Goal: Task Accomplishment & Management: Manage account settings

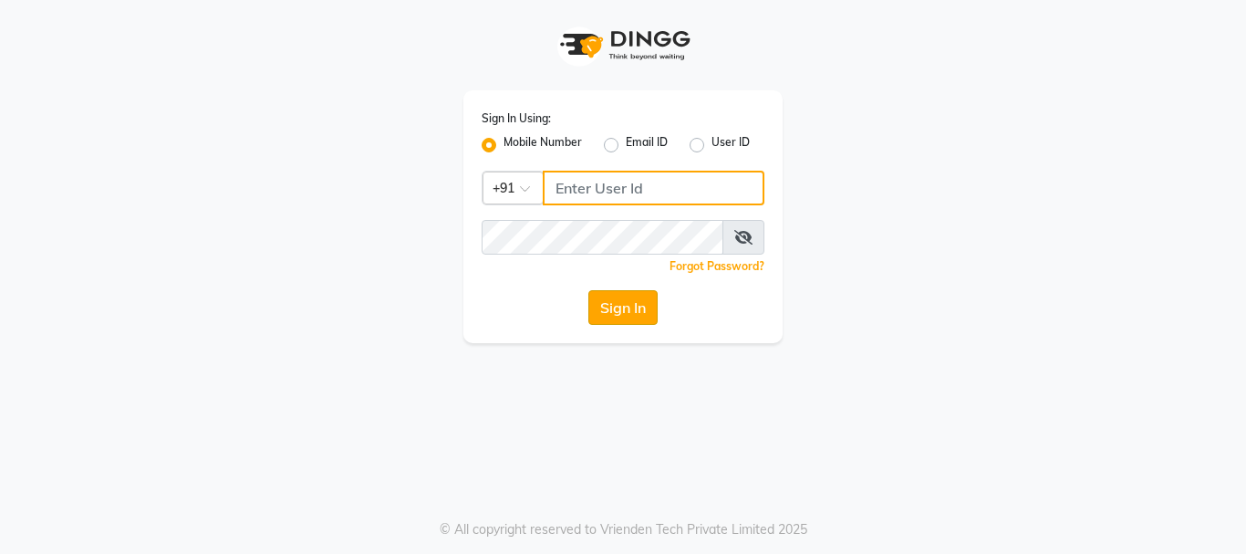
type input "9346469616"
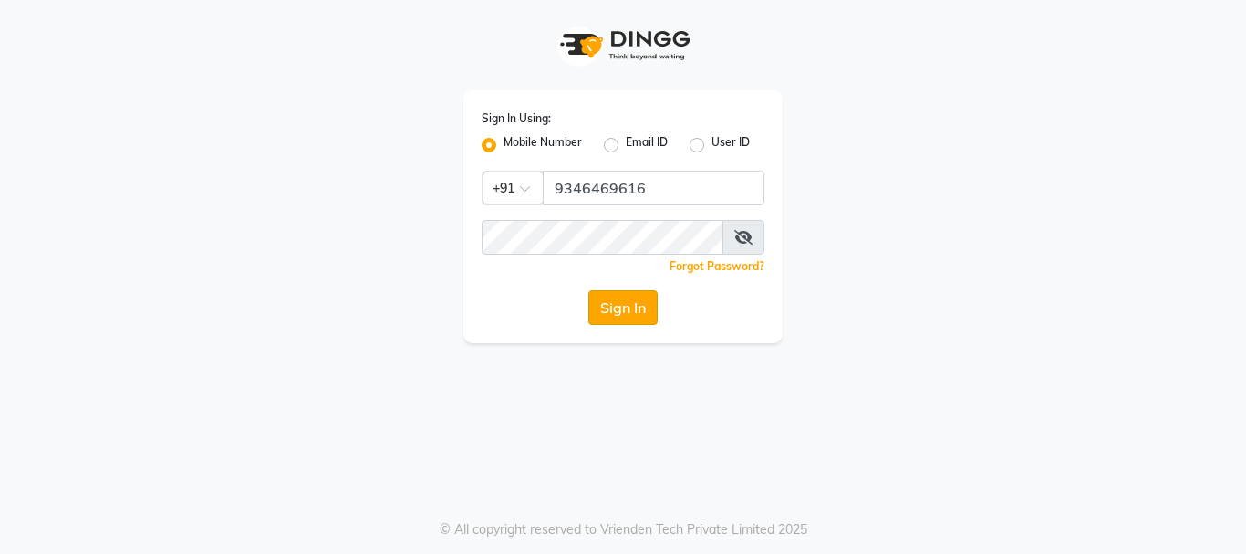
click at [632, 308] on button "Sign In" at bounding box center [622, 307] width 69 height 35
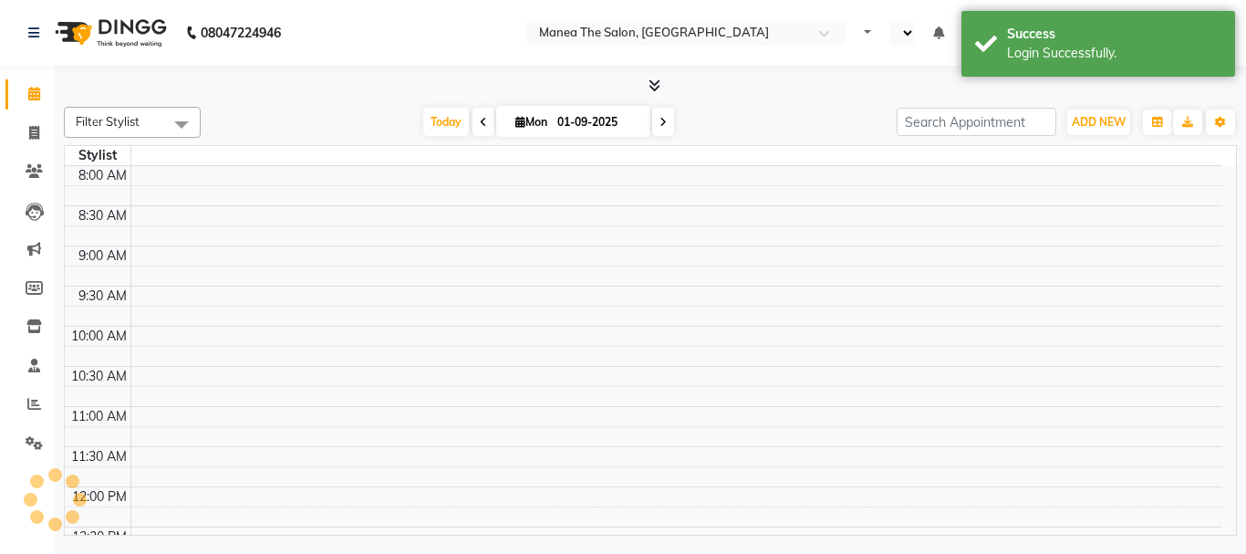
select select "en"
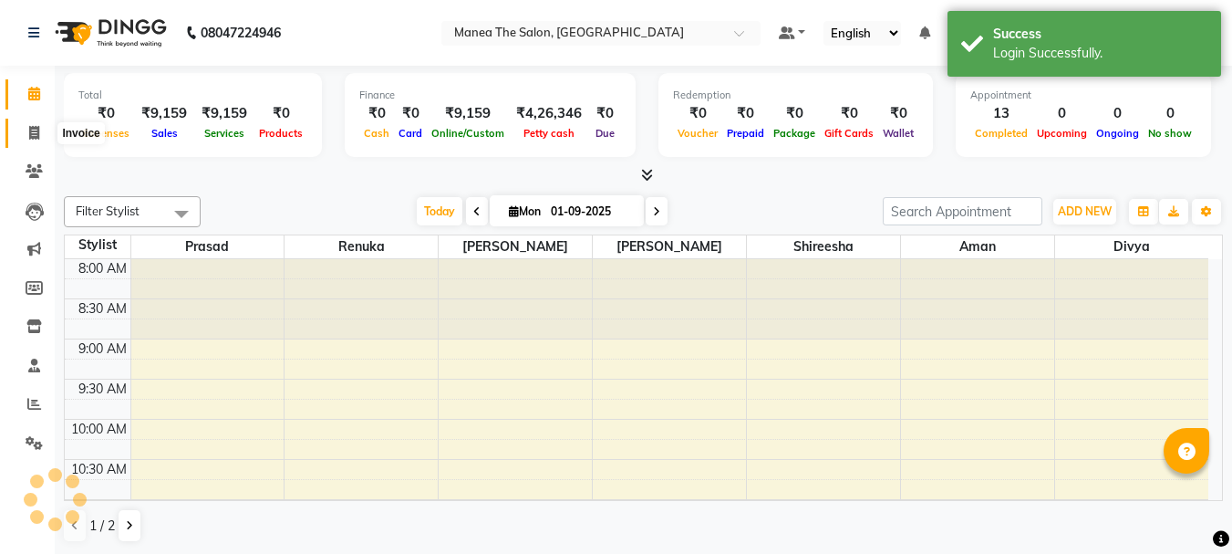
click at [35, 134] on icon at bounding box center [34, 133] width 10 height 14
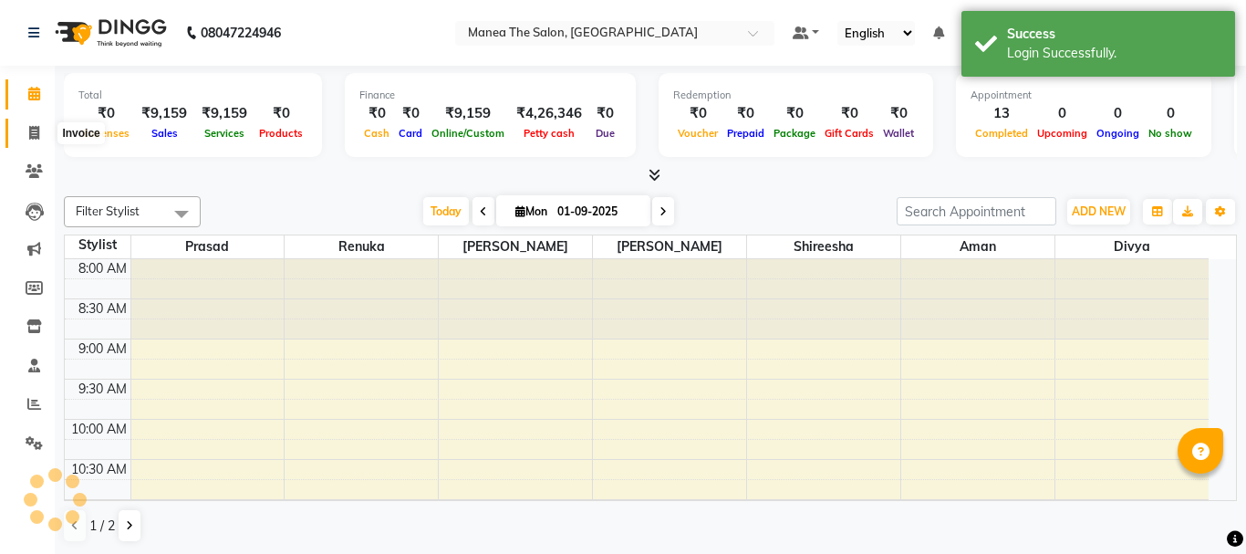
select select "service"
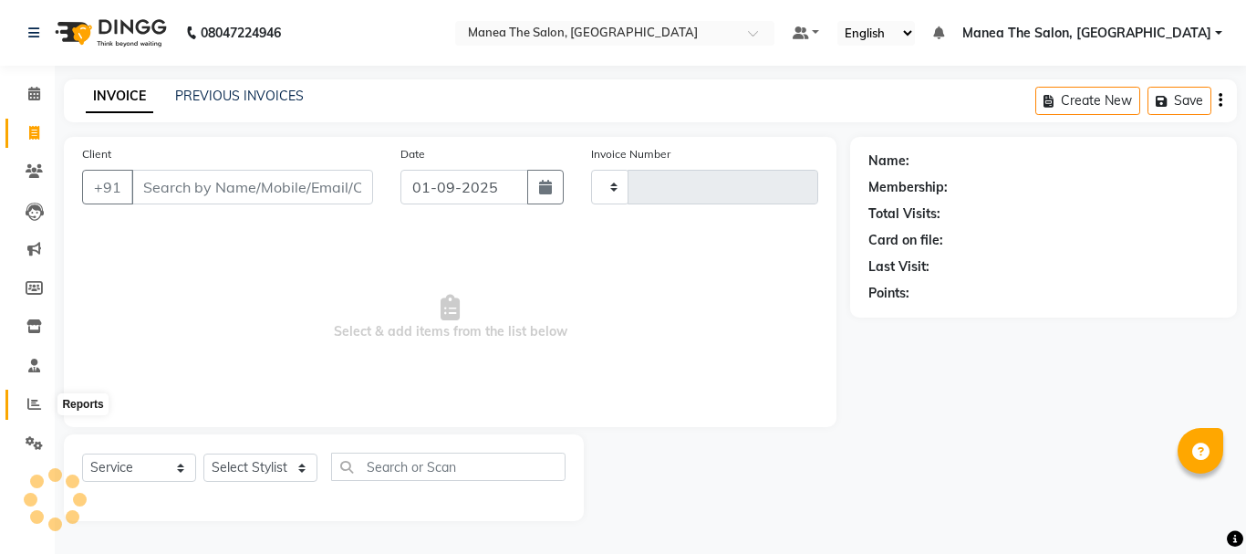
type input "2006"
select select "7351"
click at [28, 406] on icon at bounding box center [34, 404] width 14 height 14
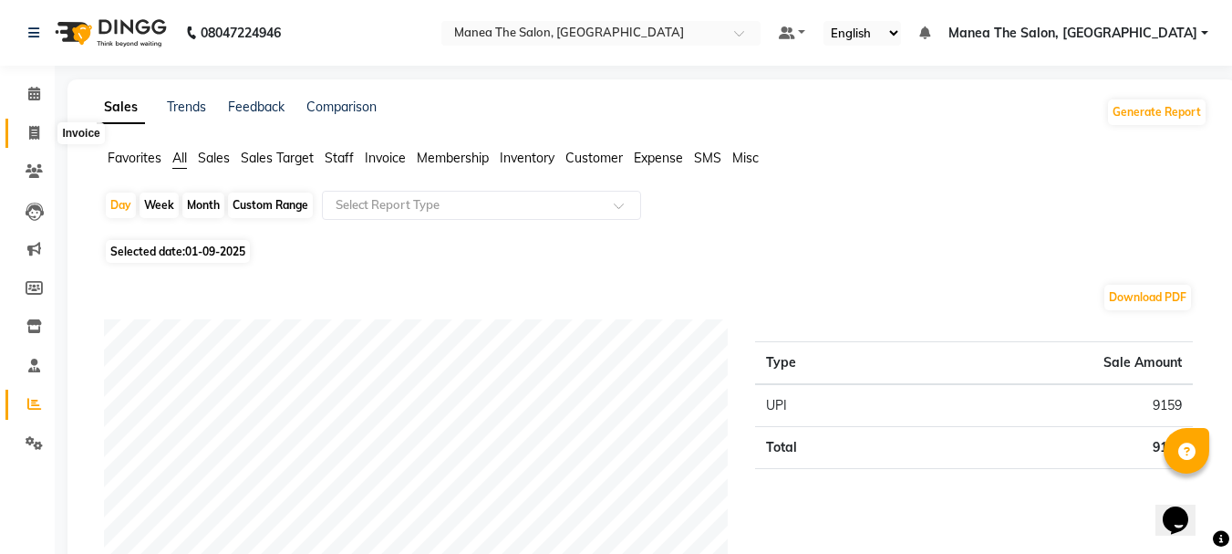
click at [31, 130] on icon at bounding box center [34, 133] width 10 height 14
select select "service"
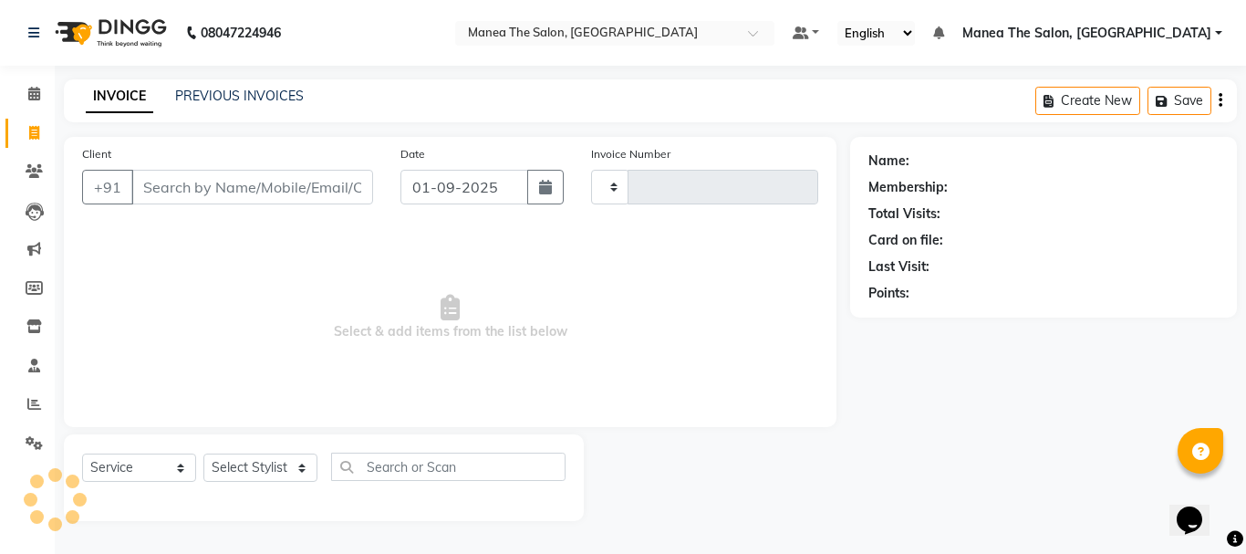
type input "2006"
select select "7351"
click at [40, 406] on icon at bounding box center [34, 404] width 14 height 14
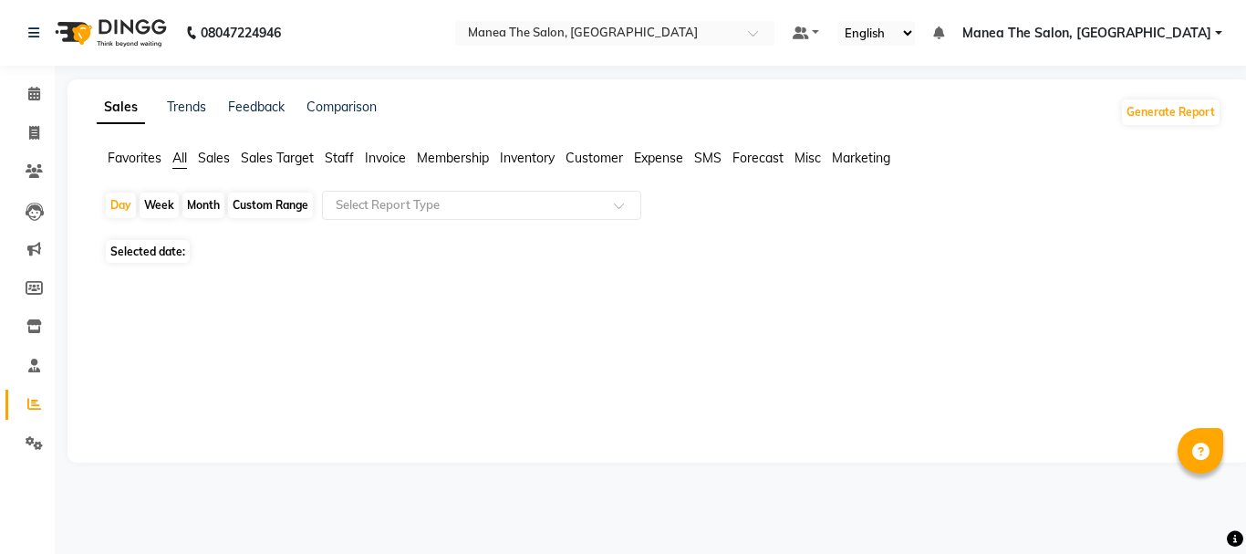
click at [819, 399] on div "Sales Trends Feedback Comparison Generate Report Favorites All Sales Sales Targ…" at bounding box center [658, 270] width 1183 height 383
click at [162, 205] on div "Week" at bounding box center [159, 205] width 39 height 26
select select "9"
select select "2025"
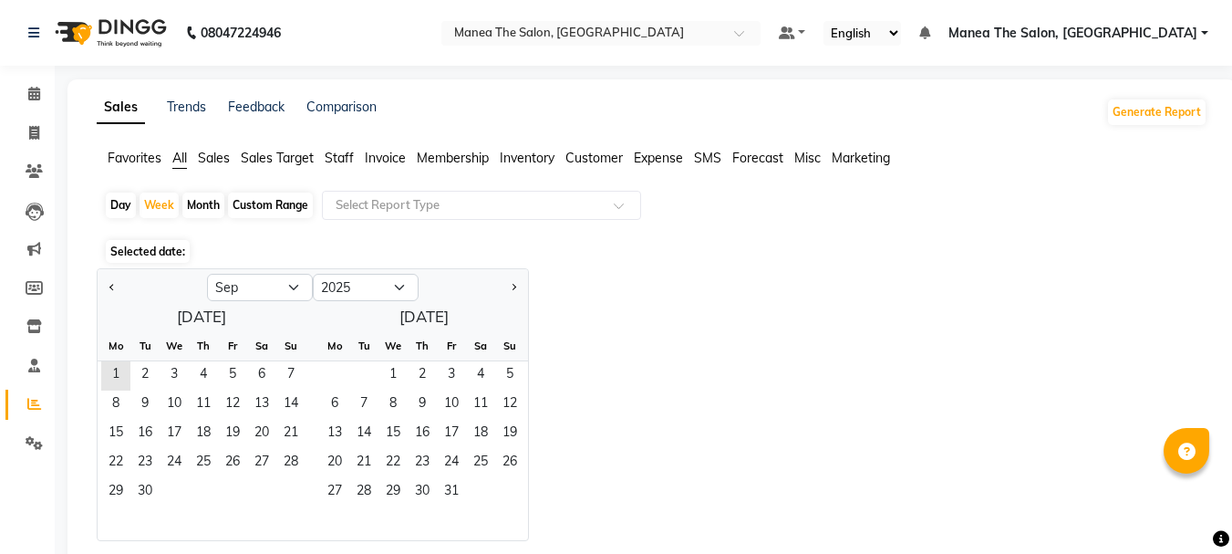
click at [201, 203] on div "Month" at bounding box center [203, 205] width 42 height 26
select select "9"
select select "2025"
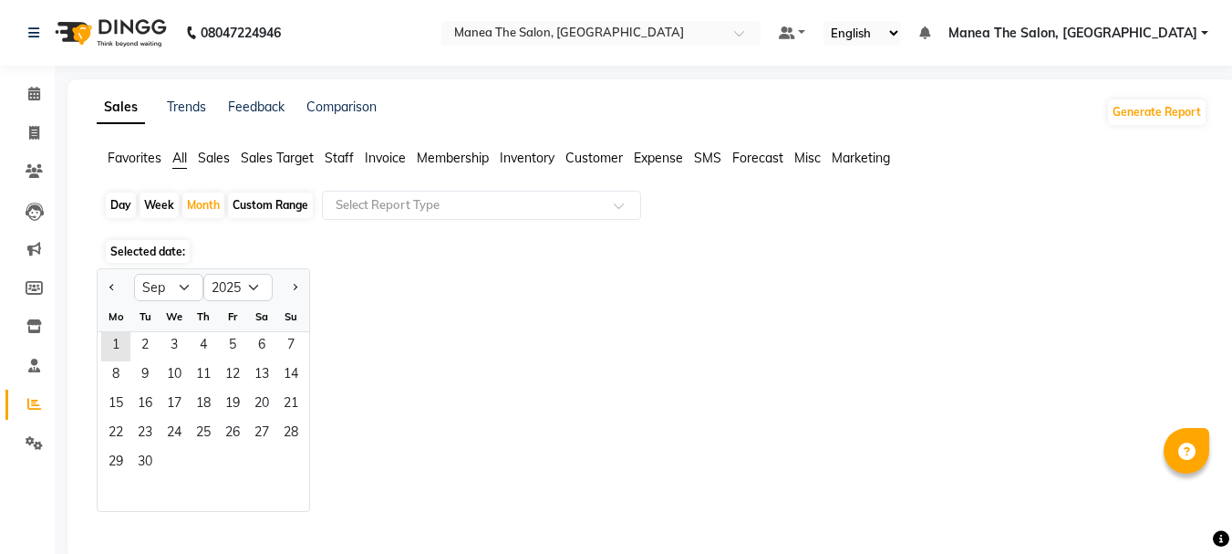
click at [117, 203] on div "Day" at bounding box center [121, 205] width 30 height 26
select select "9"
select select "2025"
click at [112, 346] on span "1" at bounding box center [115, 346] width 29 height 29
click at [480, 382] on div "Jan Feb Mar Apr May Jun Jul Aug Sep Oct Nov Dec 2015 2016 2017 2018 2019 2020 2…" at bounding box center [652, 390] width 1111 height 244
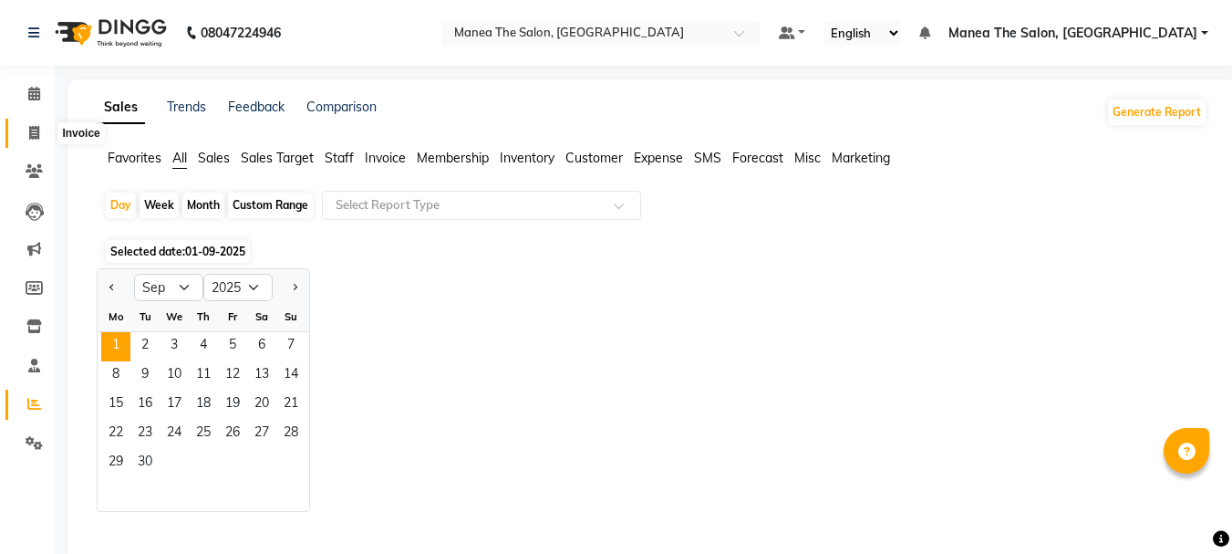
click at [35, 128] on icon at bounding box center [34, 133] width 10 height 14
select select "service"
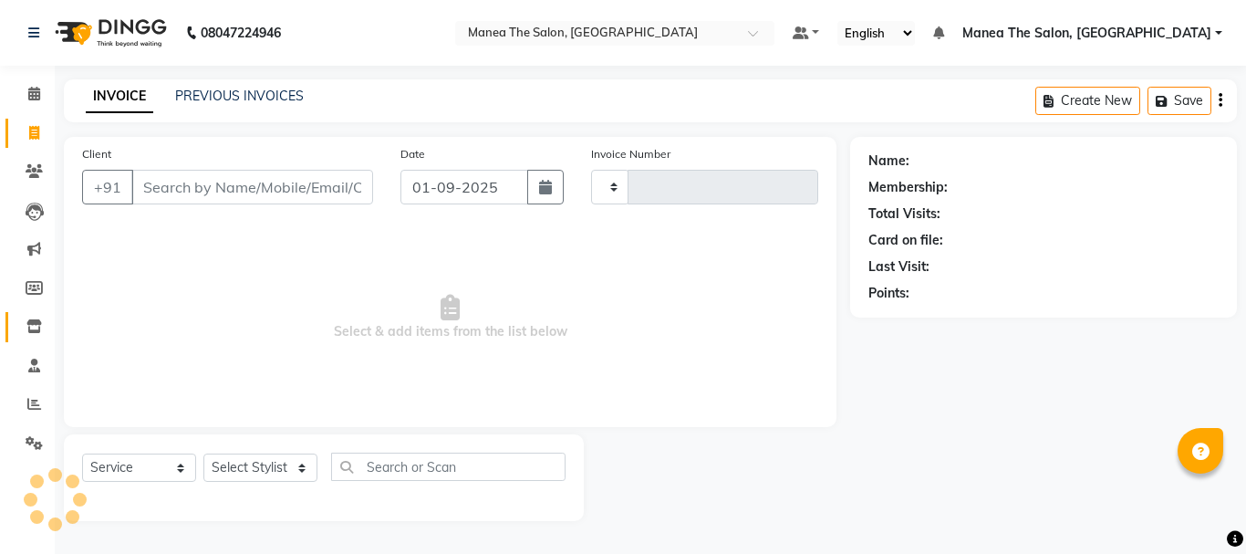
type input "2006"
select select "7351"
click at [36, 402] on icon at bounding box center [34, 404] width 14 height 14
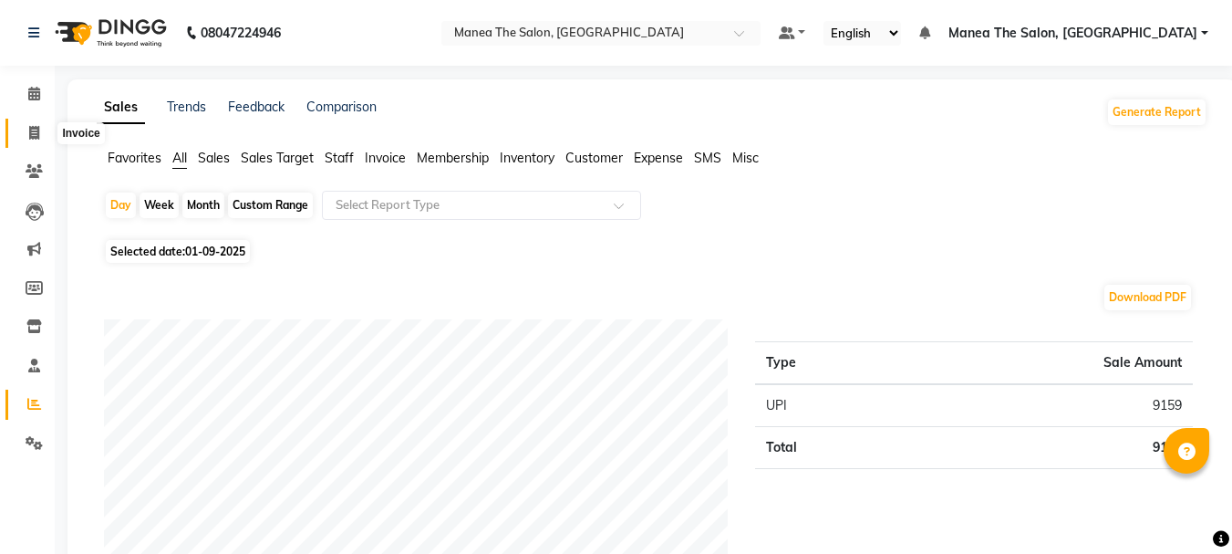
click at [35, 130] on icon at bounding box center [34, 133] width 10 height 14
select select "service"
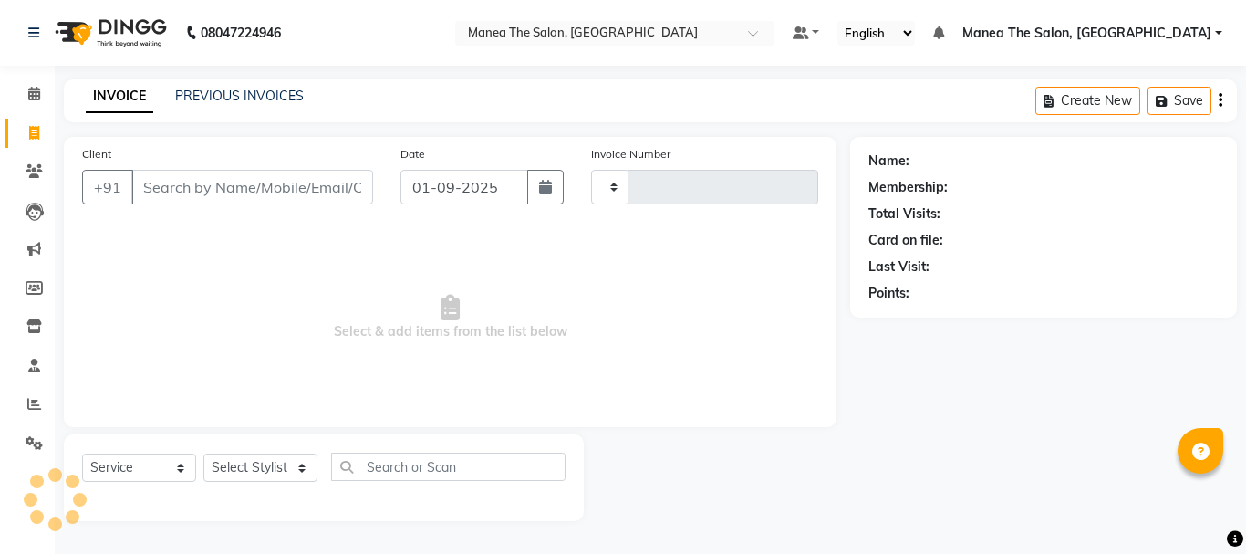
type input "2006"
select select "7351"
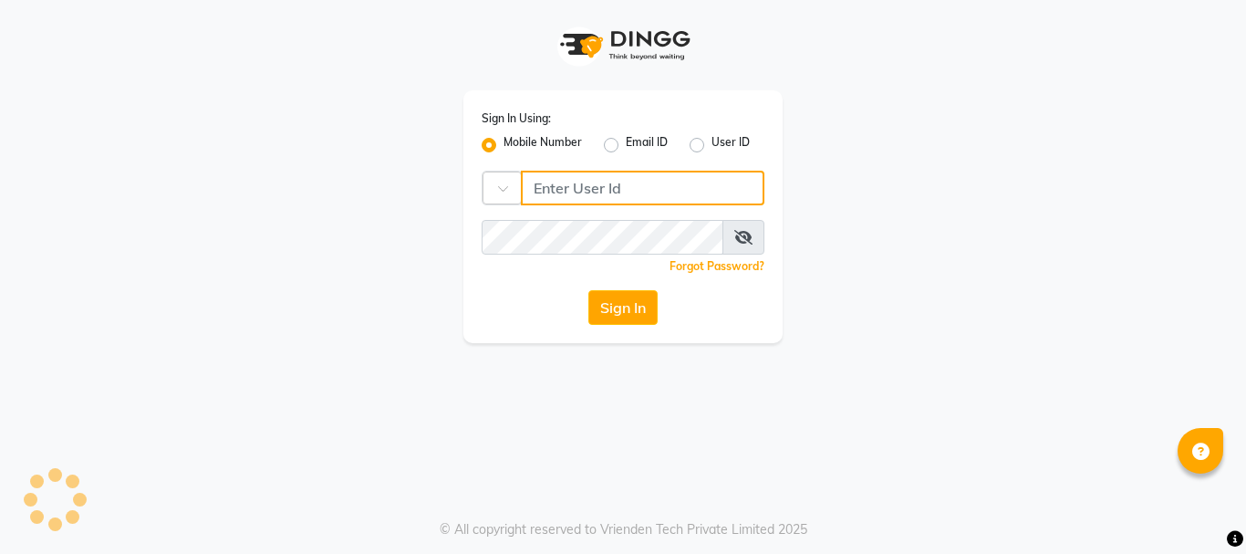
type input "9346469616"
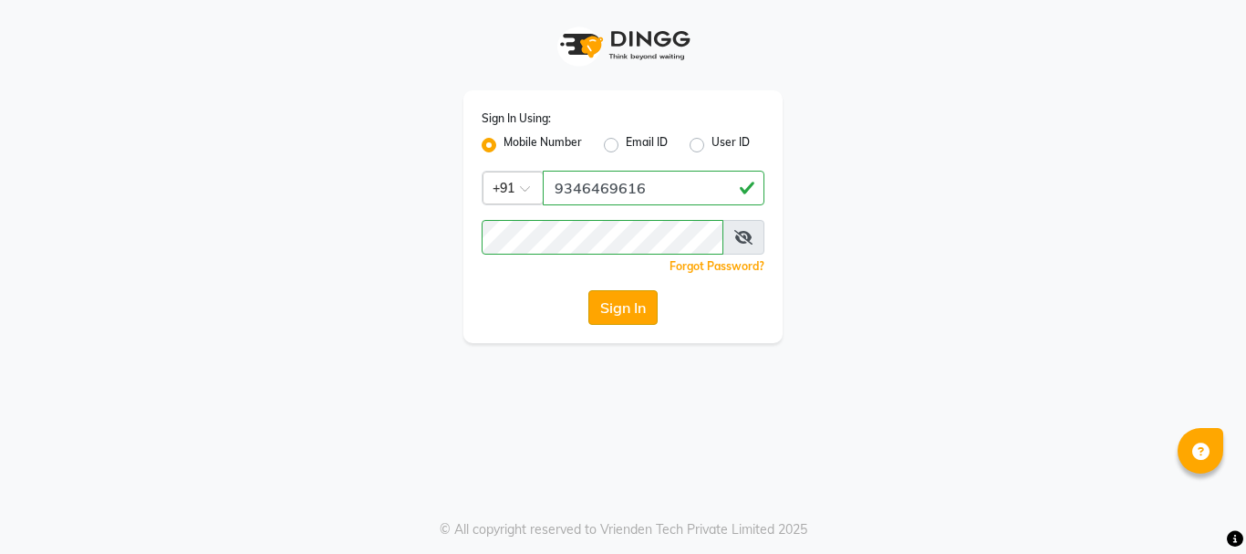
click at [602, 314] on button "Sign In" at bounding box center [622, 307] width 69 height 35
click at [1039, 349] on div "Sign In Using: Mobile Number Email ID User ID Country Code × +91 9346469616 Rem…" at bounding box center [623, 277] width 1246 height 554
click at [796, 378] on div "Sign In Using: Mobile Number Email ID User ID Country Code × +91 9346469616 Rem…" at bounding box center [623, 277] width 1246 height 554
click at [641, 315] on button "Sign In" at bounding box center [622, 307] width 69 height 35
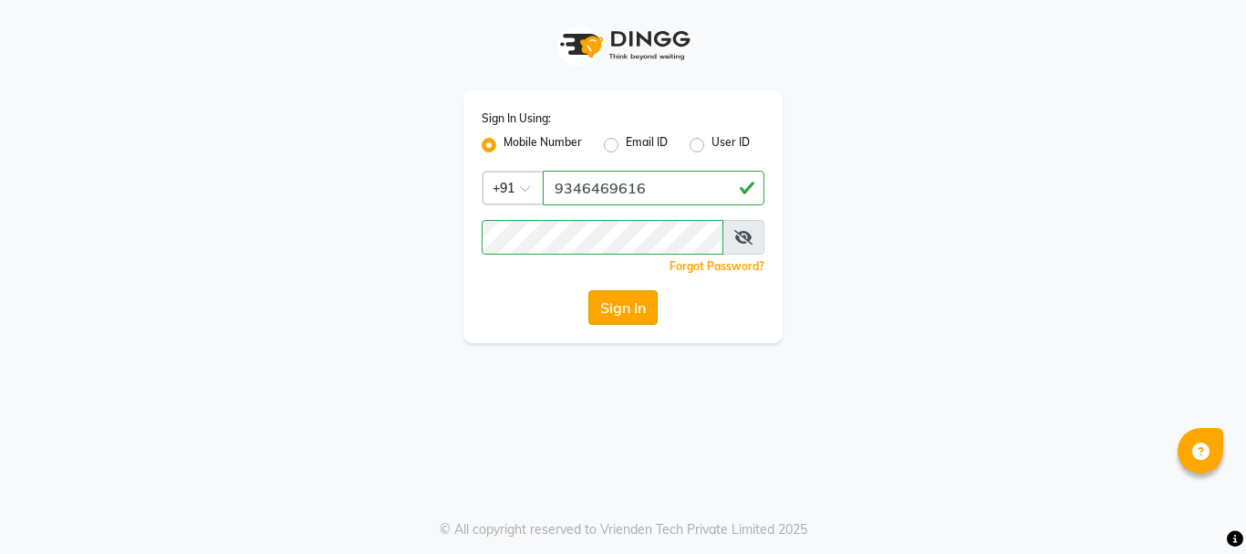
click at [623, 305] on button "Sign In" at bounding box center [622, 307] width 69 height 35
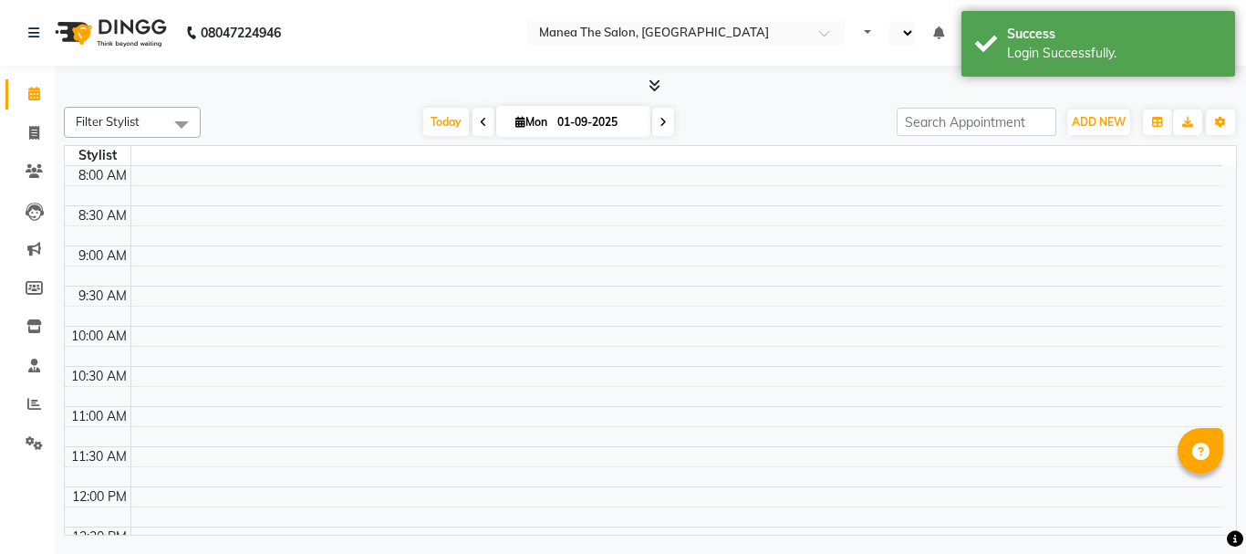
select select "en"
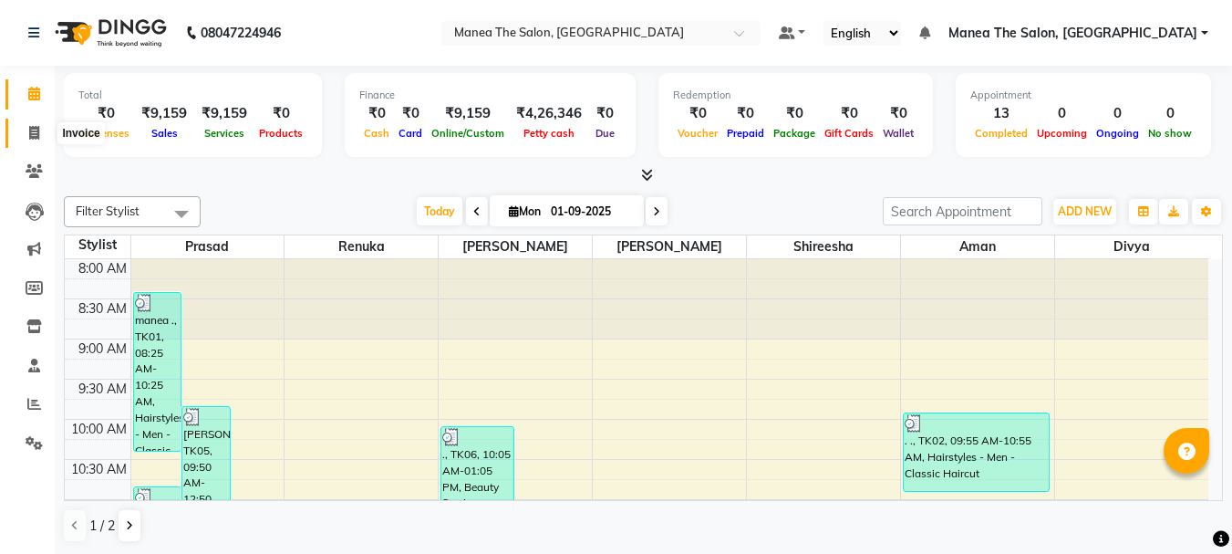
click at [35, 130] on icon at bounding box center [34, 133] width 10 height 14
select select "service"
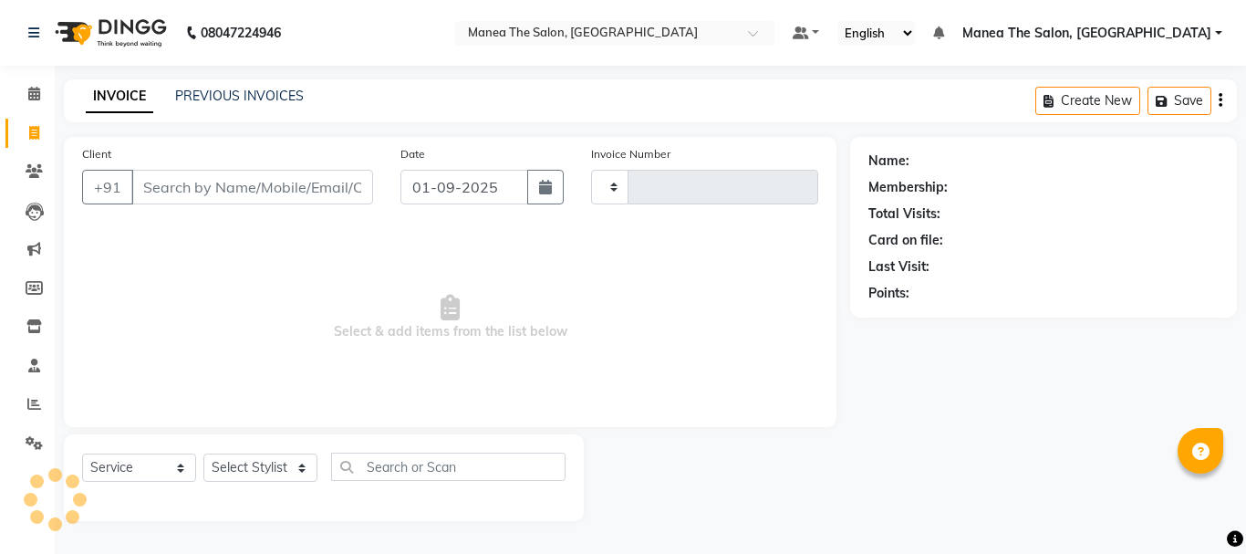
type input "2006"
select select "7351"
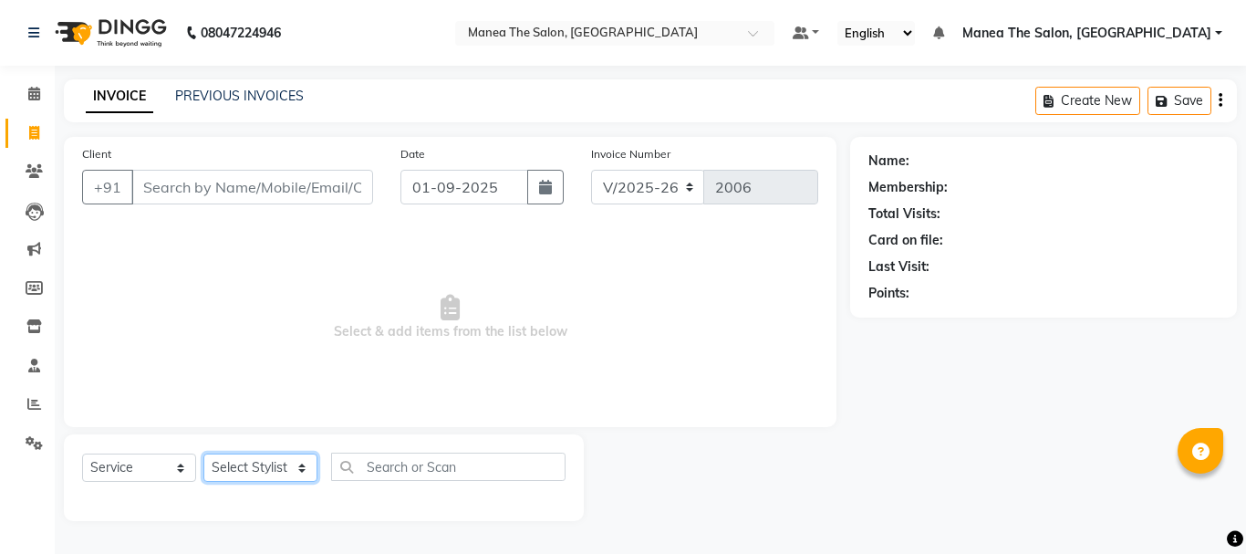
click at [257, 477] on select "Select Stylist [PERSON_NAME] Divya [PERSON_NAME] Renuka [PERSON_NAME]" at bounding box center [260, 467] width 114 height 28
select select "68191"
click at [203, 453] on select "Select Stylist [PERSON_NAME] Divya [PERSON_NAME] Renuka [PERSON_NAME]" at bounding box center [260, 467] width 114 height 28
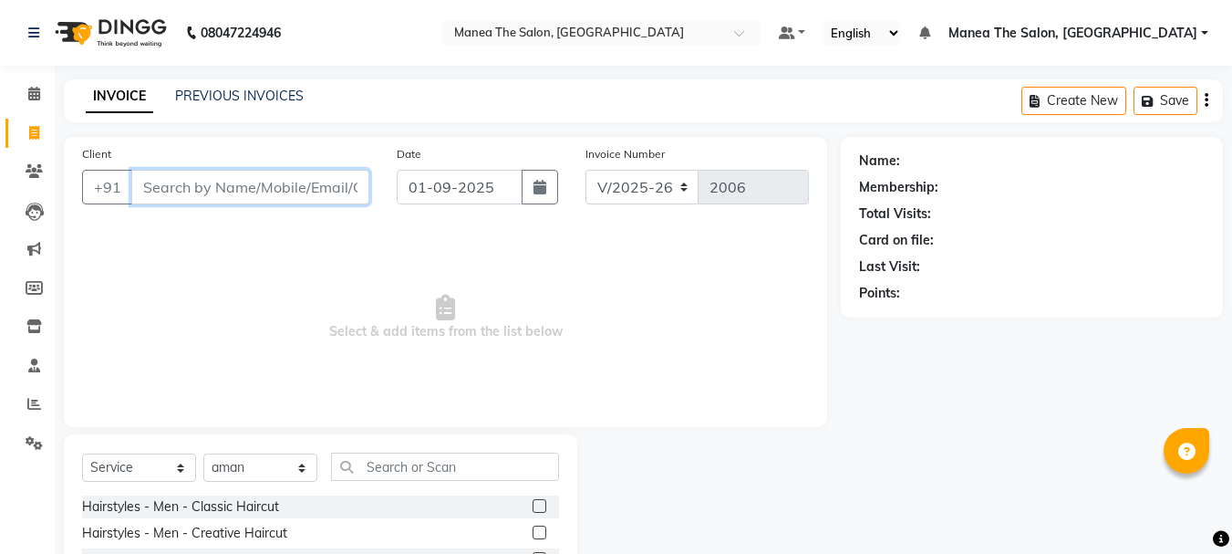
click at [274, 196] on input "Client" at bounding box center [250, 187] width 238 height 35
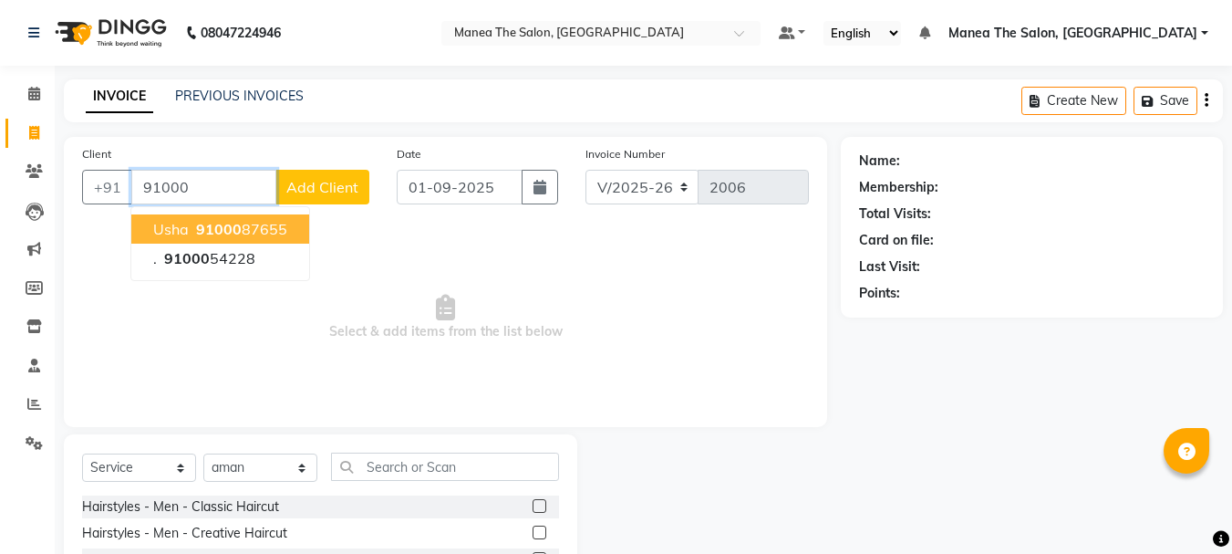
click at [282, 222] on ngb-highlight "91000 87655" at bounding box center [239, 229] width 95 height 18
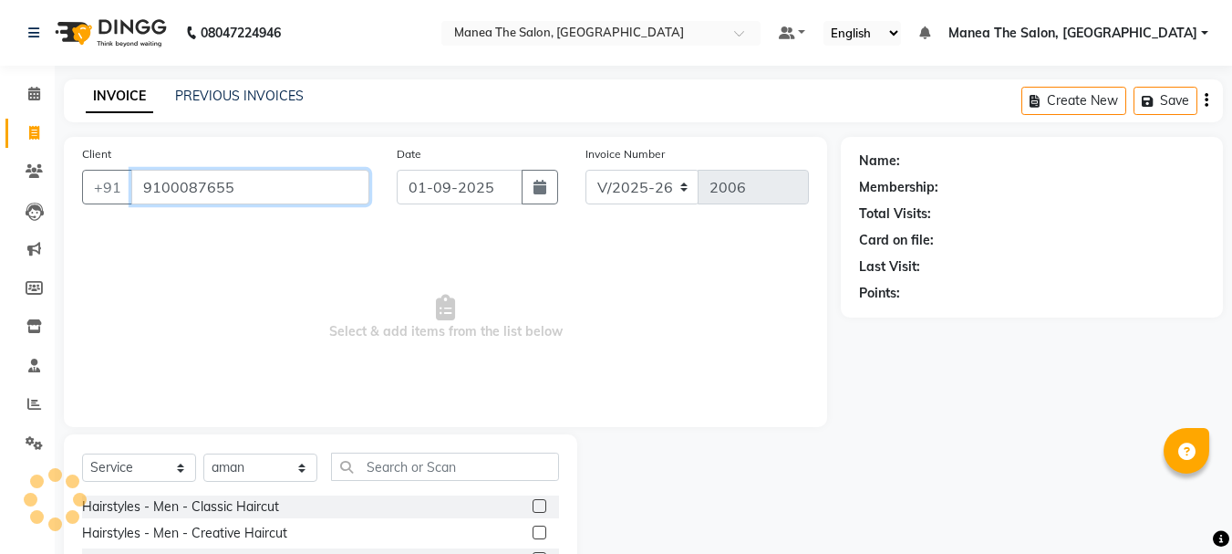
type input "9100087655"
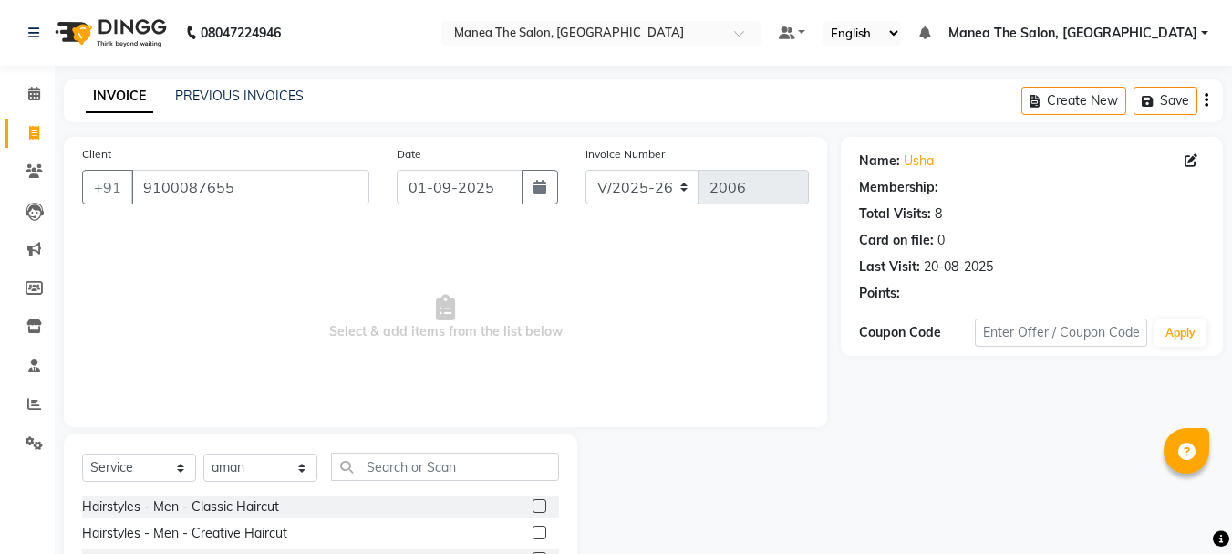
select select "1: Object"
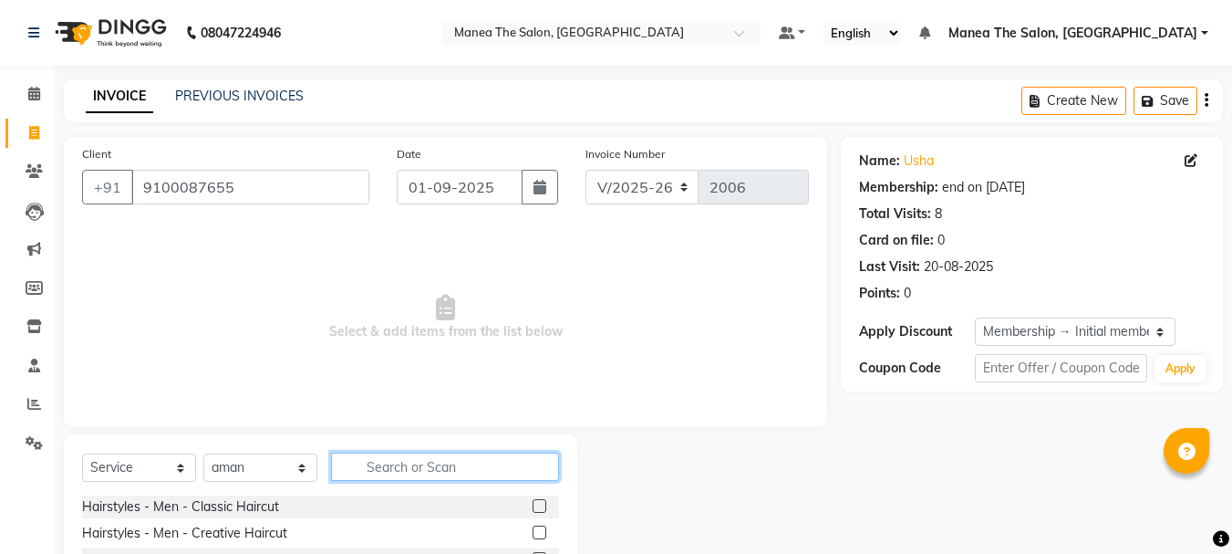
click at [464, 472] on input "text" at bounding box center [445, 466] width 228 height 28
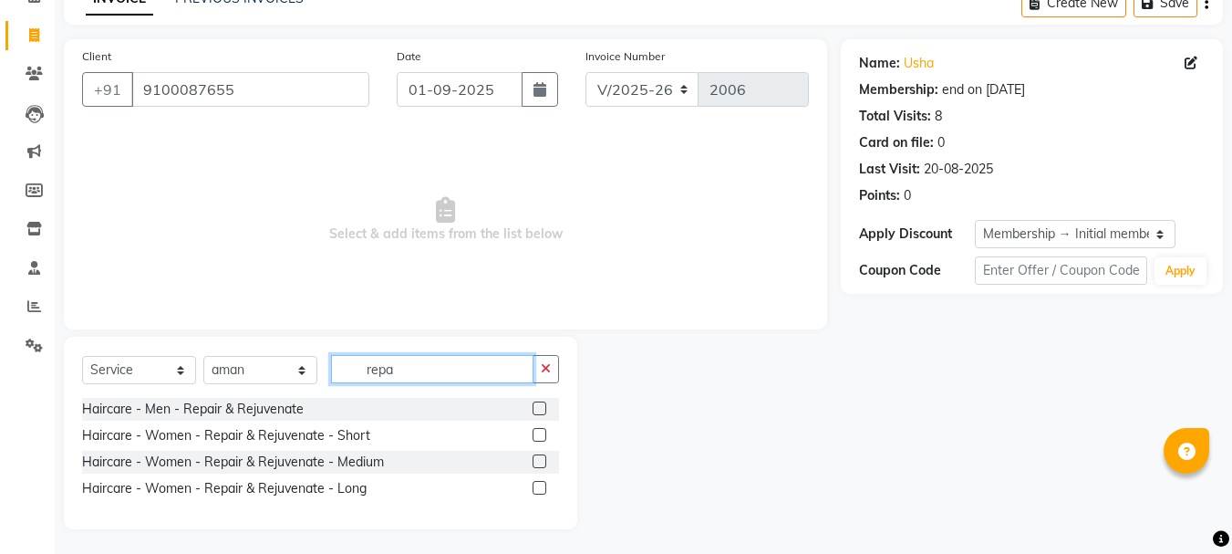
scroll to position [100, 0]
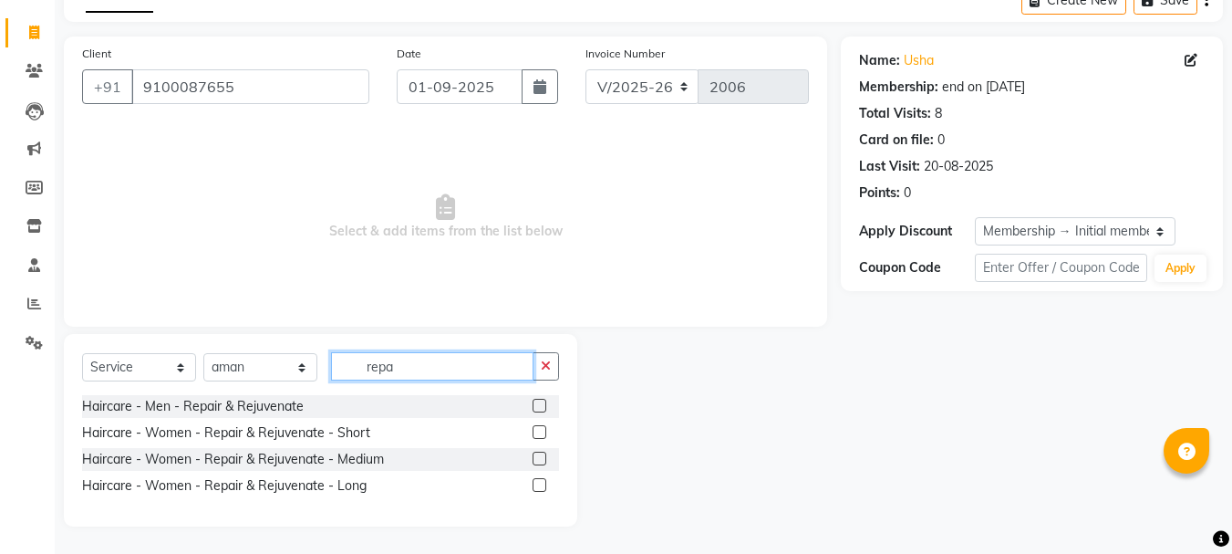
type input "repa"
click at [541, 486] on label at bounding box center [540, 485] width 14 height 14
click at [541, 486] on input "checkbox" at bounding box center [539, 486] width 12 height 12
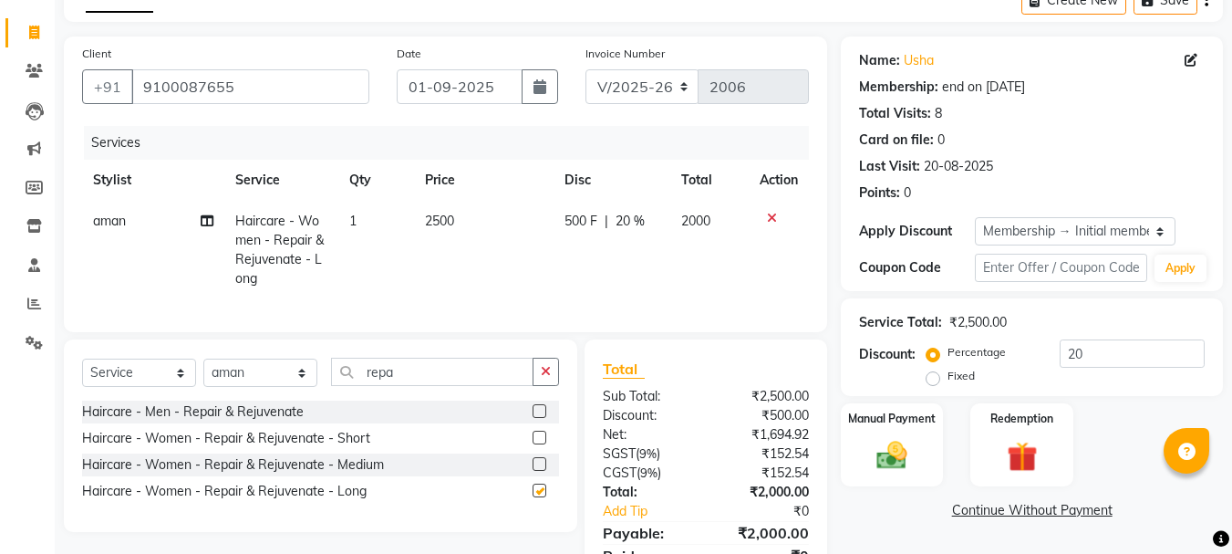
checkbox input "false"
click at [552, 386] on button "button" at bounding box center [546, 372] width 26 height 28
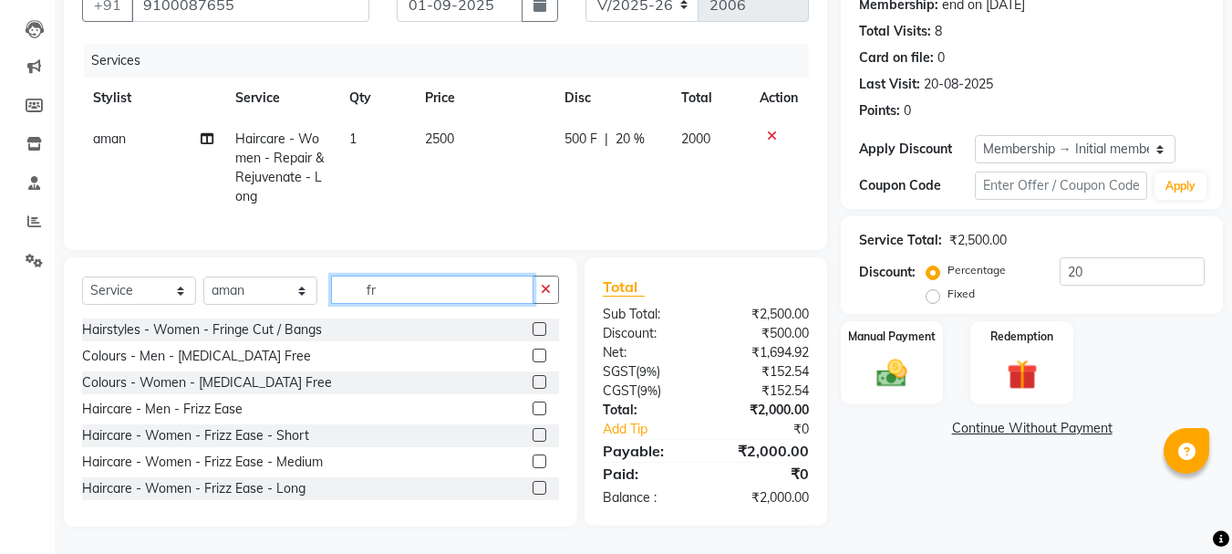
scroll to position [196, 0]
type input "fr"
click at [533, 459] on label at bounding box center [540, 461] width 14 height 14
click at [533, 459] on input "checkbox" at bounding box center [539, 462] width 12 height 12
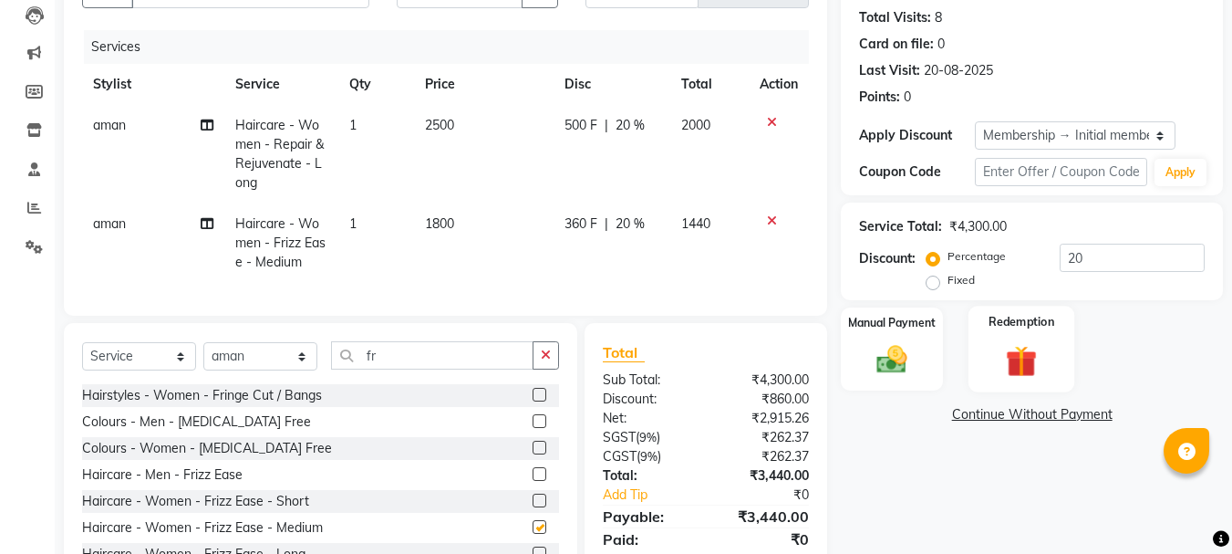
checkbox input "false"
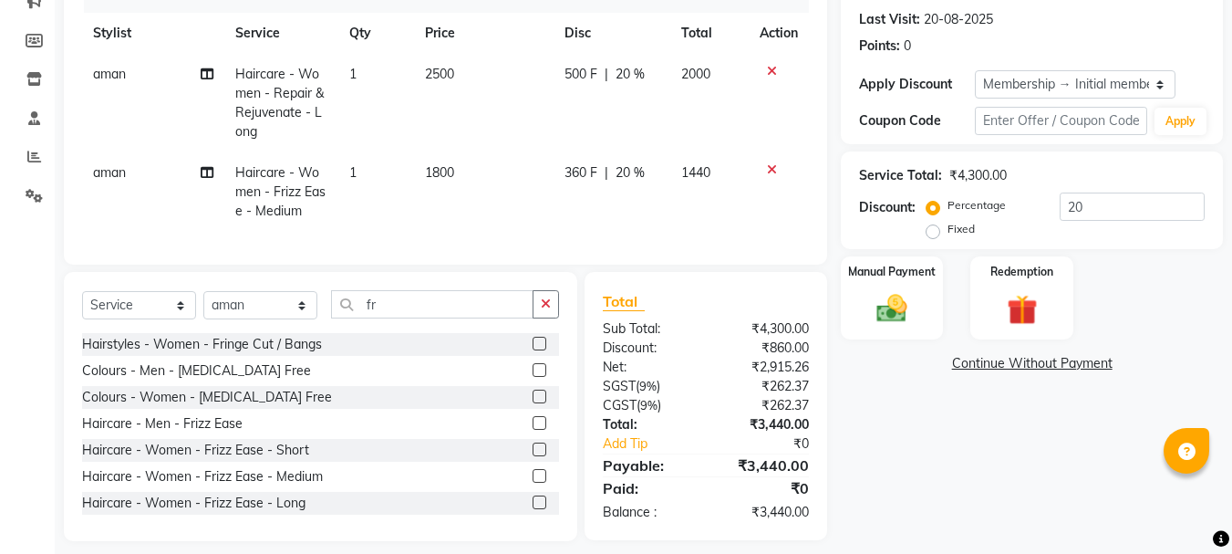
scroll to position [275, 0]
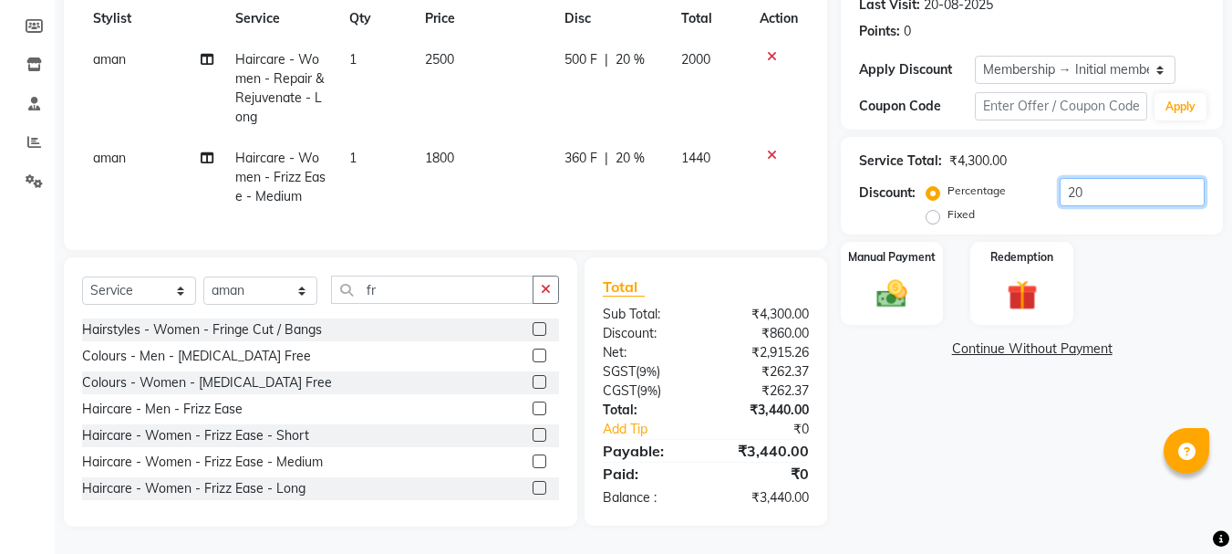
click at [1104, 183] on input "20" at bounding box center [1132, 192] width 145 height 28
type input "2"
click at [1104, 183] on input "number" at bounding box center [1132, 192] width 145 height 28
click at [1118, 187] on input "15" at bounding box center [1132, 192] width 145 height 28
type input "1"
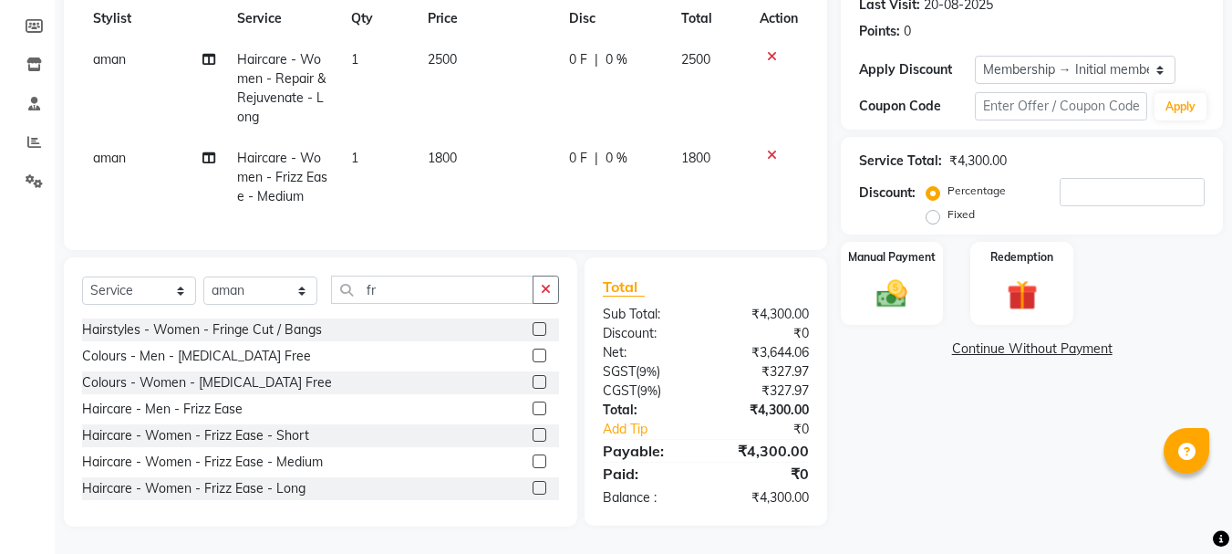
click at [948, 206] on label "Fixed" at bounding box center [961, 214] width 27 height 16
click at [936, 208] on input "Fixed" at bounding box center [936, 214] width 13 height 13
radio input "true"
click at [1076, 179] on input "number" at bounding box center [1132, 192] width 145 height 28
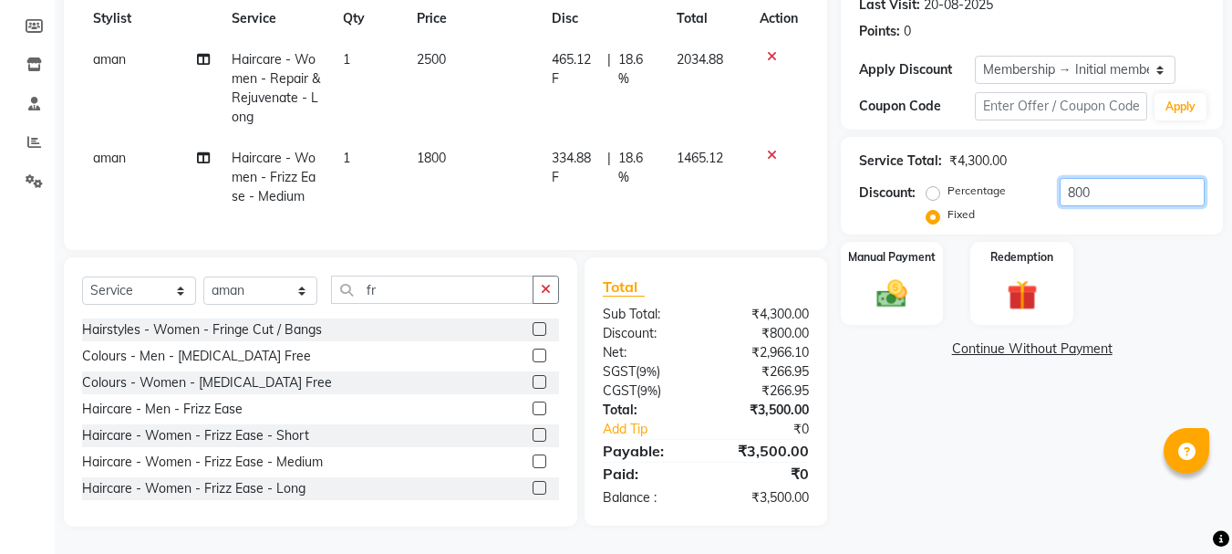
scroll to position [184, 0]
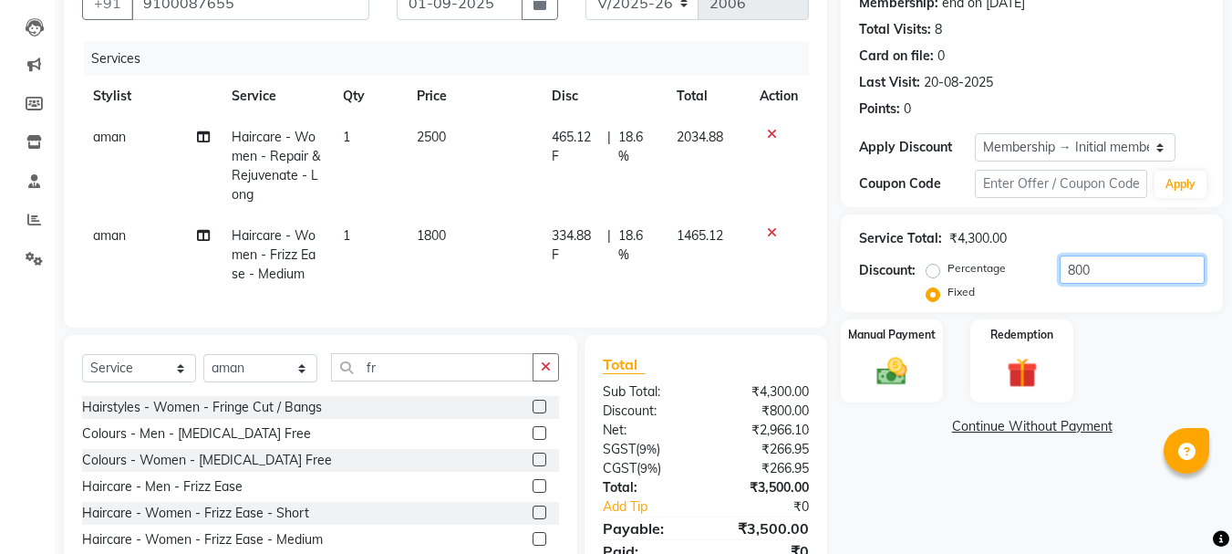
type input "800"
click at [128, 236] on td "aman" at bounding box center [151, 254] width 139 height 79
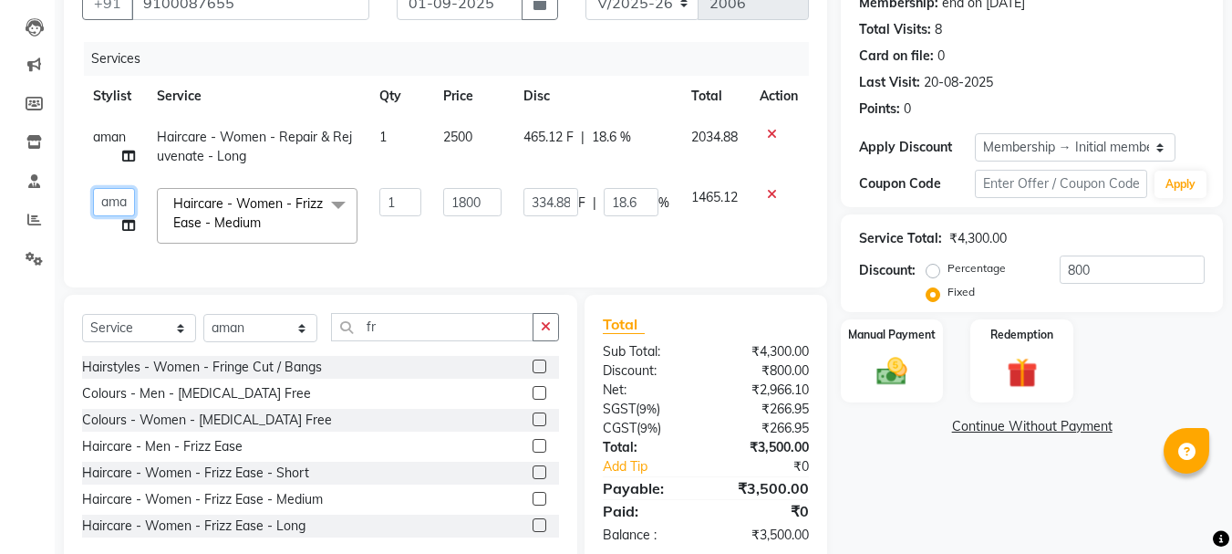
click at [127, 192] on select "[PERSON_NAME] Divya [PERSON_NAME] Renuka [PERSON_NAME]" at bounding box center [114, 202] width 42 height 28
select select "63576"
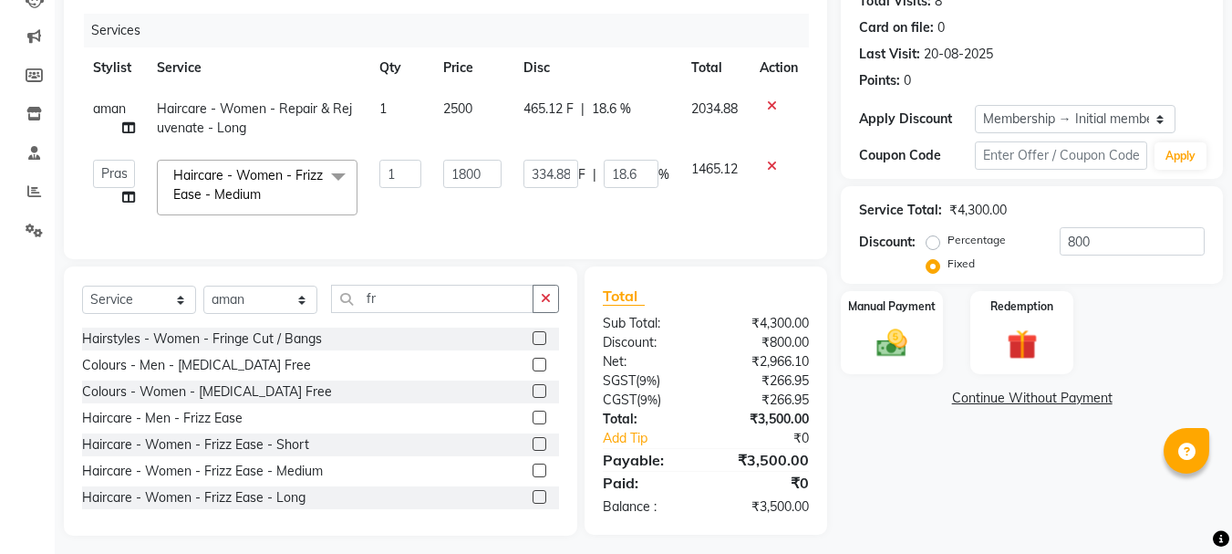
scroll to position [235, 0]
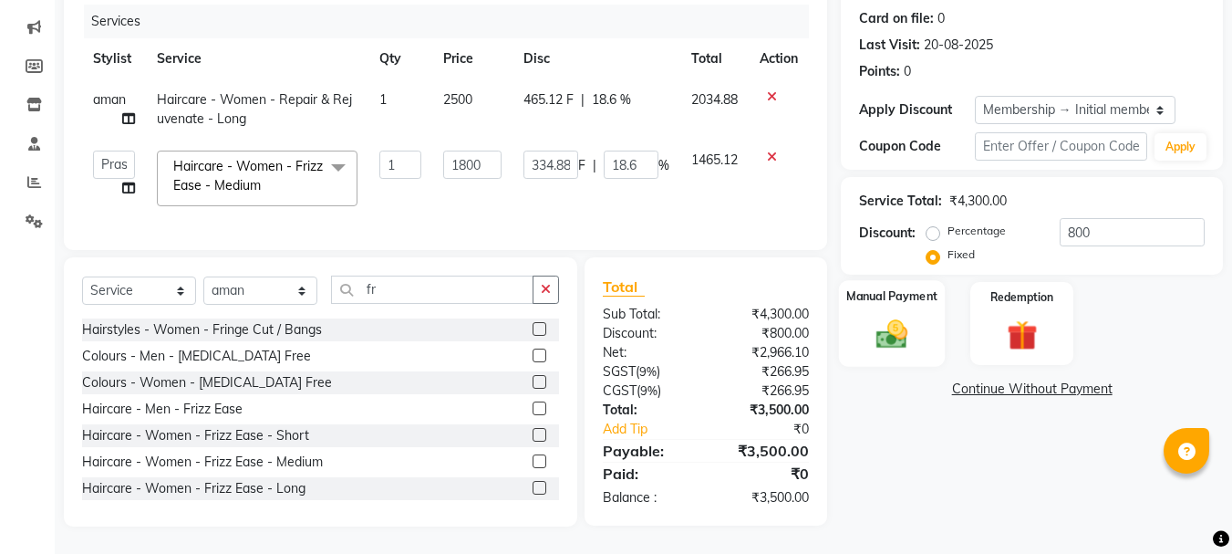
click at [899, 347] on div "Manual Payment" at bounding box center [892, 323] width 107 height 87
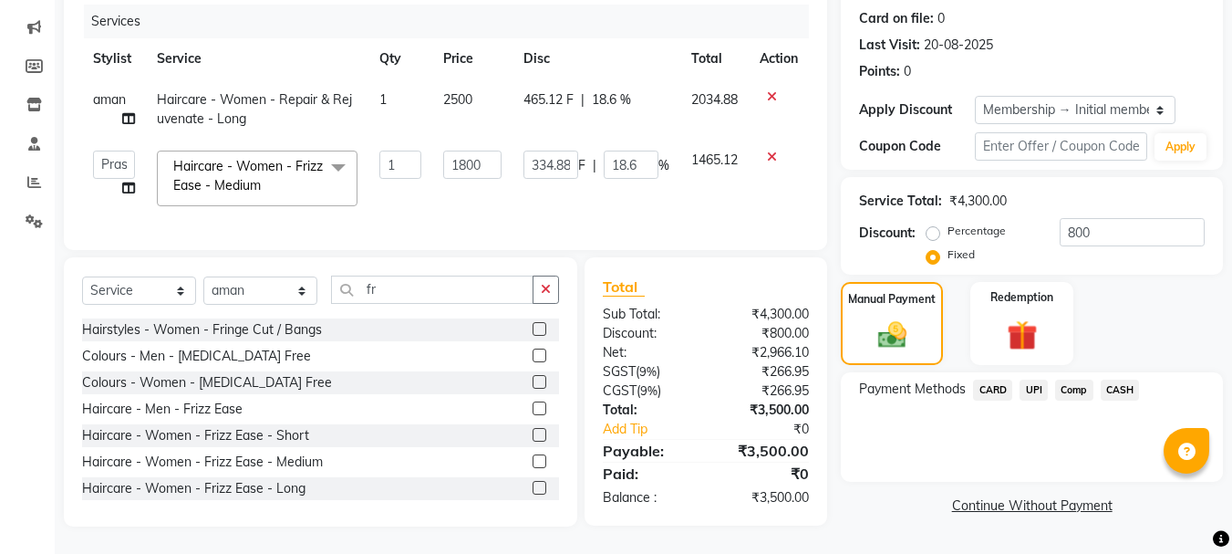
click at [1133, 386] on span "CASH" at bounding box center [1120, 389] width 39 height 21
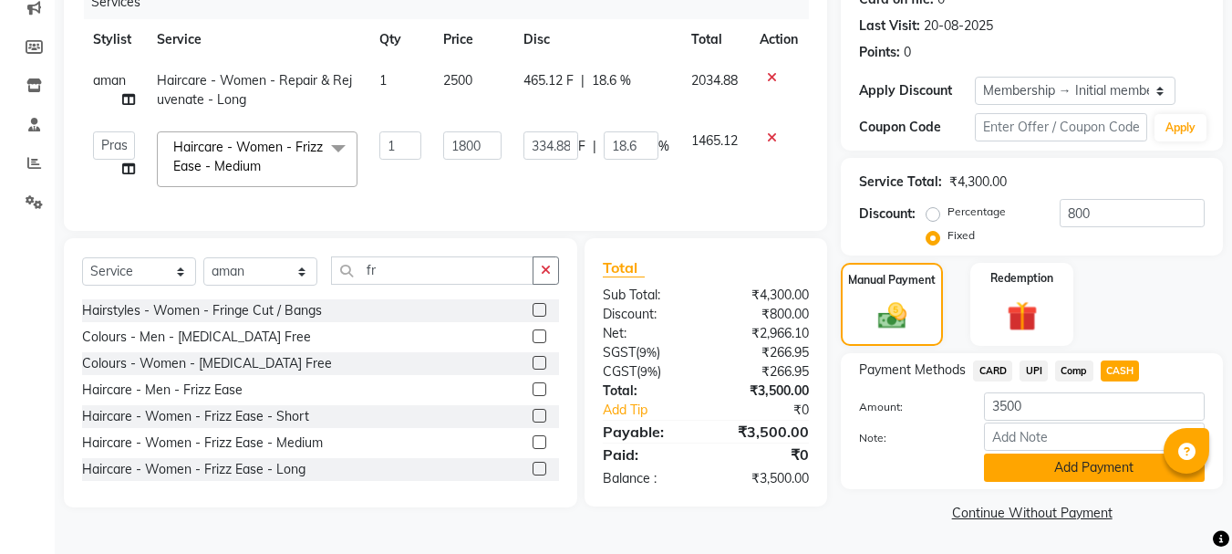
click at [1112, 469] on button "Add Payment" at bounding box center [1094, 467] width 221 height 28
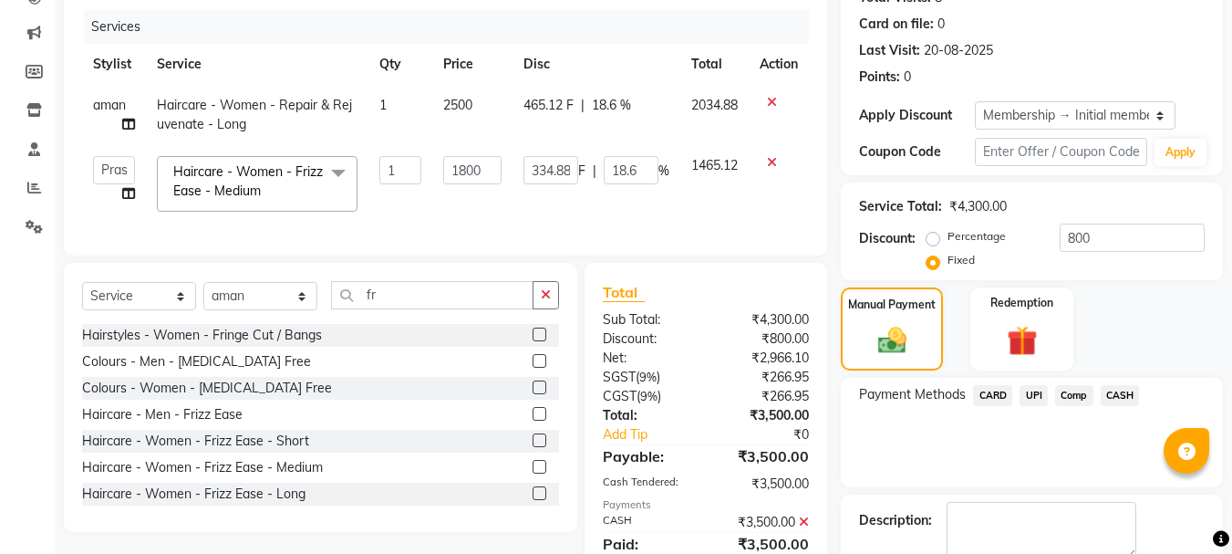
scroll to position [135, 0]
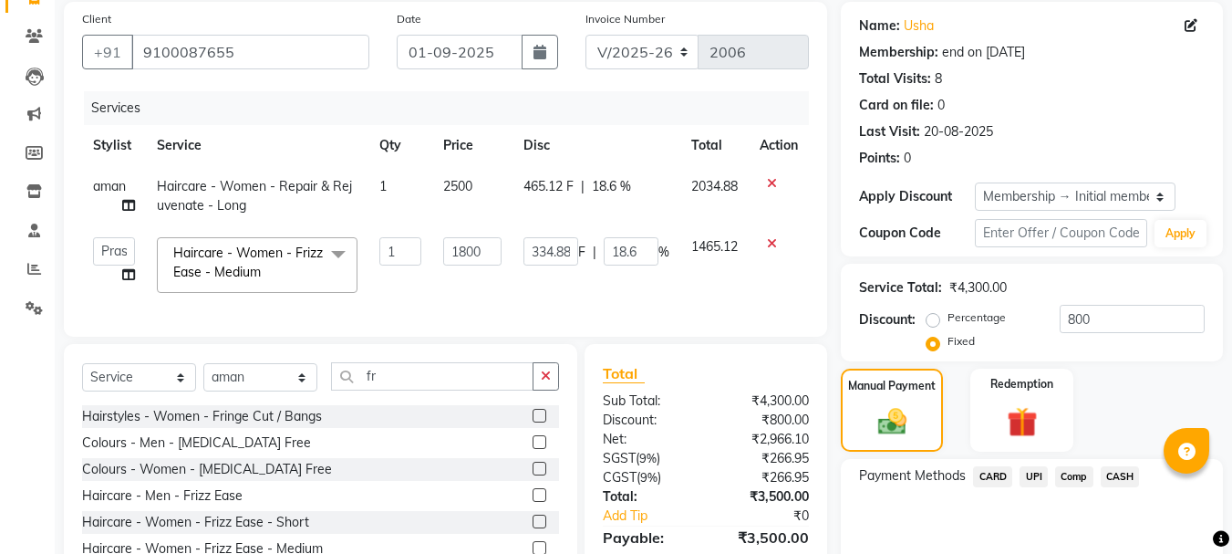
click at [1126, 482] on span "CASH" at bounding box center [1120, 476] width 39 height 21
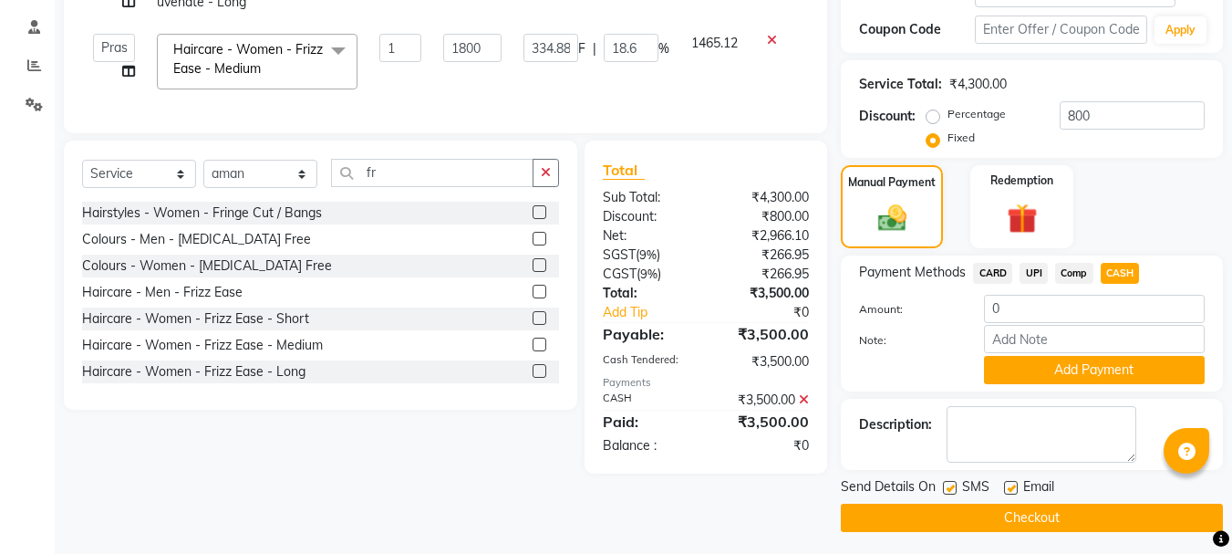
scroll to position [344, 0]
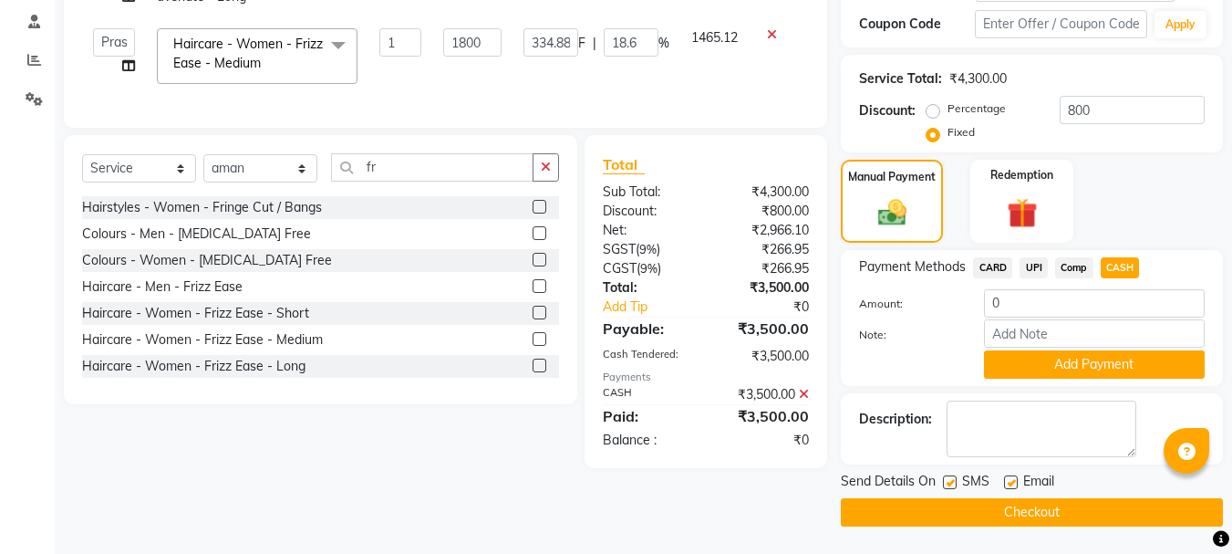
click at [1120, 524] on button "Checkout" at bounding box center [1032, 512] width 382 height 28
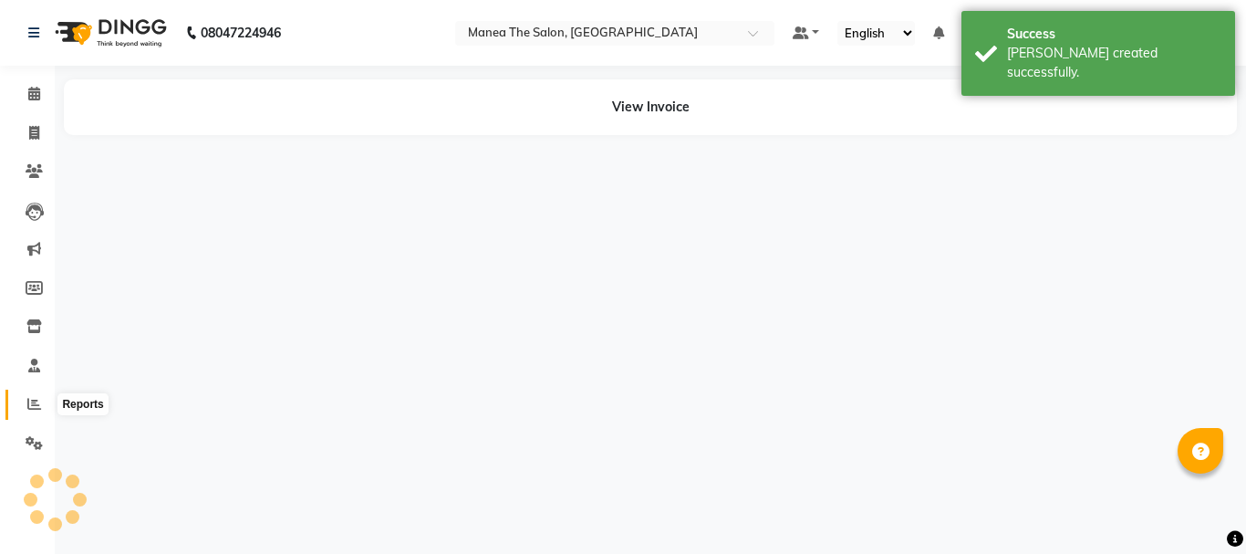
click at [32, 407] on icon at bounding box center [34, 404] width 14 height 14
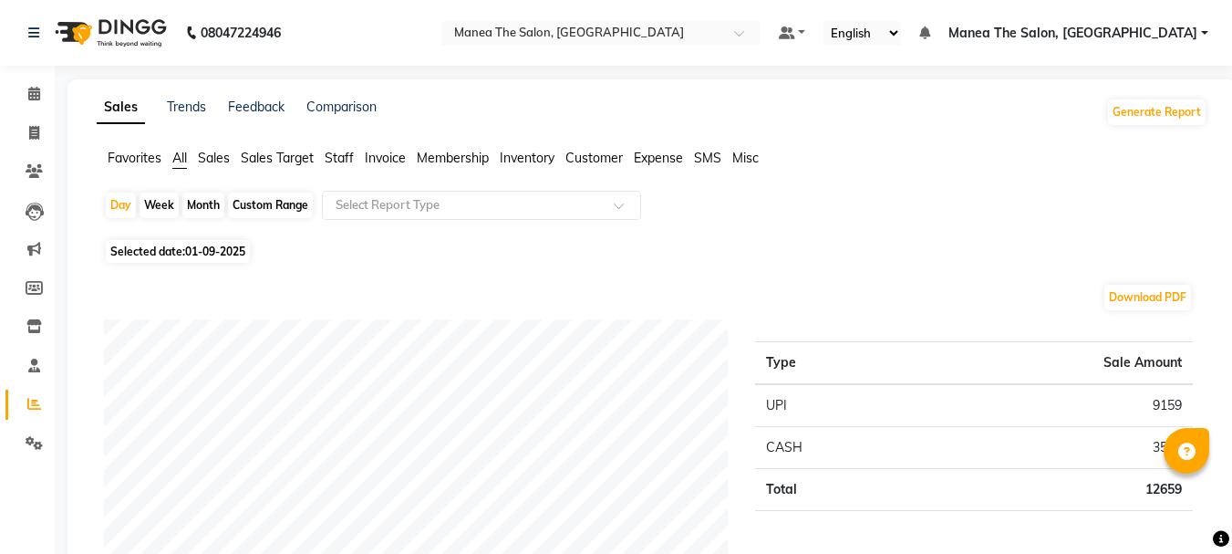
click at [36, 116] on li "Invoice" at bounding box center [27, 133] width 55 height 39
click at [36, 124] on span at bounding box center [34, 133] width 32 height 21
select select "service"
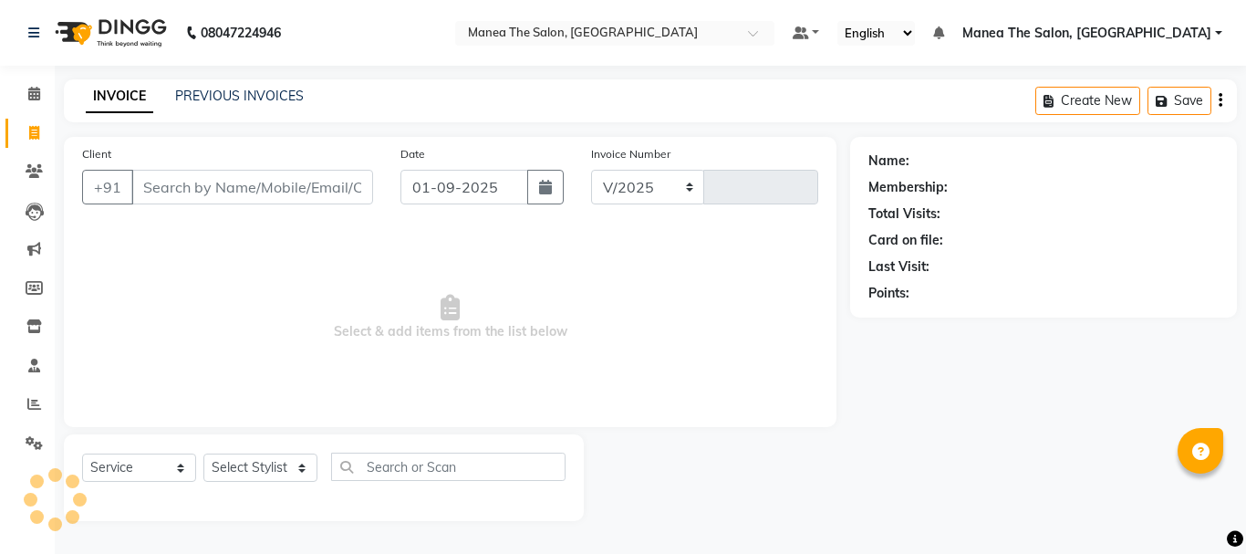
select select "7351"
type input "2007"
click at [25, 396] on span at bounding box center [34, 404] width 32 height 21
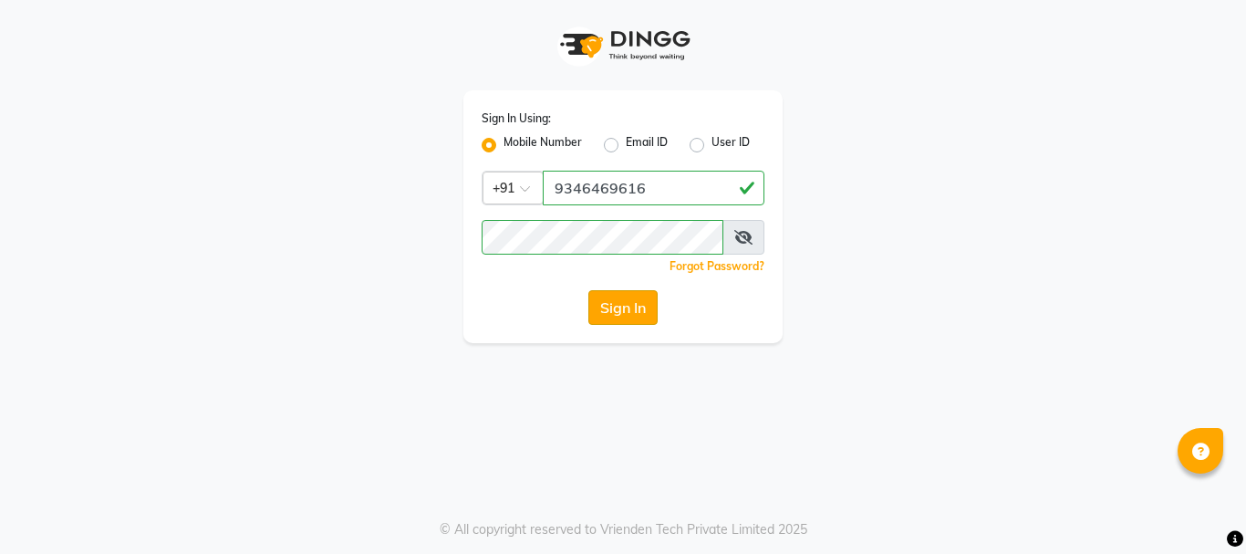
click at [609, 313] on button "Sign In" at bounding box center [622, 307] width 69 height 35
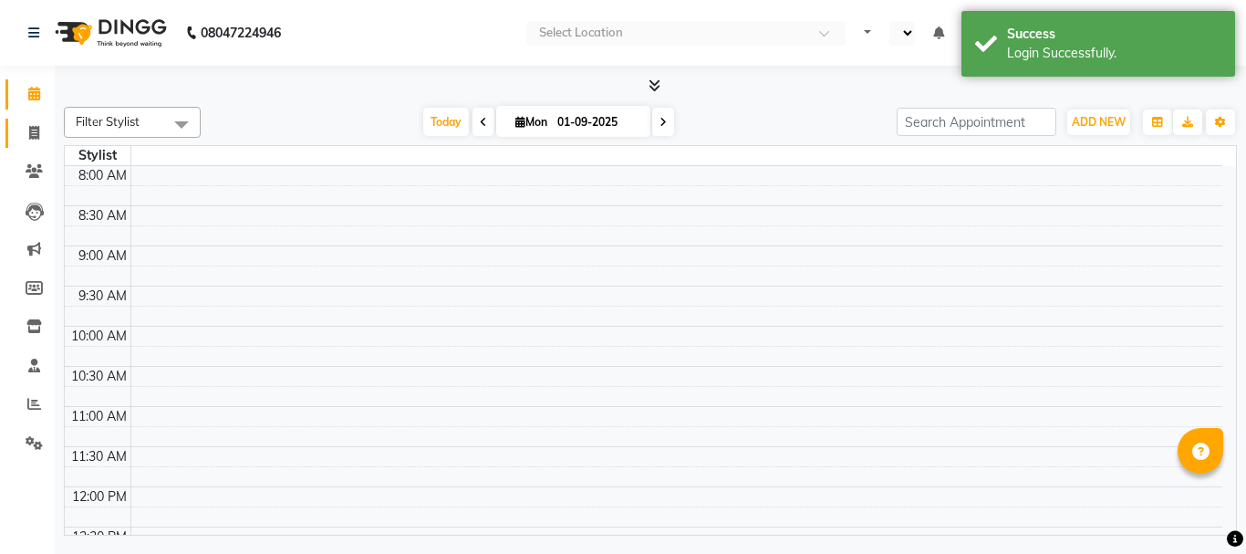
select select "en"
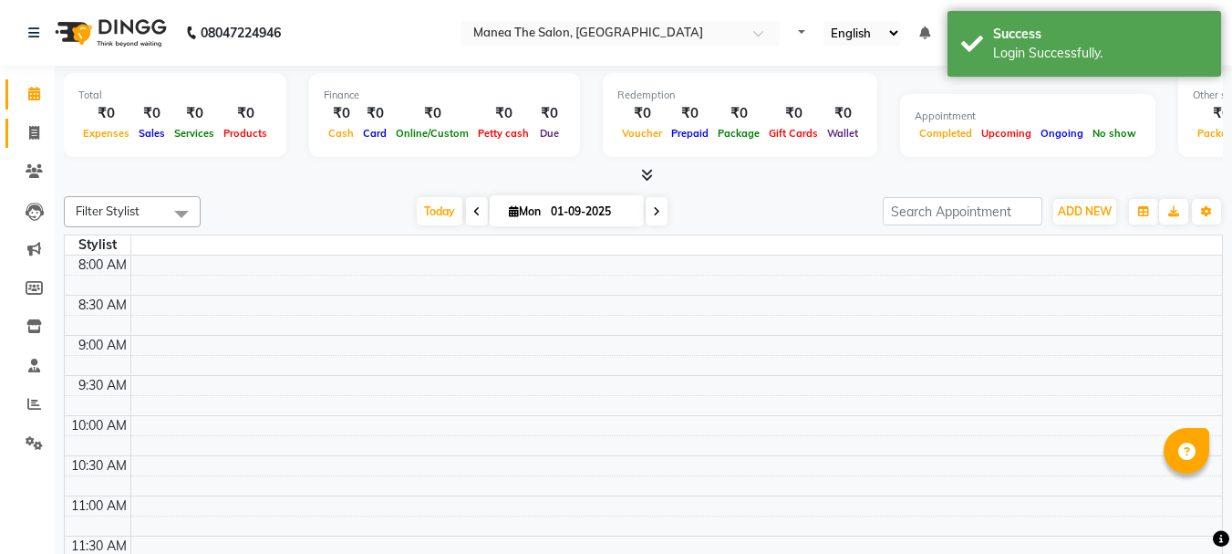
scroll to position [594, 0]
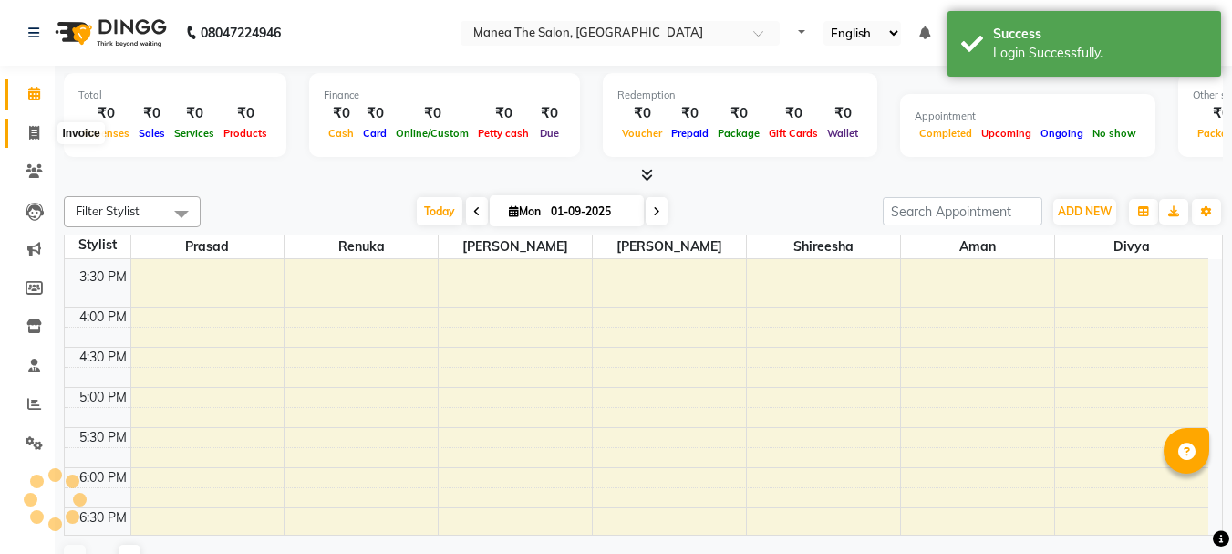
click at [33, 128] on icon at bounding box center [34, 133] width 10 height 14
select select "service"
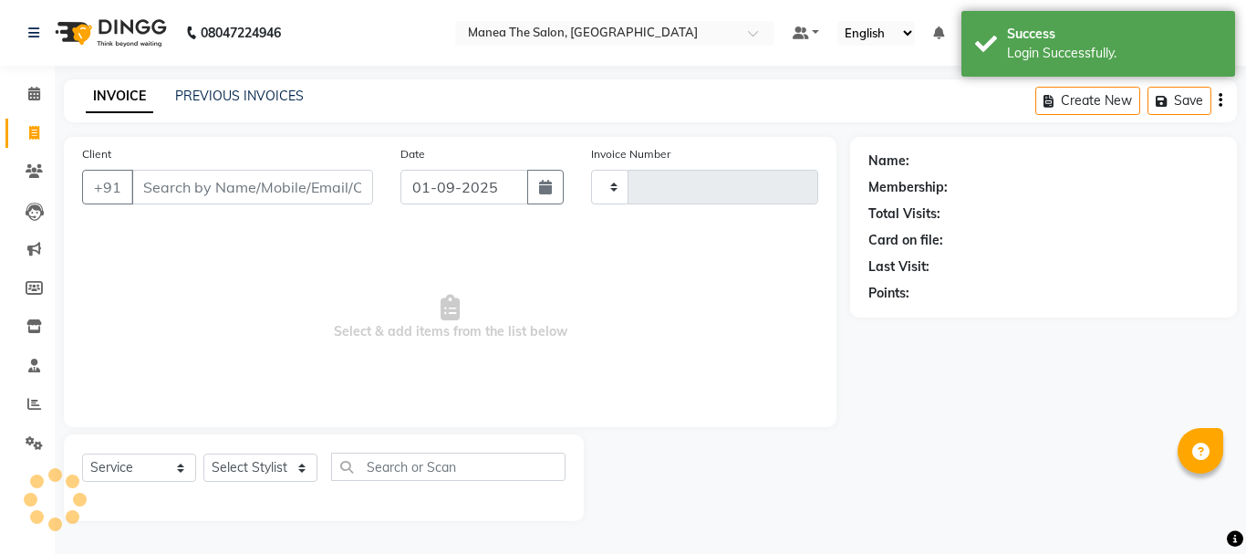
type input "2007"
select select "7351"
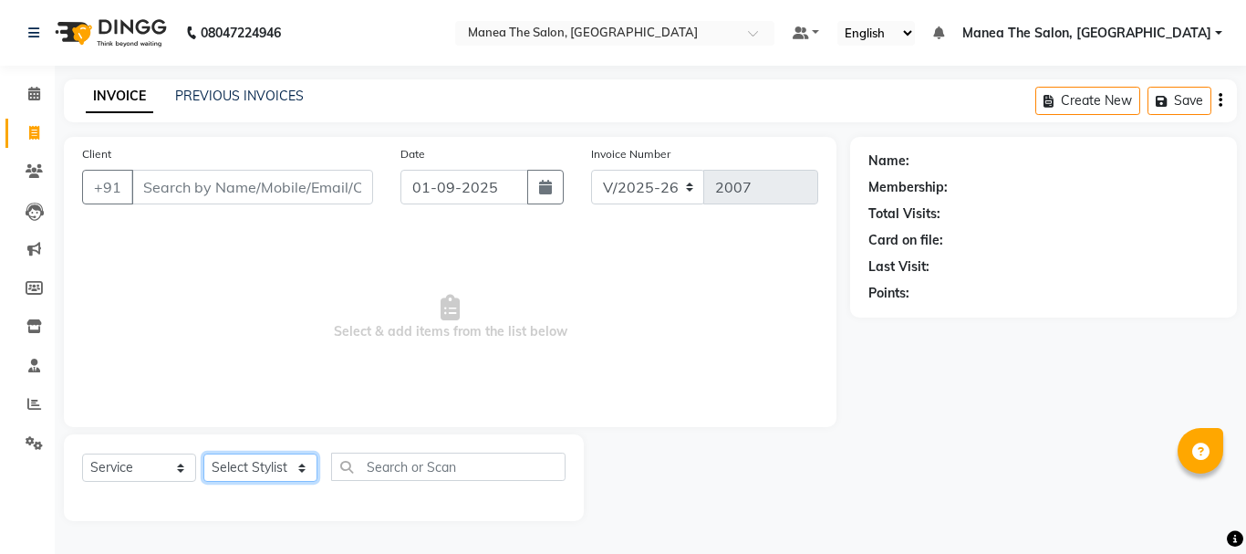
click at [259, 468] on select "Select Stylist [PERSON_NAME] Divya [PERSON_NAME] Renuka [PERSON_NAME]" at bounding box center [260, 467] width 114 height 28
select select "68191"
click at [203, 453] on select "Select Stylist [PERSON_NAME] Divya [PERSON_NAME] Renuka [PERSON_NAME]" at bounding box center [260, 467] width 114 height 28
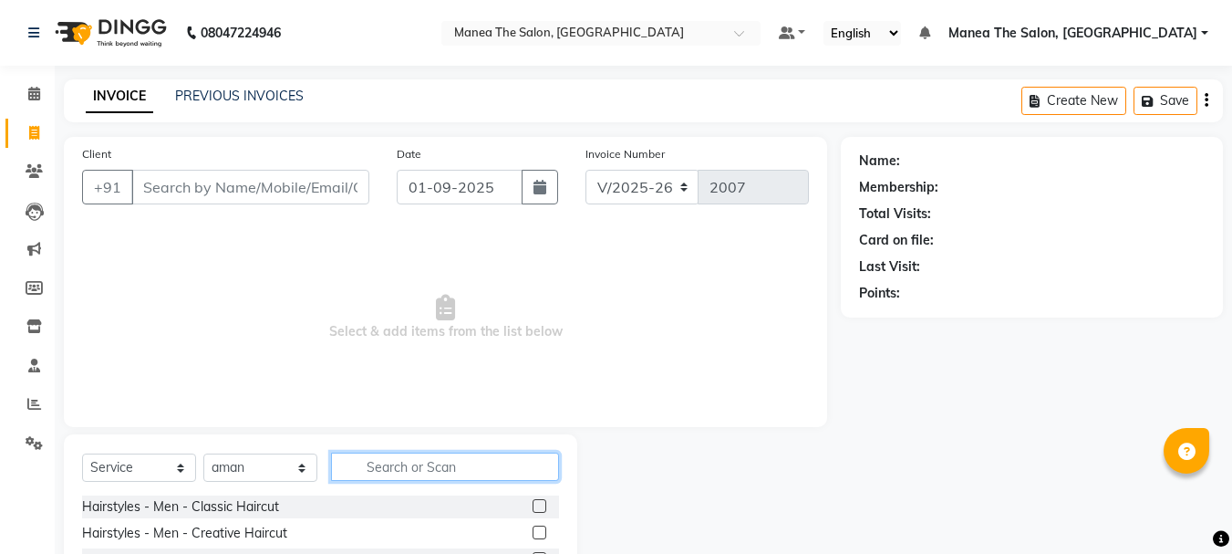
click at [430, 461] on input "text" at bounding box center [445, 466] width 228 height 28
click at [533, 501] on label at bounding box center [540, 506] width 14 height 14
click at [533, 501] on input "checkbox" at bounding box center [539, 507] width 12 height 12
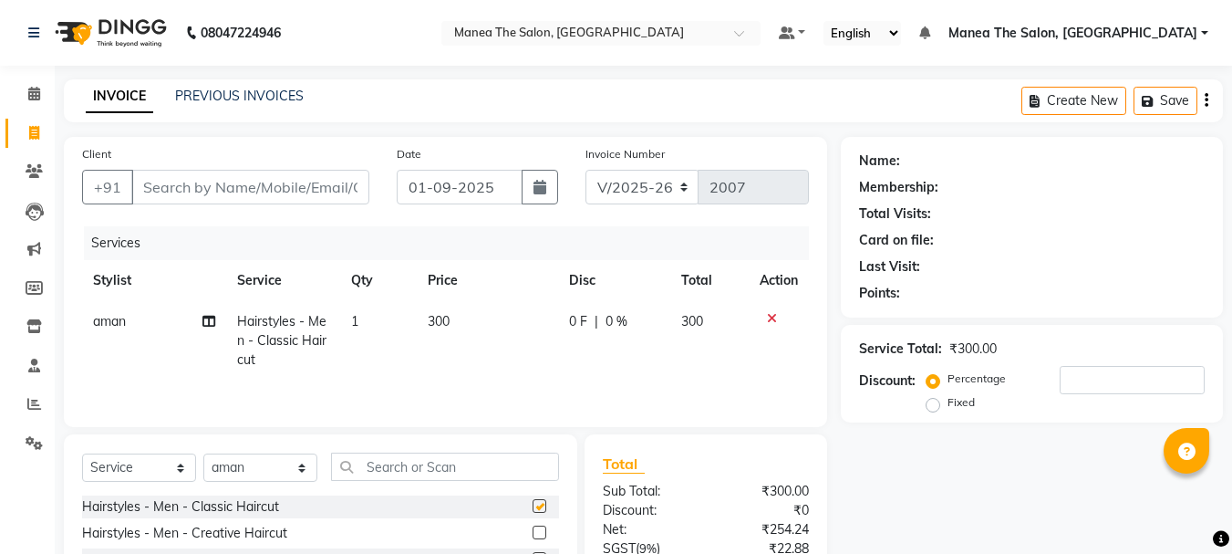
checkbox input "false"
click at [171, 189] on input "Client" at bounding box center [250, 187] width 238 height 35
type input "9"
type input "0"
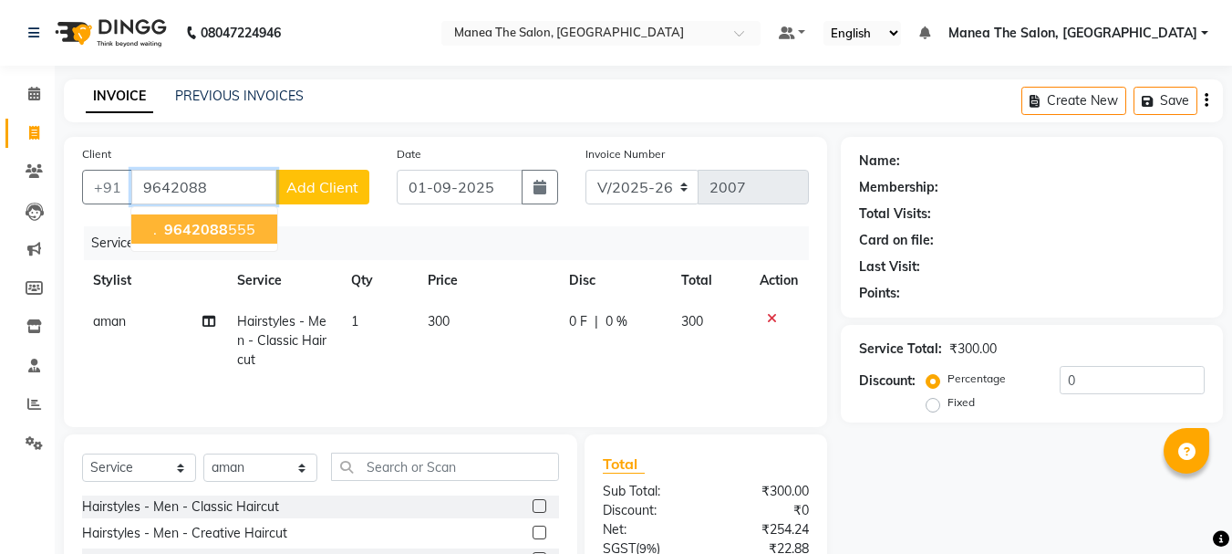
click at [201, 232] on span "9642088" at bounding box center [196, 229] width 64 height 18
type input "9642088555"
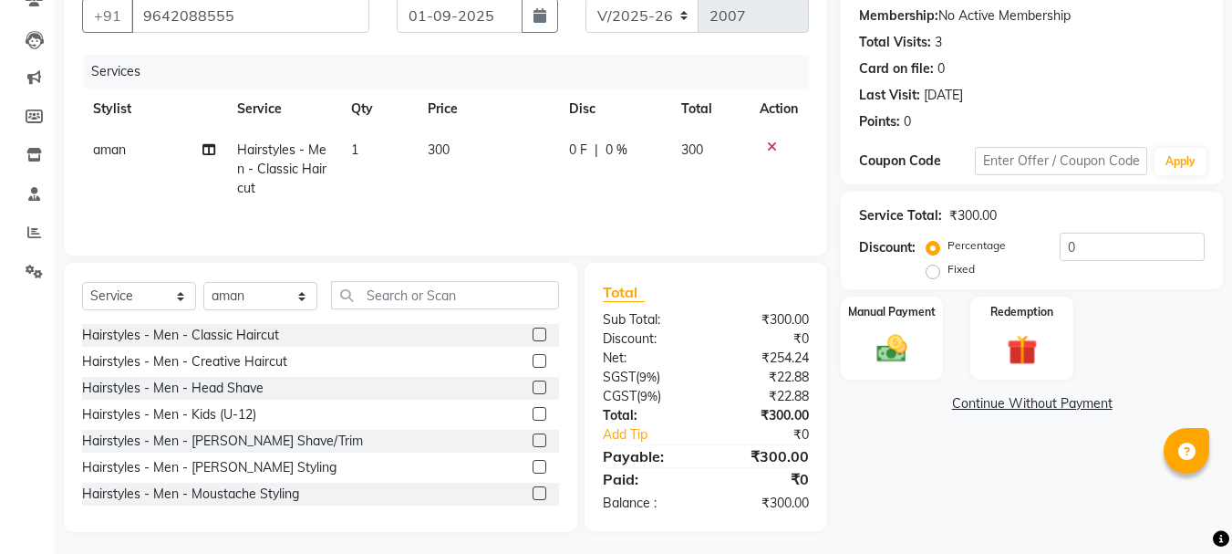
scroll to position [177, 0]
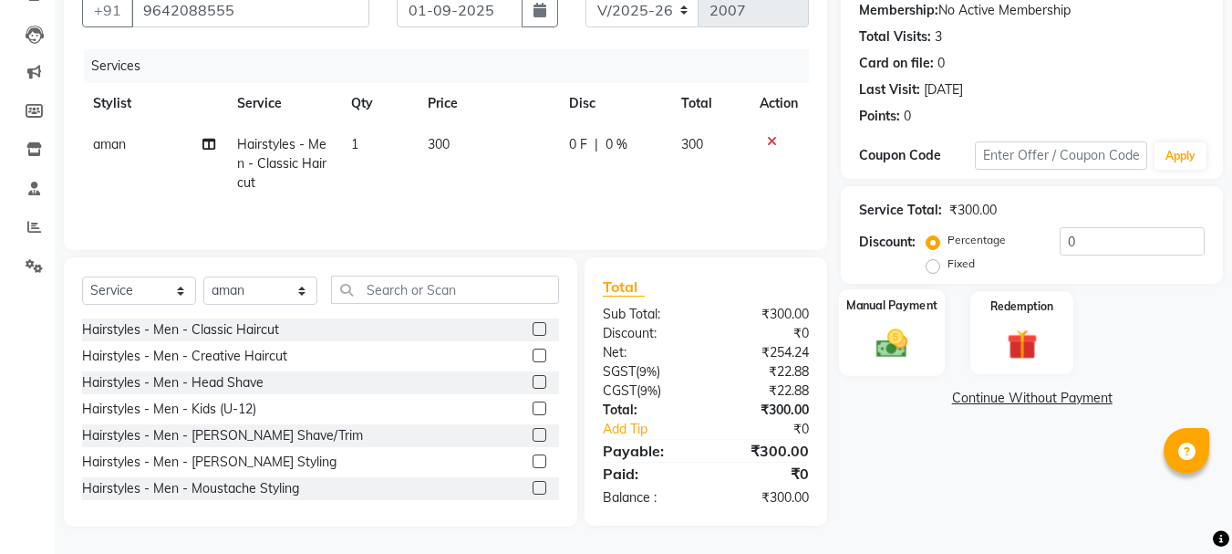
click at [902, 352] on img at bounding box center [891, 343] width 51 height 36
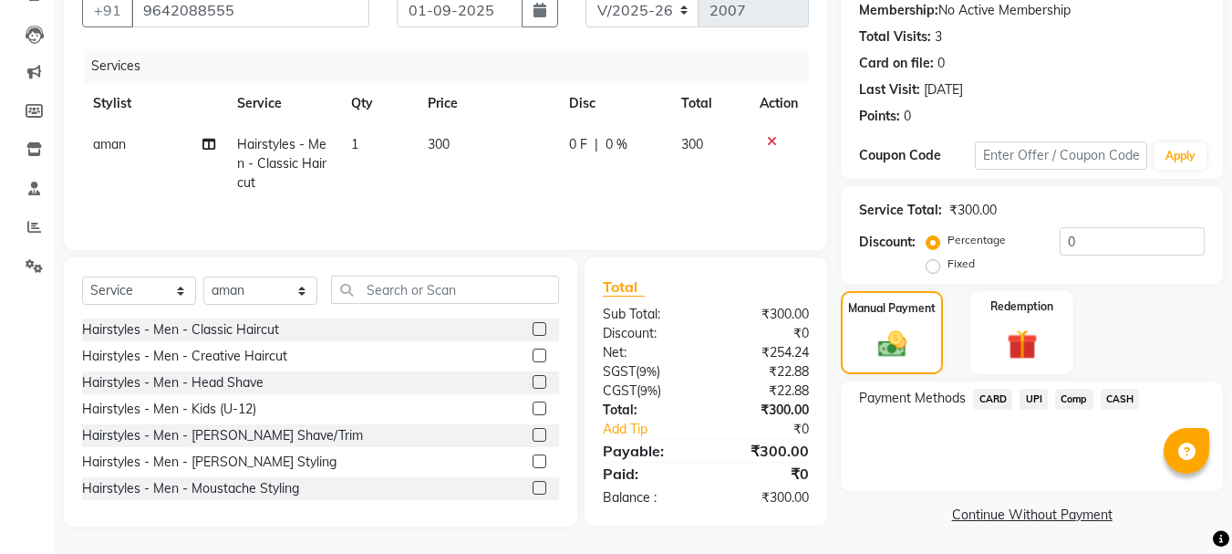
click at [1035, 400] on span "UPI" at bounding box center [1034, 399] width 28 height 21
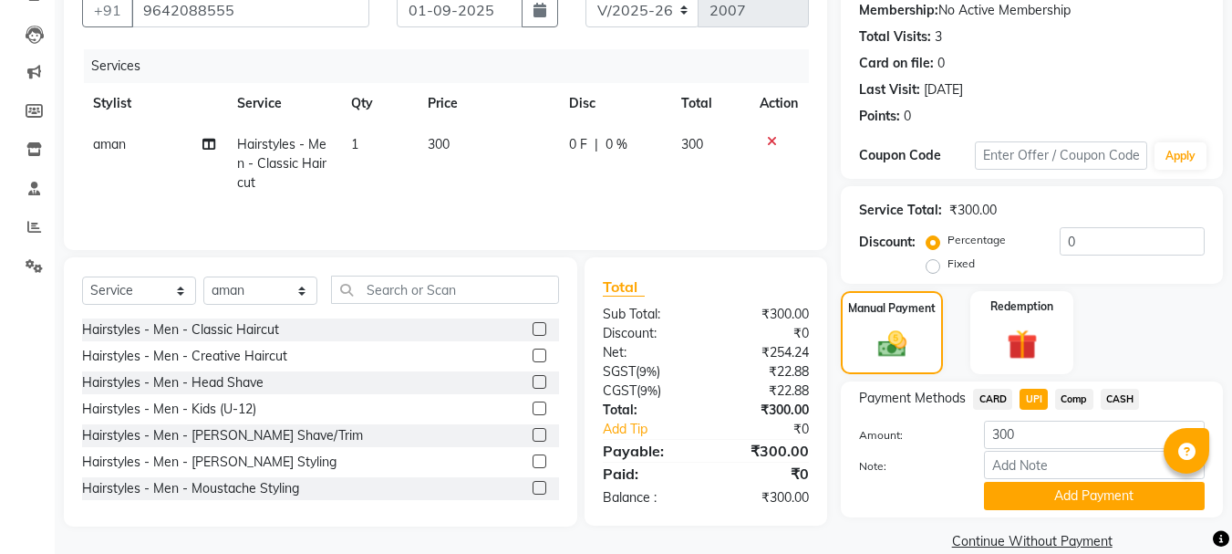
scroll to position [205, 0]
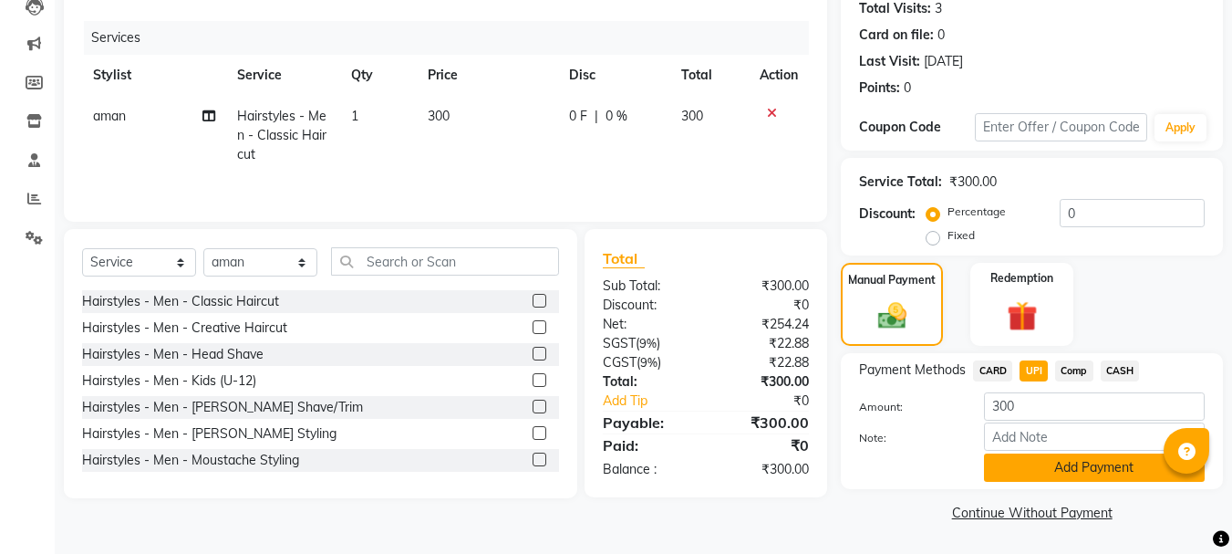
click at [1094, 467] on button "Add Payment" at bounding box center [1094, 467] width 221 height 28
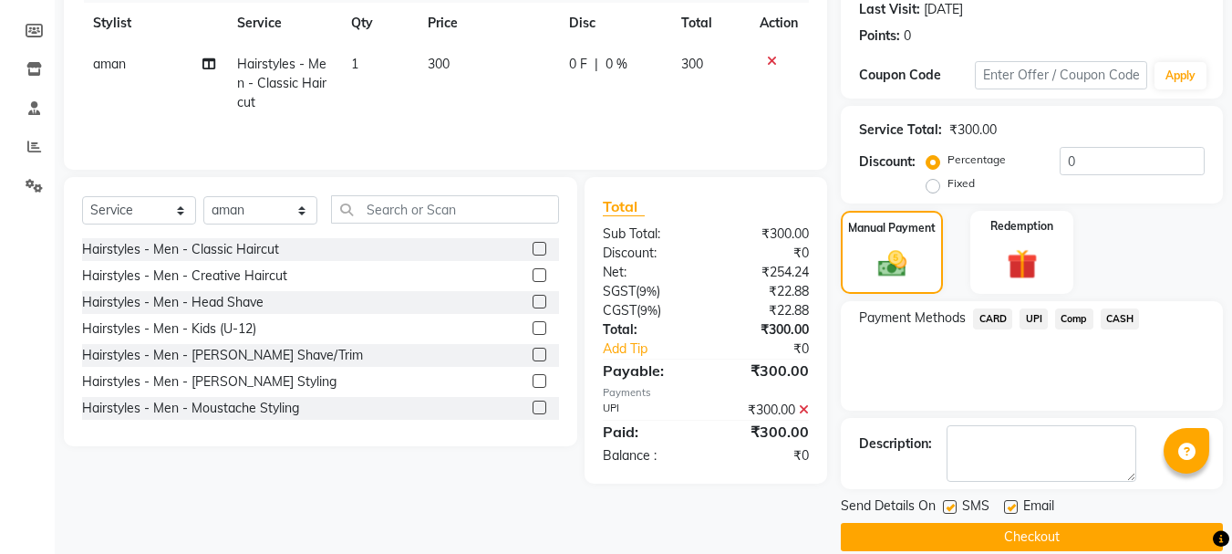
scroll to position [282, 0]
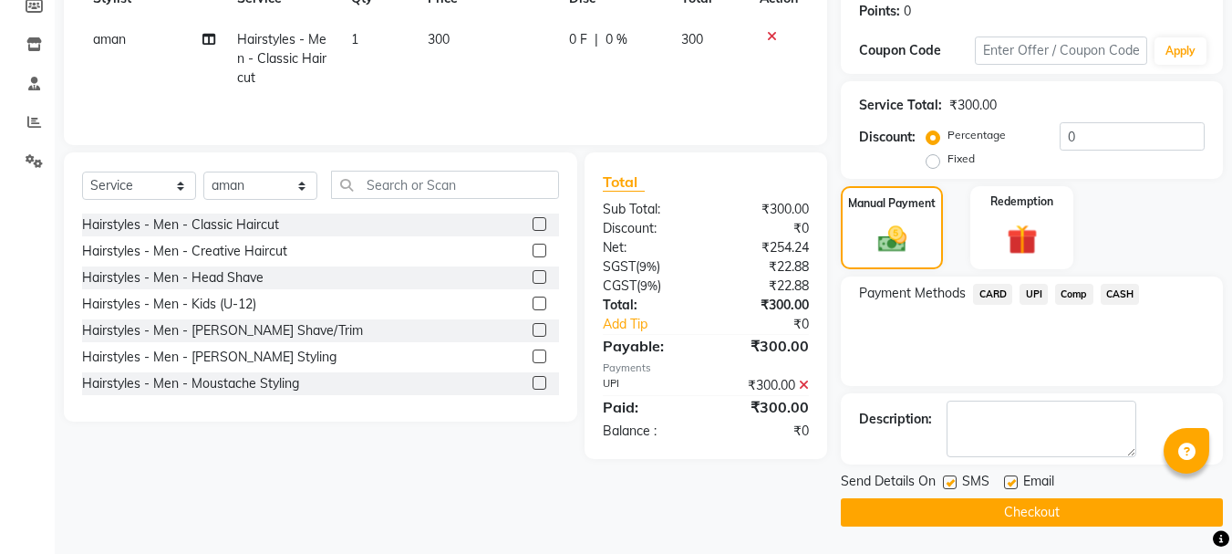
click at [988, 508] on button "Checkout" at bounding box center [1032, 512] width 382 height 28
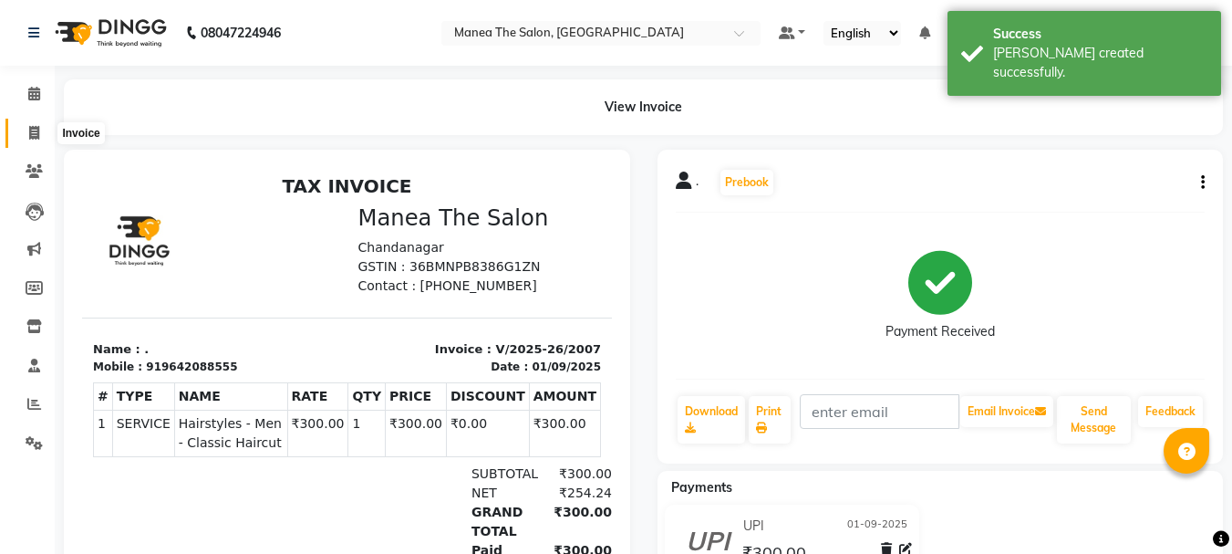
click at [31, 129] on icon at bounding box center [34, 133] width 10 height 14
select select "service"
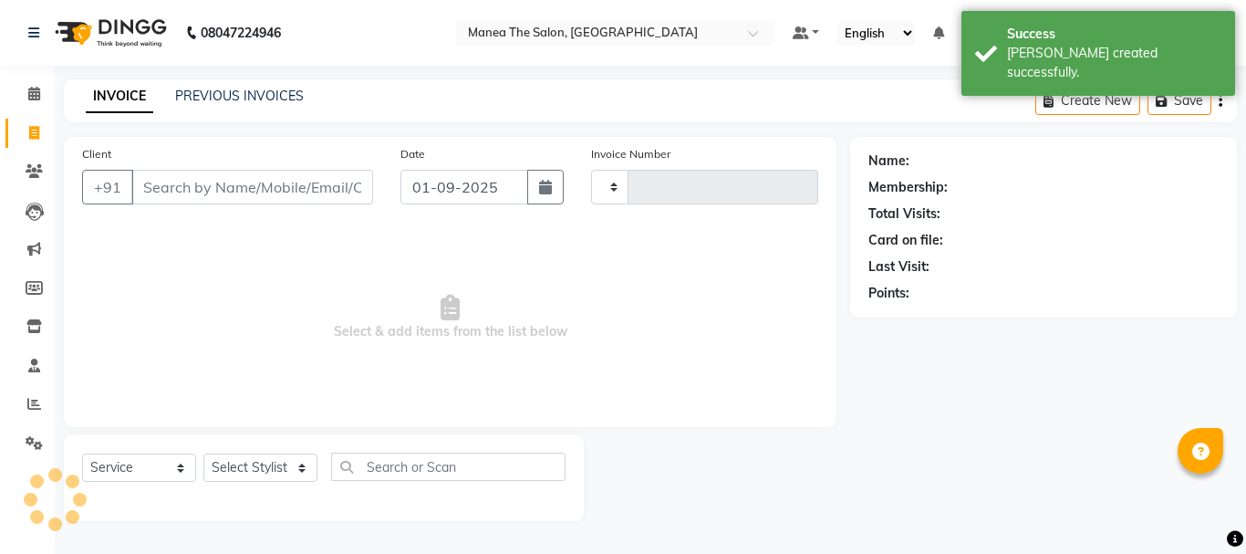
type input "2008"
select select "7351"
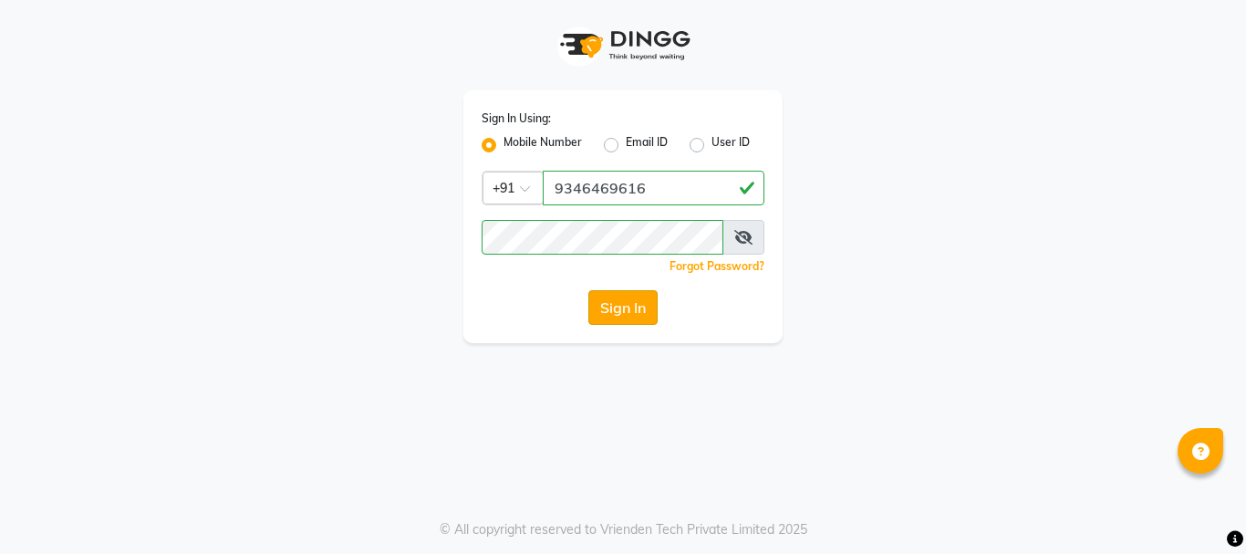
click at [643, 311] on button "Sign In" at bounding box center [622, 307] width 69 height 35
click at [539, 369] on div "Sign In Using: Mobile Number Email ID User ID Country Code × +91 9346469616 Rem…" at bounding box center [623, 277] width 1246 height 554
click at [631, 302] on button "Sign In" at bounding box center [622, 307] width 69 height 35
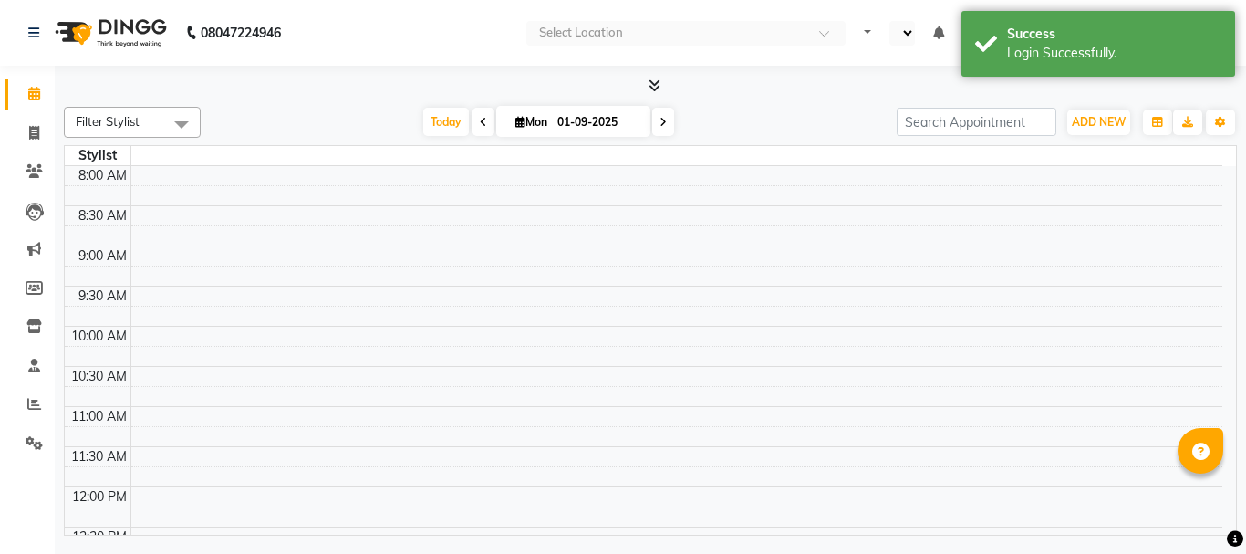
select select "en"
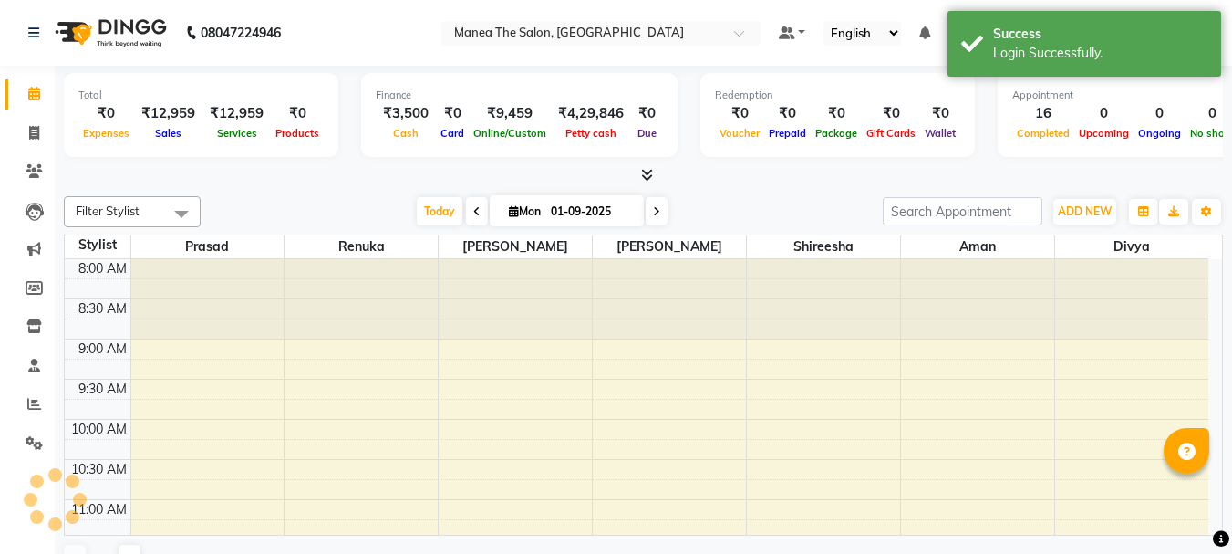
scroll to position [767, 0]
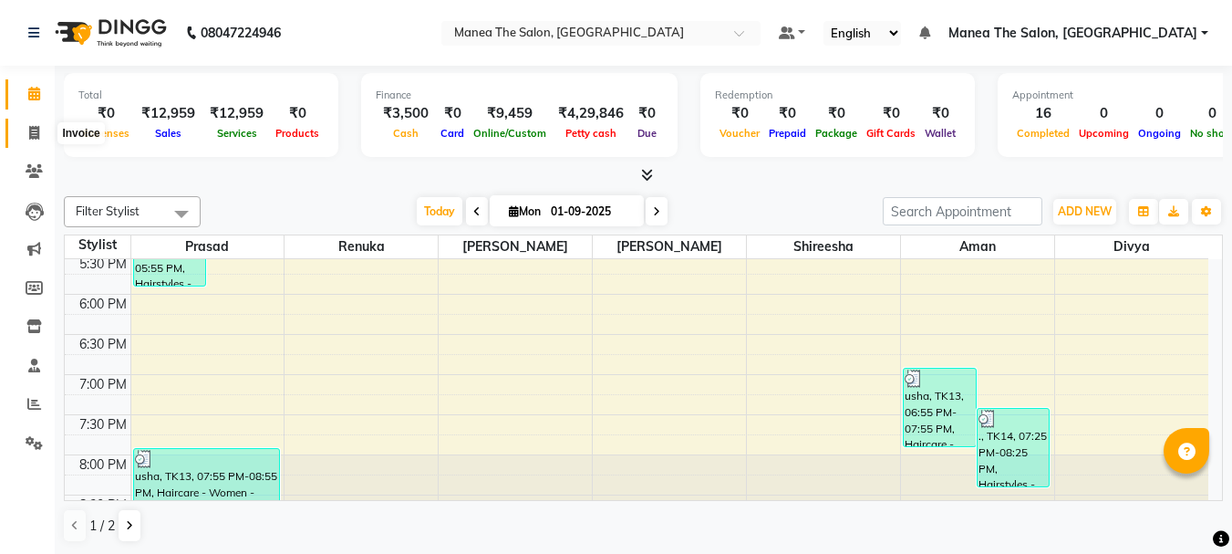
click at [37, 132] on icon at bounding box center [34, 133] width 10 height 14
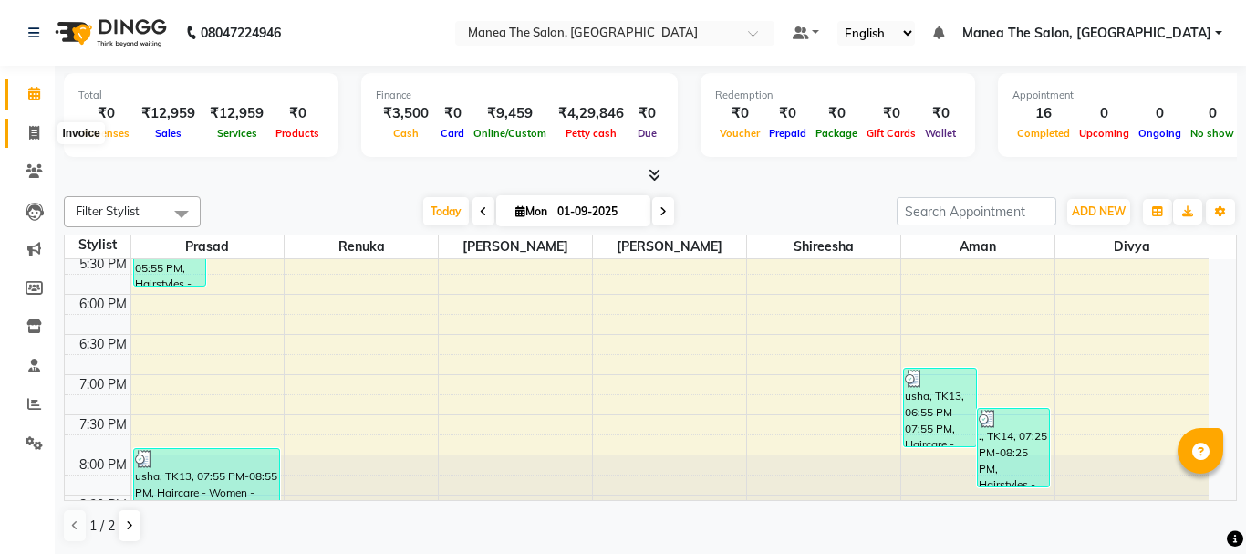
select select "service"
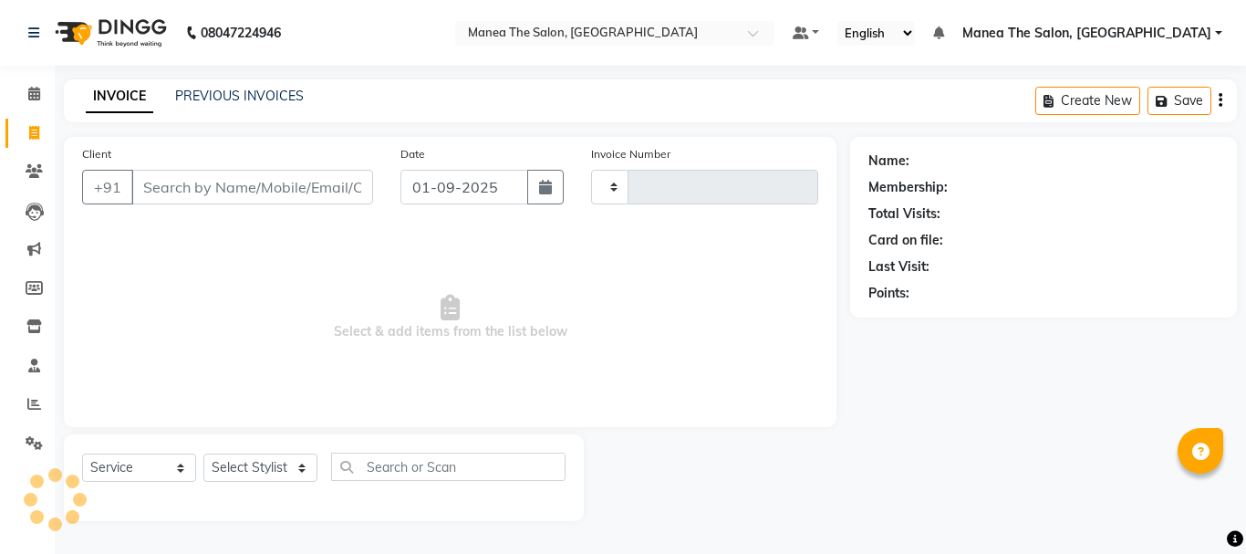
type input "2008"
select select "7351"
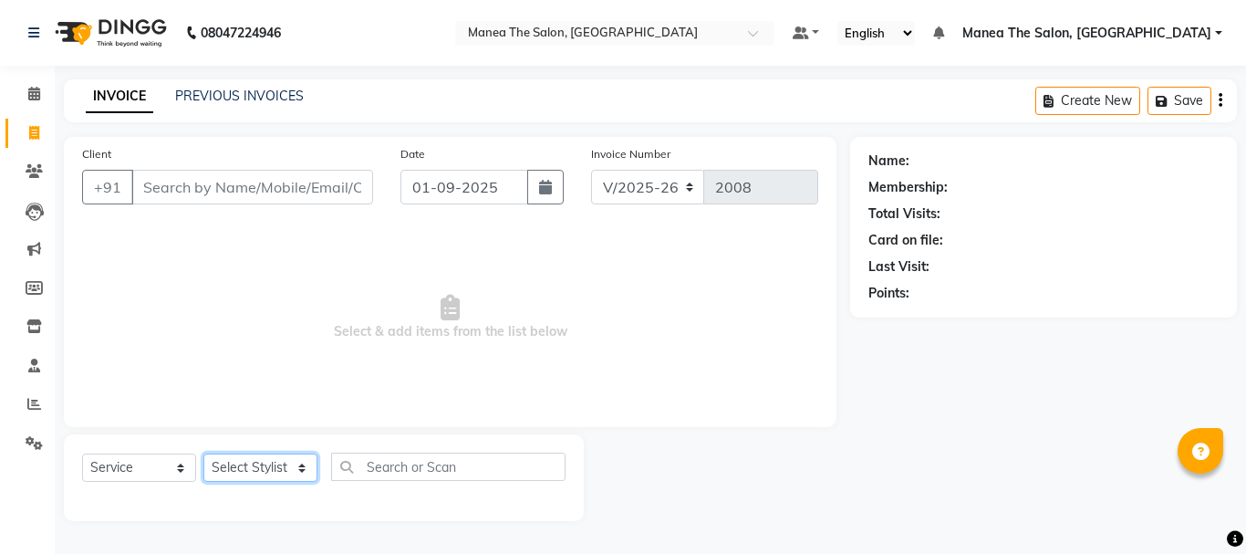
click at [241, 461] on select "Select Stylist [PERSON_NAME] Divya [PERSON_NAME] Renuka [PERSON_NAME]" at bounding box center [260, 467] width 114 height 28
select select "63583"
click at [203, 453] on select "Select Stylist [PERSON_NAME] Divya [PERSON_NAME] Renuka [PERSON_NAME]" at bounding box center [260, 467] width 114 height 28
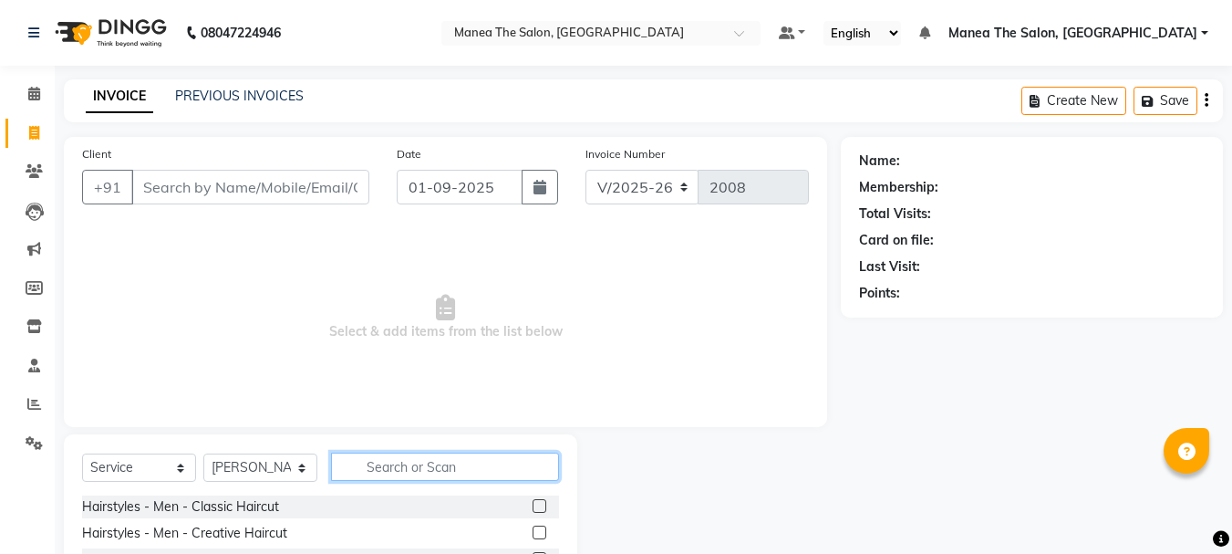
click at [412, 471] on input "text" at bounding box center [445, 466] width 228 height 28
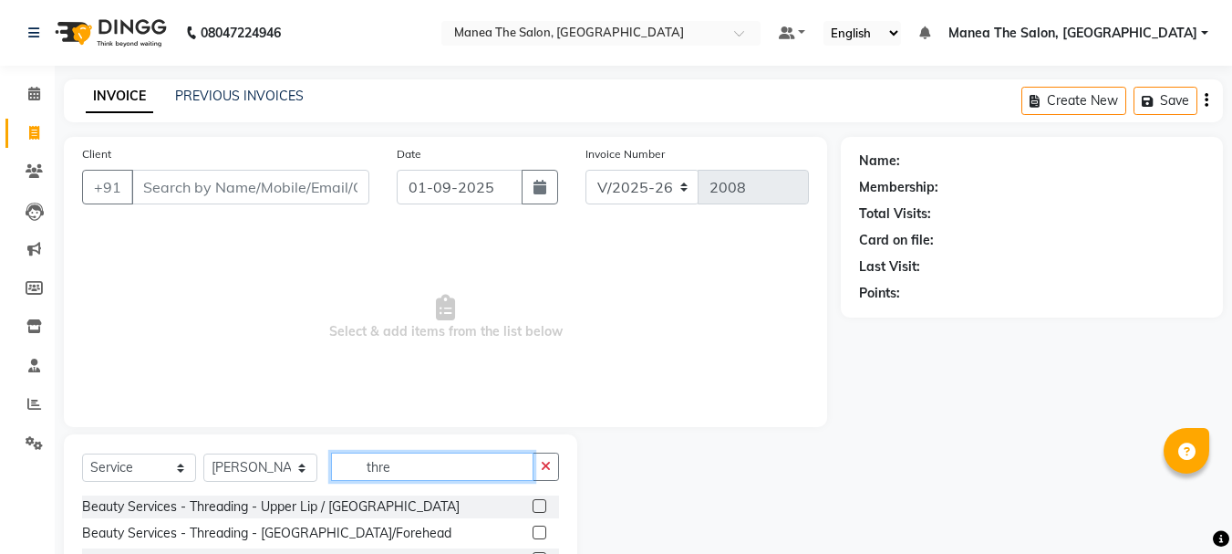
type input "thre"
click at [539, 505] on label at bounding box center [540, 506] width 14 height 14
click at [539, 505] on input "checkbox" at bounding box center [539, 507] width 12 height 12
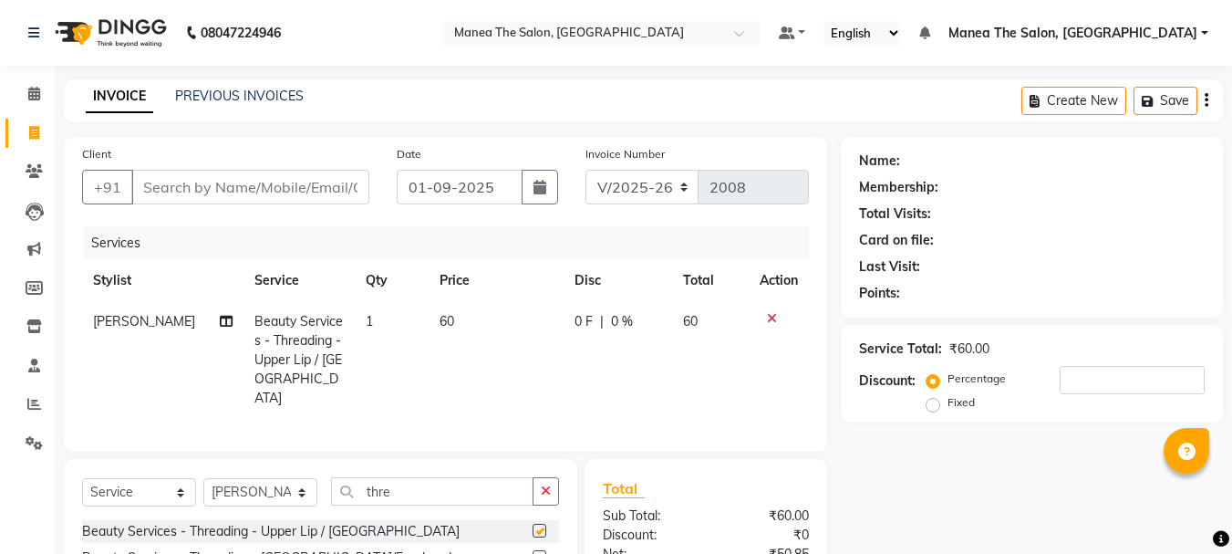
checkbox input "false"
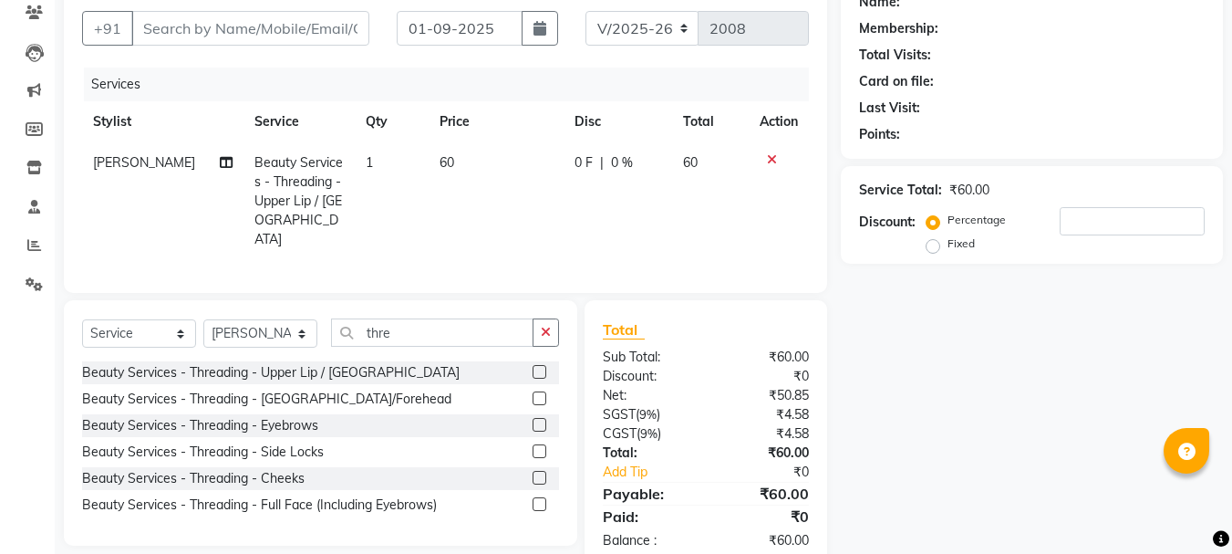
scroll to position [182, 0]
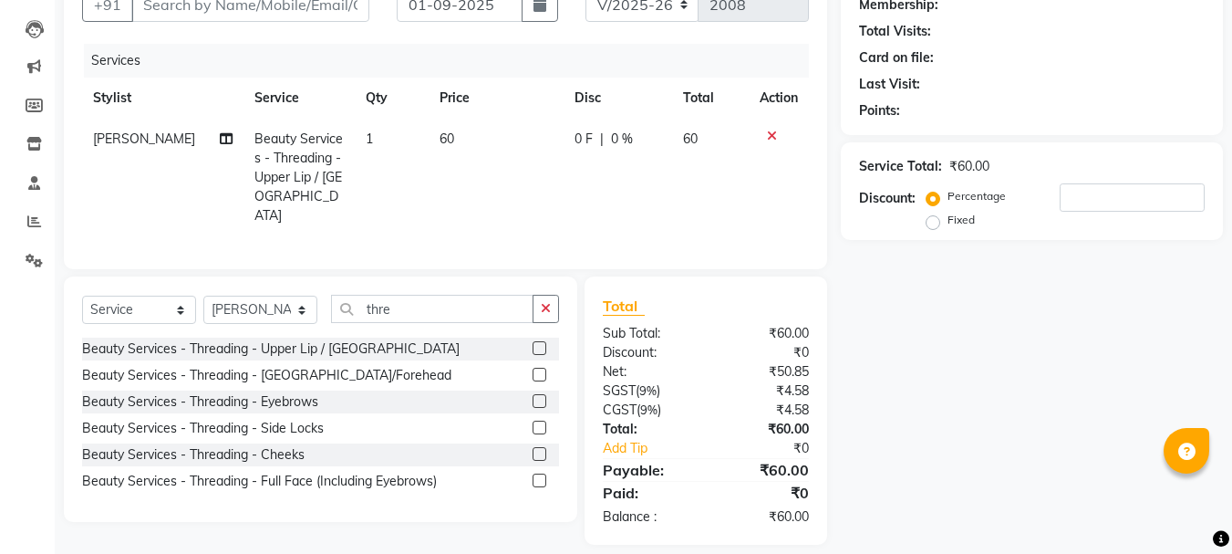
click at [767, 130] on icon at bounding box center [772, 136] width 10 height 13
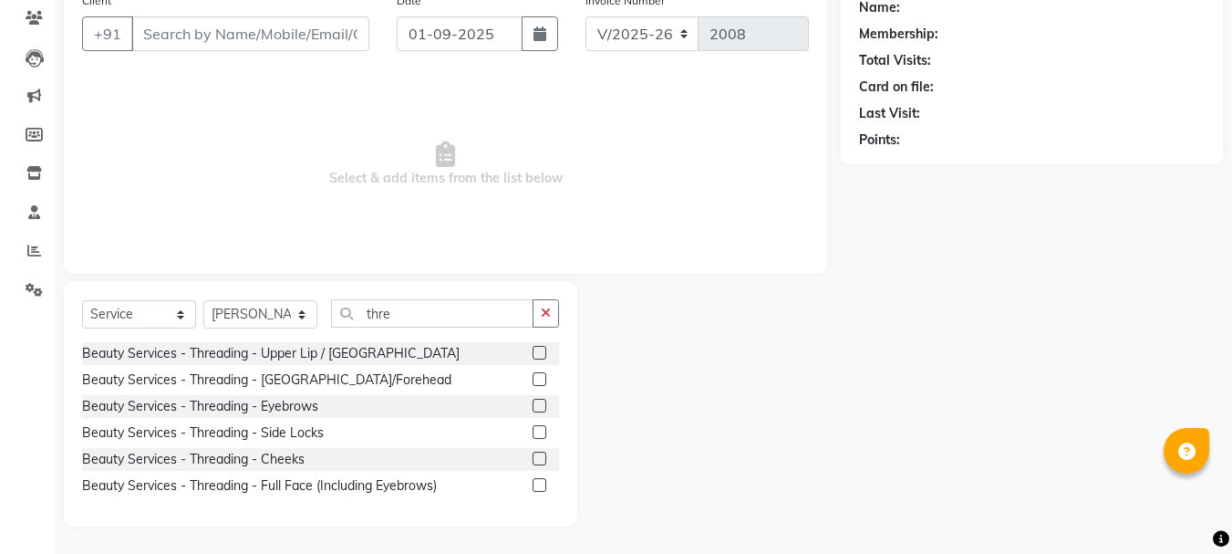
click at [541, 375] on label at bounding box center [540, 379] width 14 height 14
click at [541, 375] on input "checkbox" at bounding box center [539, 380] width 12 height 12
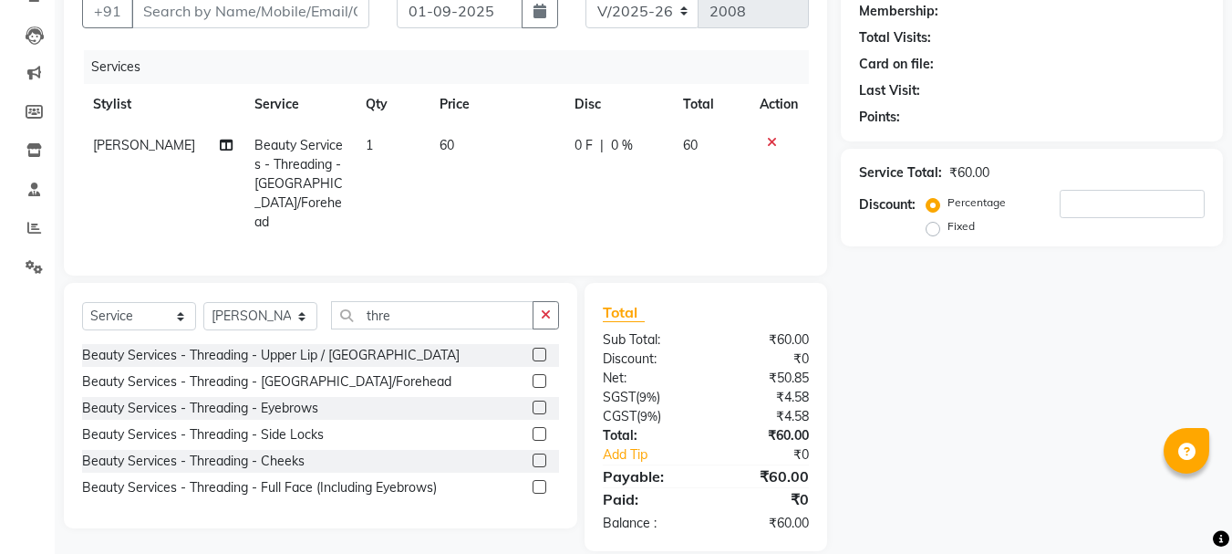
checkbox input "false"
click at [538, 400] on label at bounding box center [540, 407] width 14 height 14
click at [538, 402] on input "checkbox" at bounding box center [539, 408] width 12 height 12
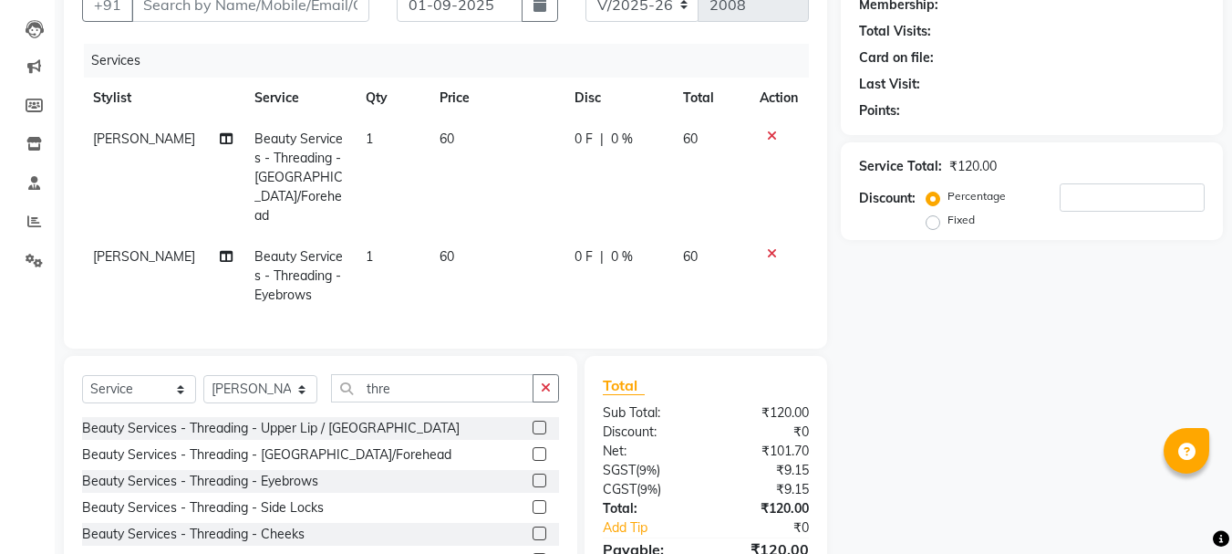
checkbox input "false"
click at [282, 375] on select "Select Stylist [PERSON_NAME] Divya [PERSON_NAME] Renuka [PERSON_NAME]" at bounding box center [260, 389] width 114 height 28
select select "68191"
click at [203, 375] on select "Select Stylist [PERSON_NAME] Divya [PERSON_NAME] Renuka [PERSON_NAME]" at bounding box center [260, 389] width 114 height 28
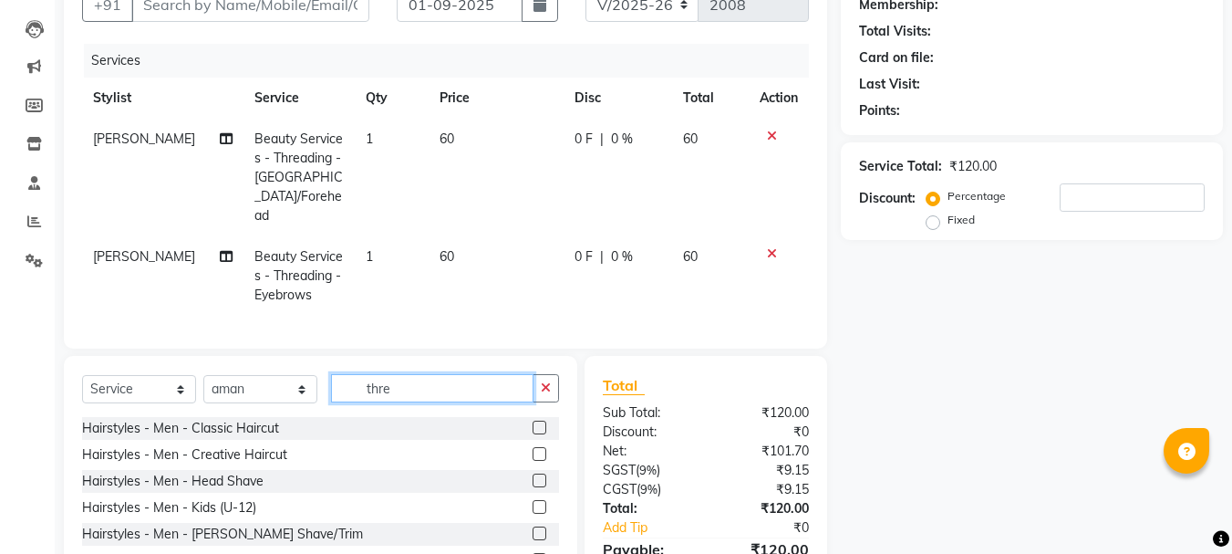
click at [438, 374] on input "thre" at bounding box center [432, 388] width 202 height 28
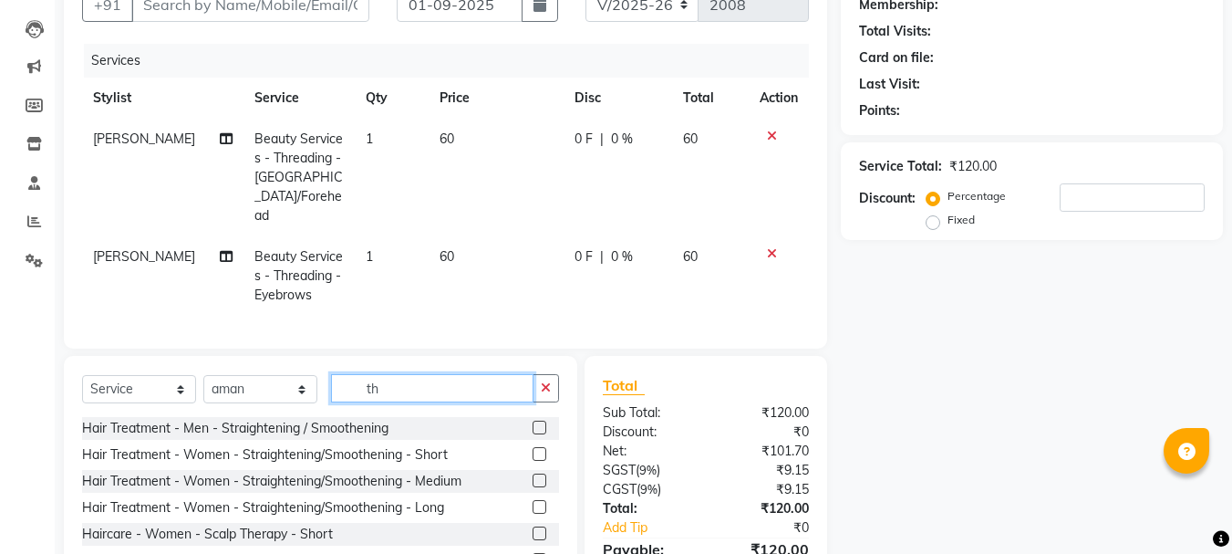
type input "t"
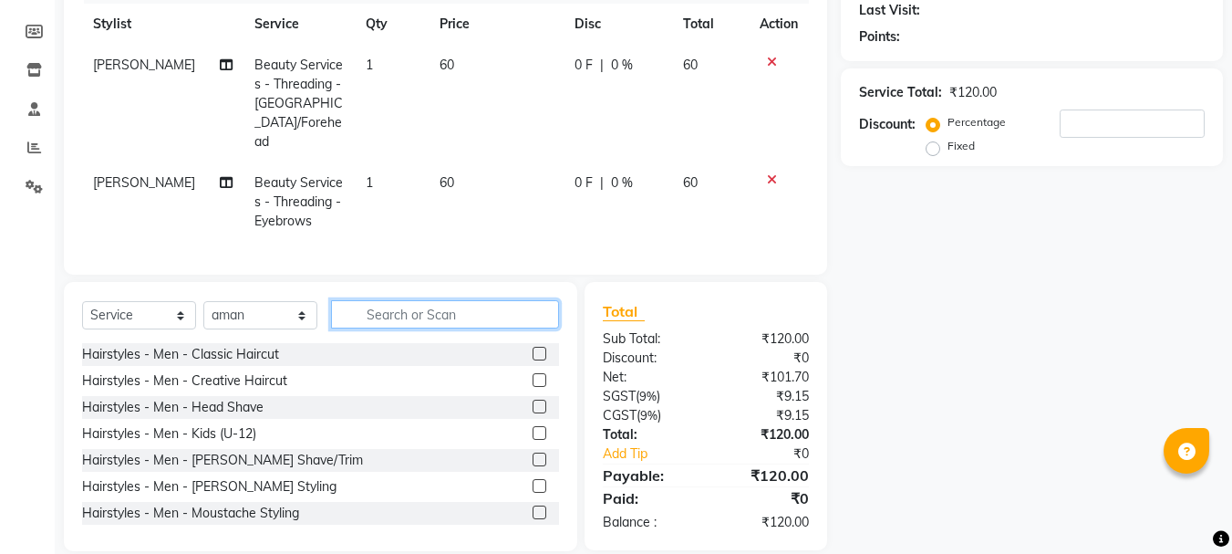
scroll to position [0, 0]
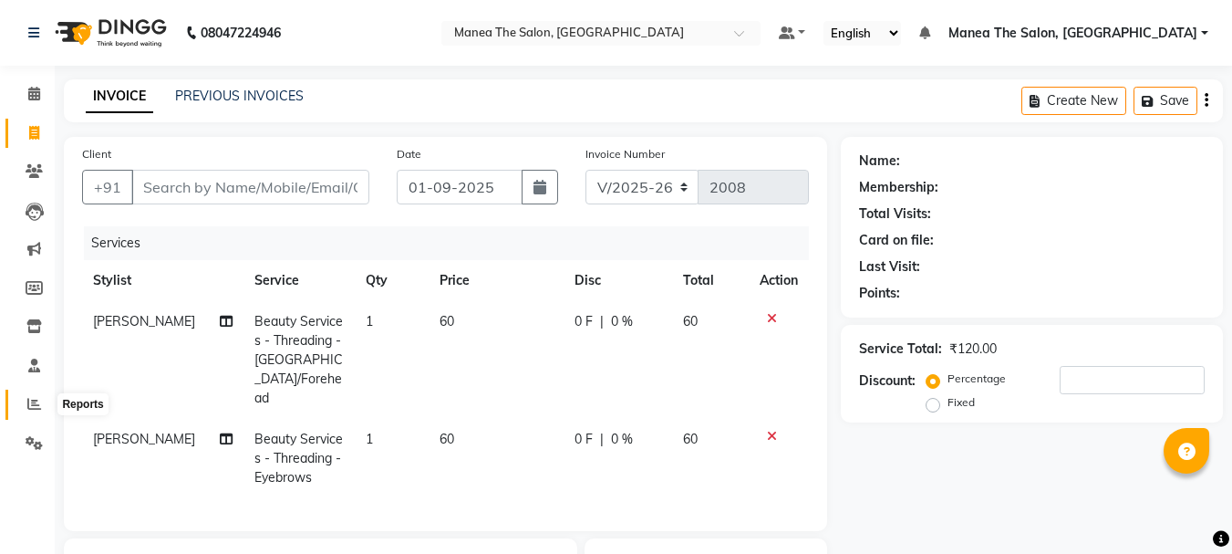
click at [38, 403] on icon at bounding box center [34, 404] width 14 height 14
click at [31, 412] on span at bounding box center [34, 404] width 32 height 21
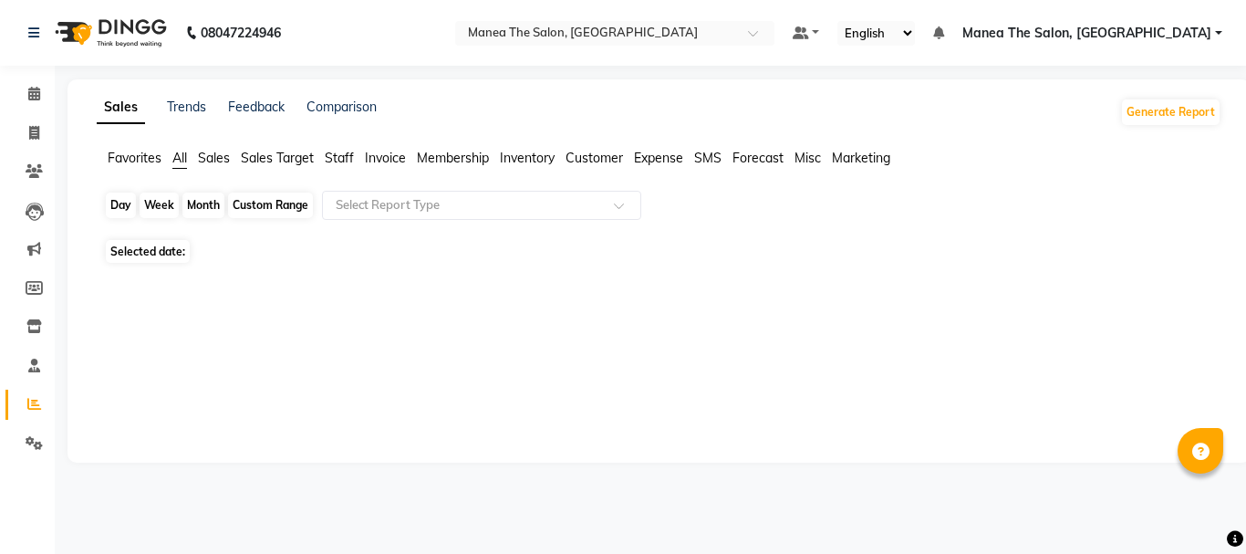
click at [123, 205] on div "Day" at bounding box center [121, 205] width 30 height 26
select select "9"
select select "2025"
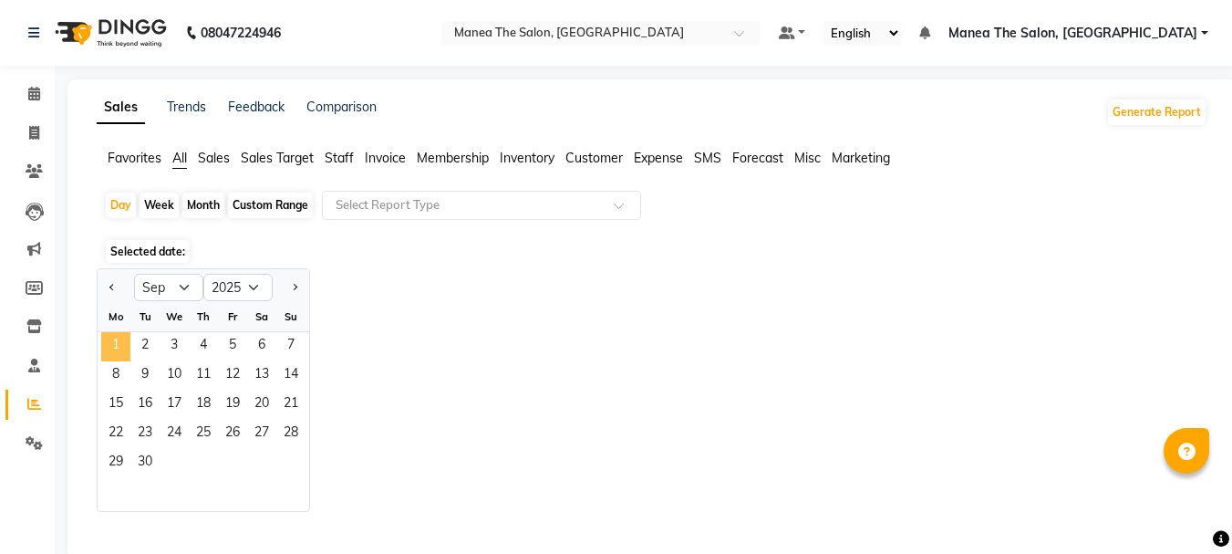
click at [116, 347] on span "1" at bounding box center [115, 346] width 29 height 29
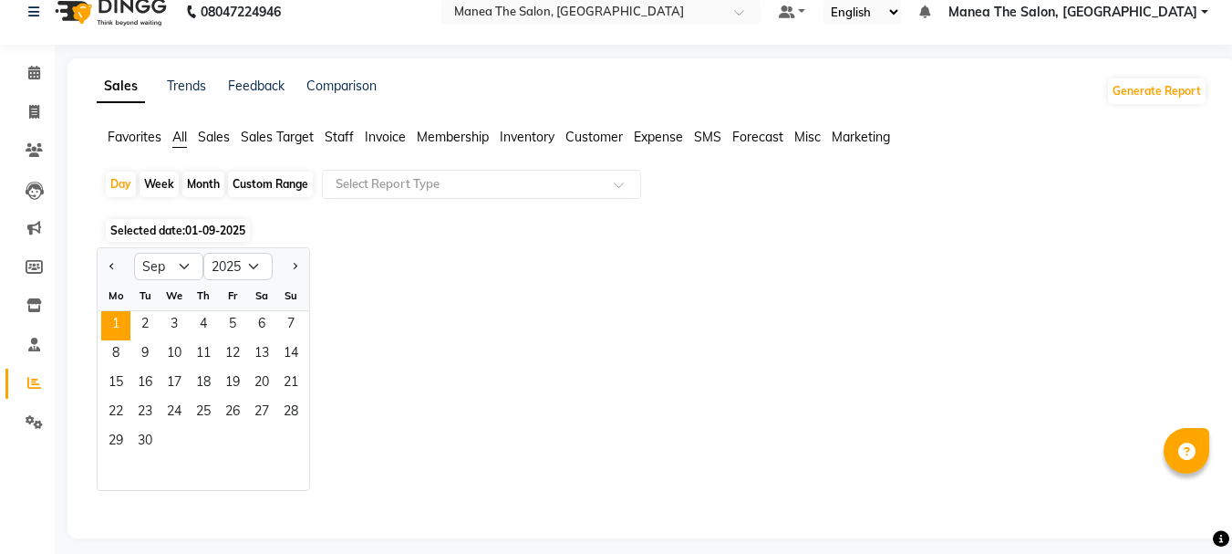
scroll to position [33, 0]
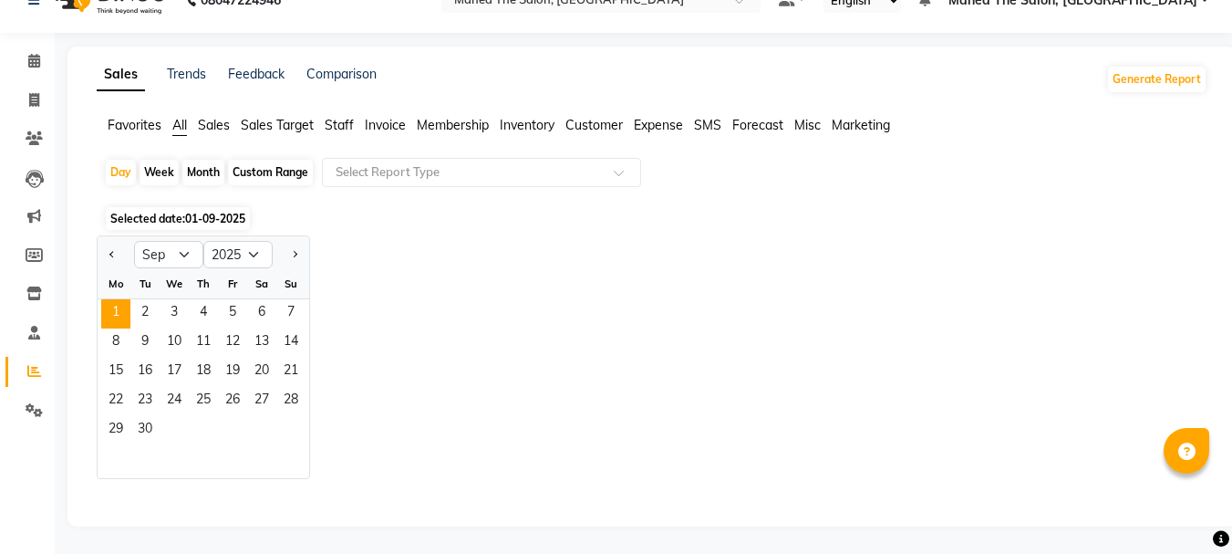
click at [194, 126] on ul "Favorites All Sales Sales Target Staff Invoice Membership Inventory Customer Ex…" at bounding box center [652, 126] width 1111 height 20
click at [216, 126] on span "Sales" at bounding box center [214, 125] width 32 height 16
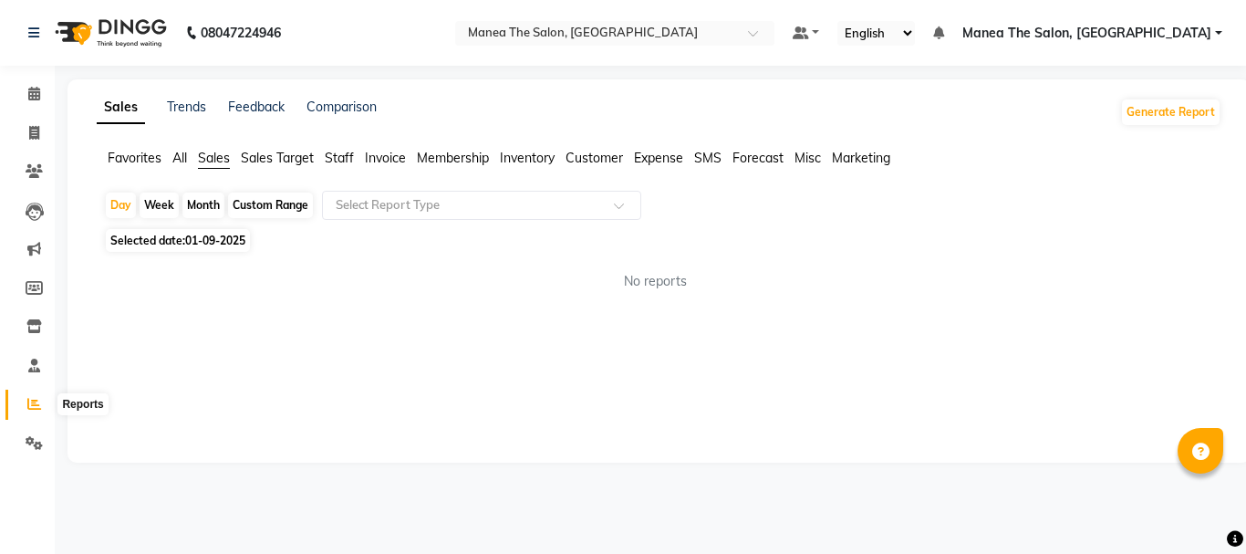
click at [31, 396] on span at bounding box center [34, 404] width 32 height 21
click at [29, 396] on span at bounding box center [34, 404] width 32 height 21
click at [34, 401] on icon at bounding box center [34, 404] width 14 height 14
click at [33, 401] on icon at bounding box center [34, 404] width 14 height 14
click at [31, 401] on icon at bounding box center [34, 404] width 14 height 14
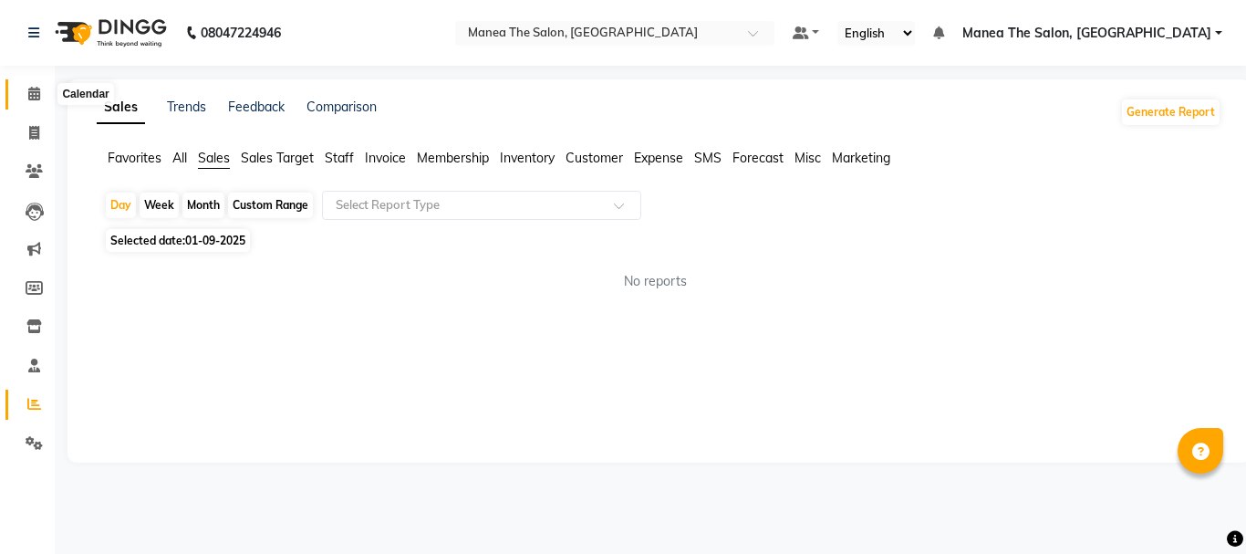
click at [31, 98] on icon at bounding box center [34, 94] width 12 height 14
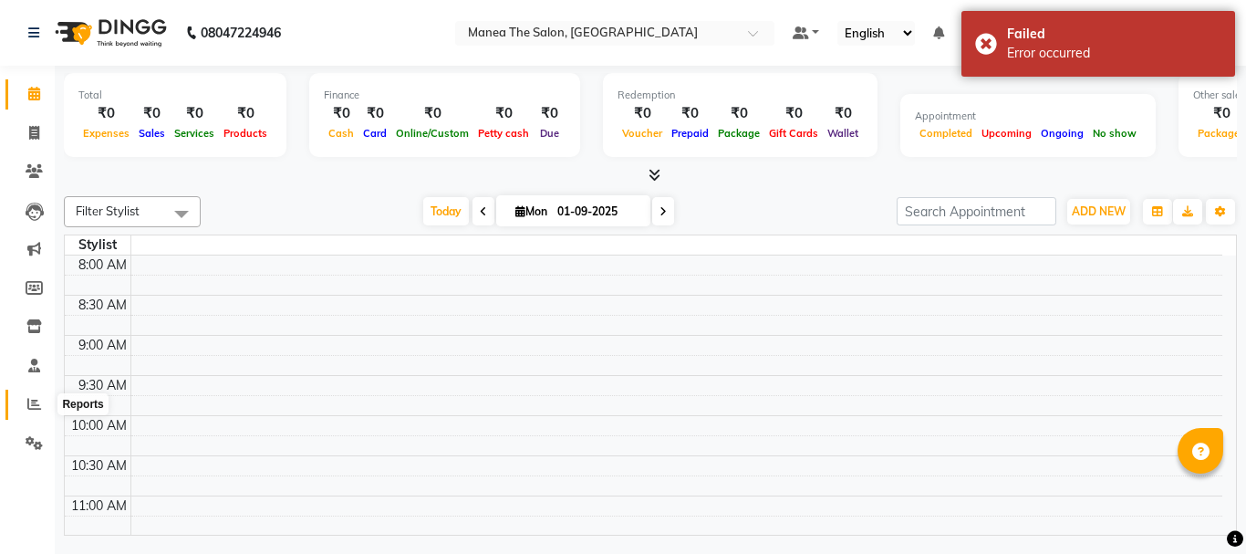
click at [38, 399] on icon at bounding box center [34, 404] width 14 height 14
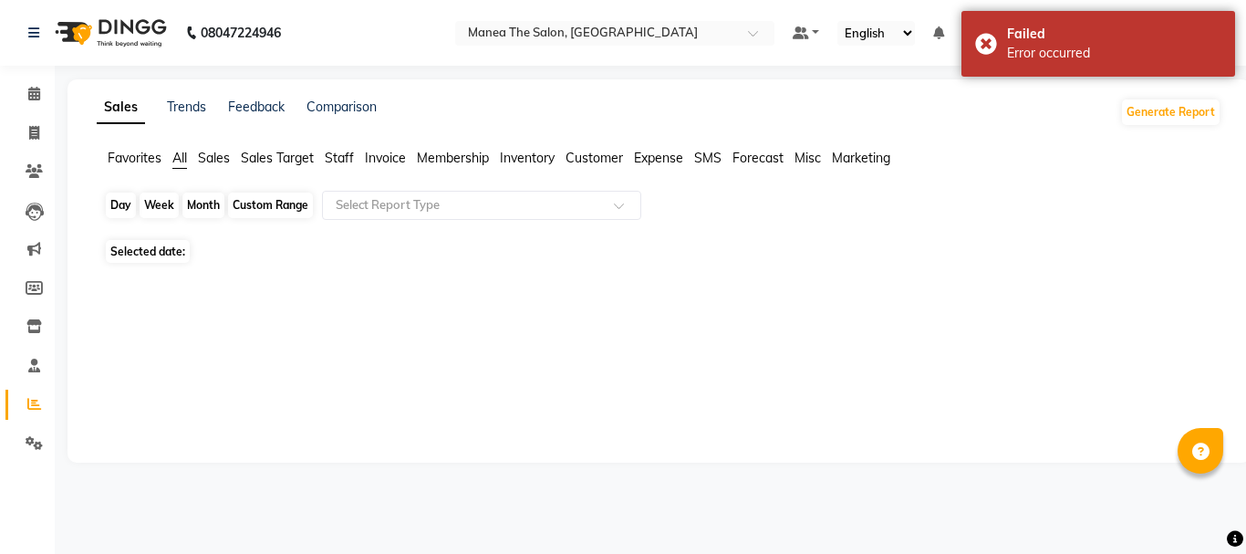
click at [127, 208] on div "Day" at bounding box center [121, 205] width 30 height 26
select select "9"
select select "2025"
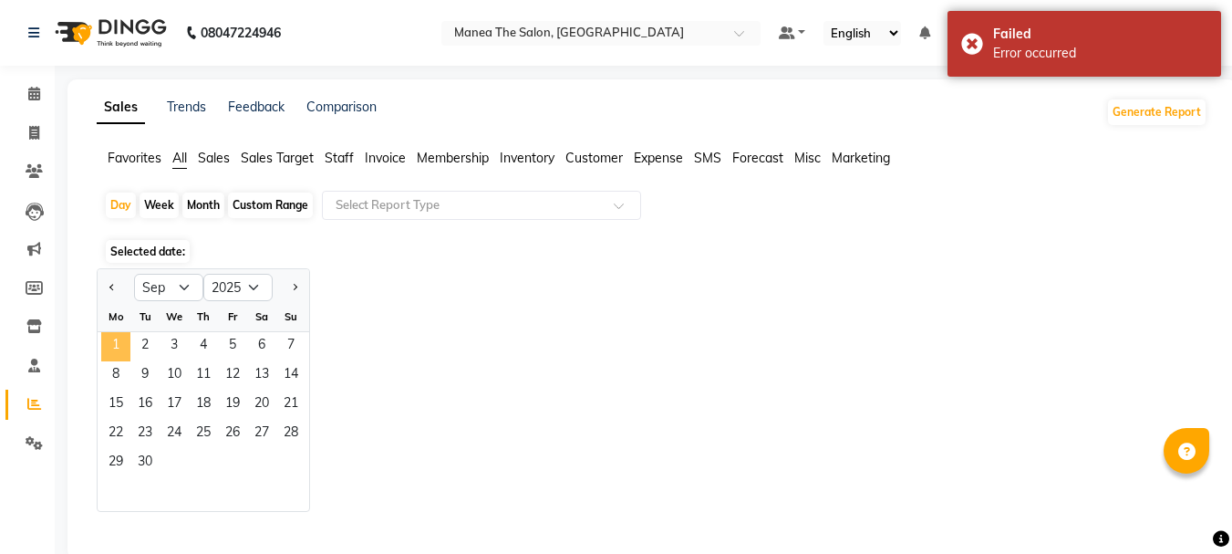
click at [111, 350] on span "1" at bounding box center [115, 346] width 29 height 29
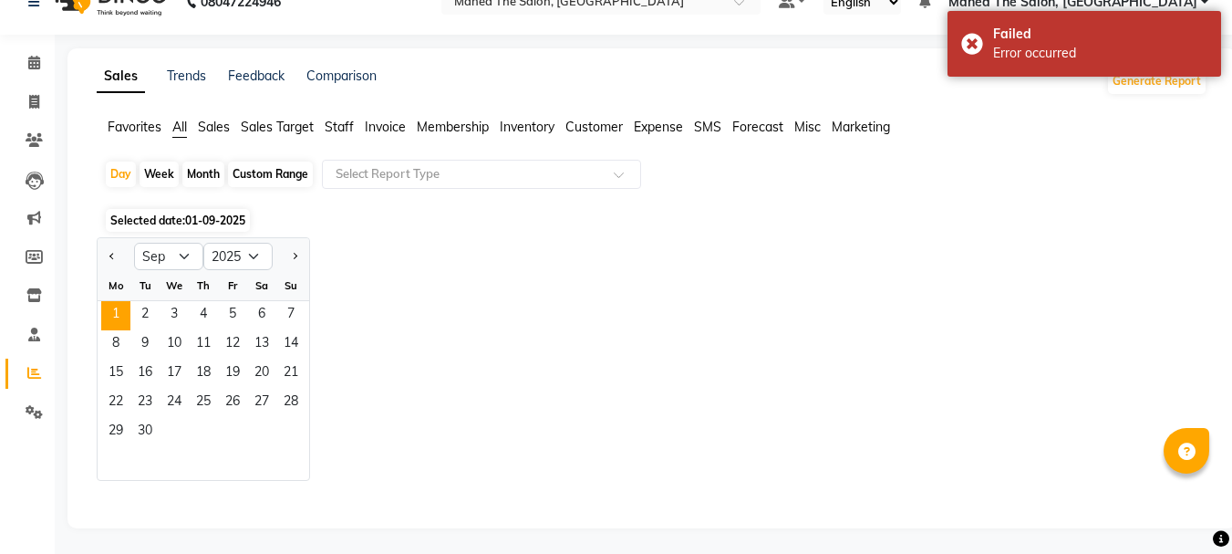
scroll to position [33, 0]
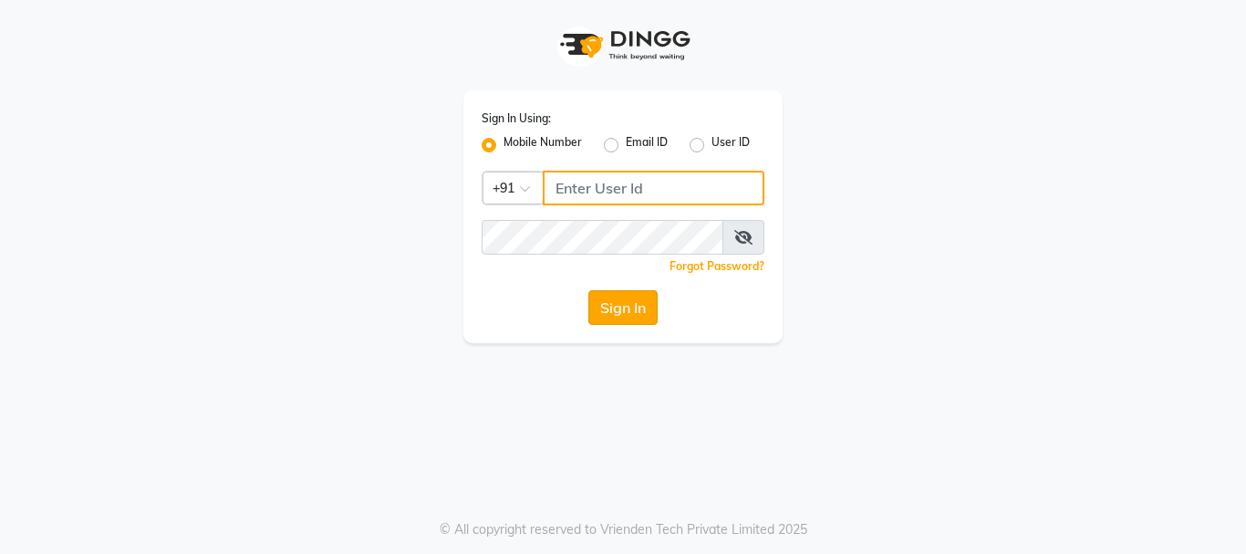
type input "9346469616"
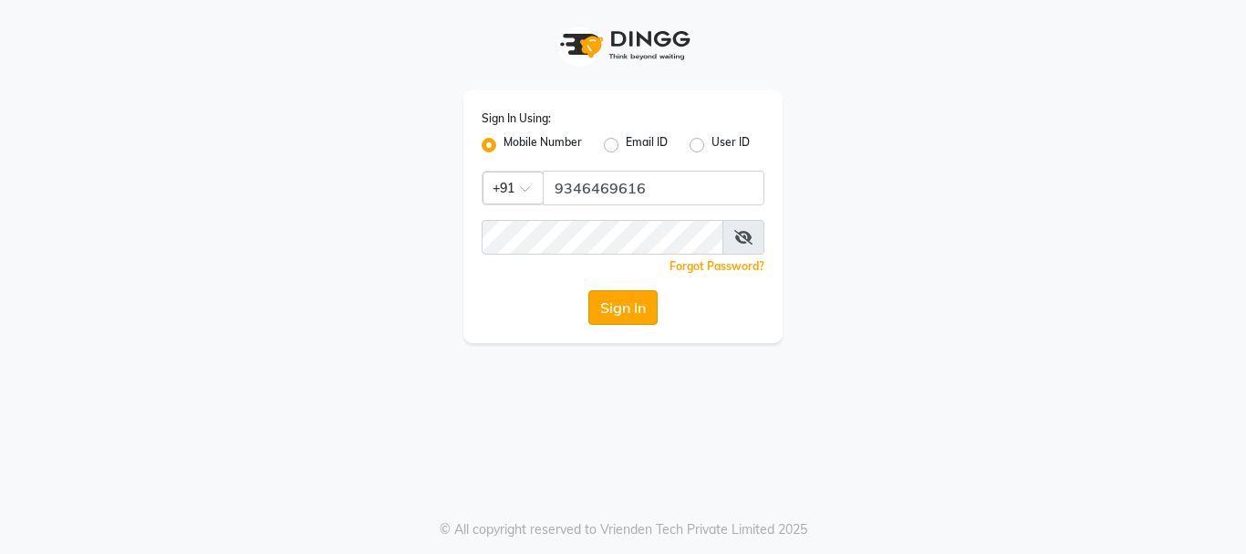
click at [617, 316] on button "Sign In" at bounding box center [622, 307] width 69 height 35
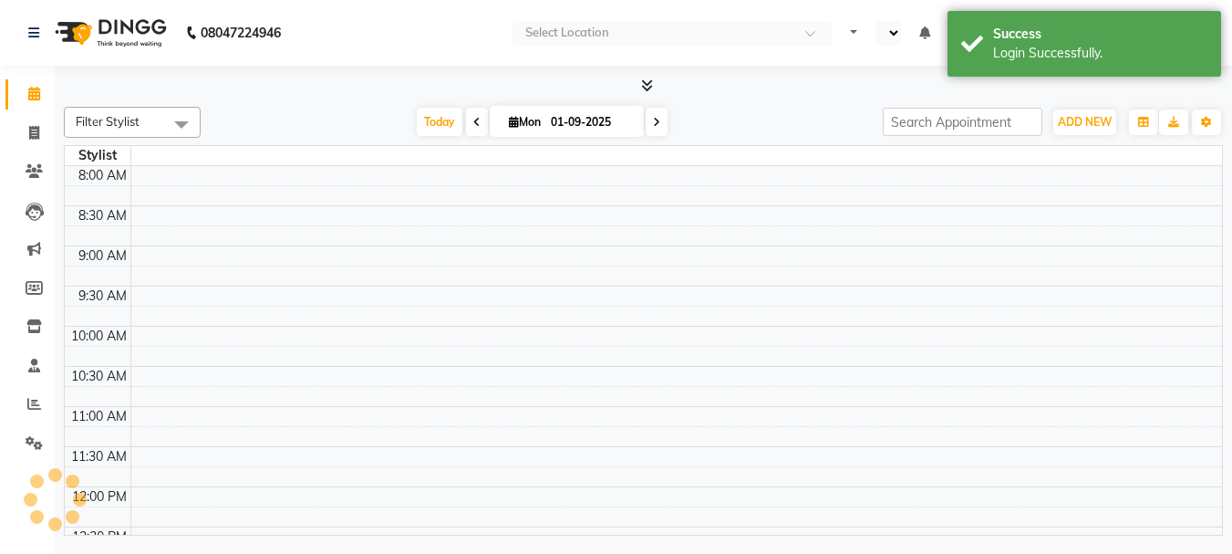
select select "en"
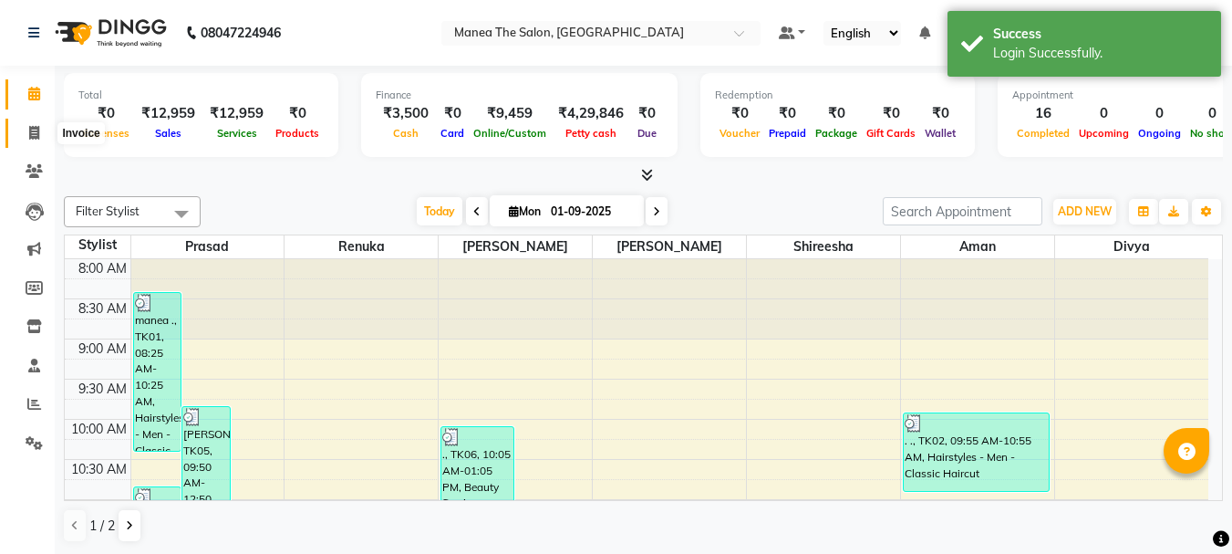
click at [40, 136] on span at bounding box center [34, 133] width 32 height 21
select select "7351"
select select "service"
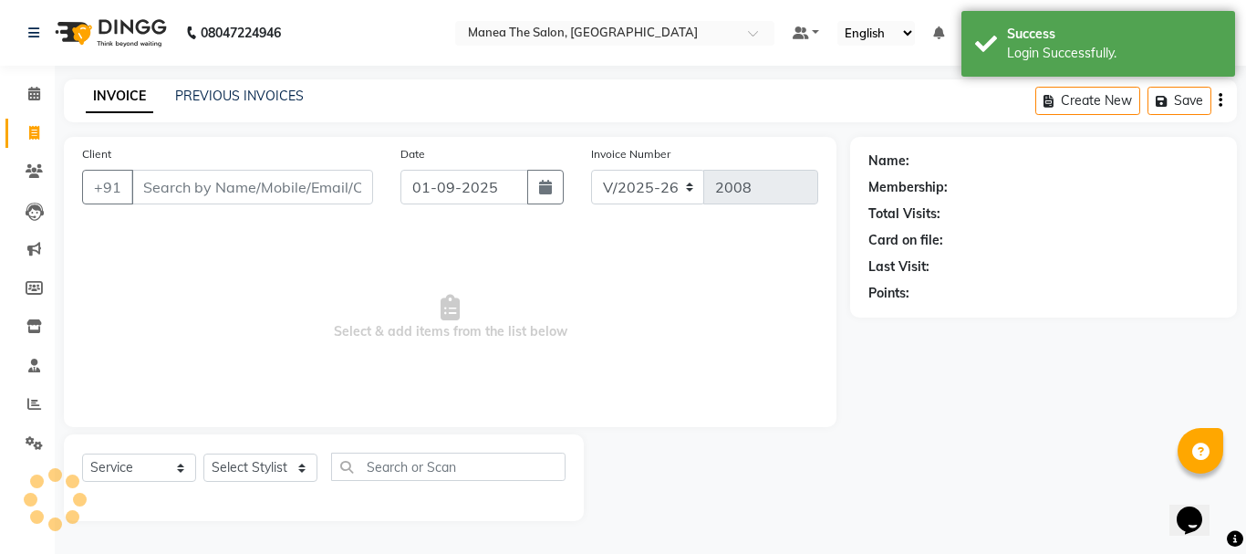
click at [277, 175] on input "Client" at bounding box center [252, 187] width 242 height 35
type input "t"
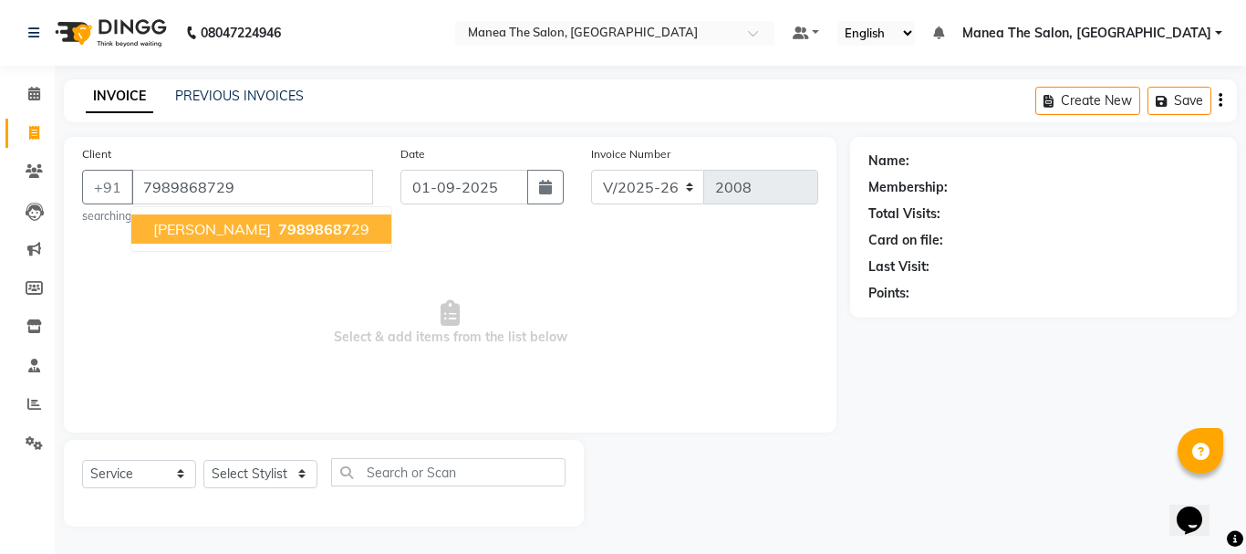
type input "7989868729"
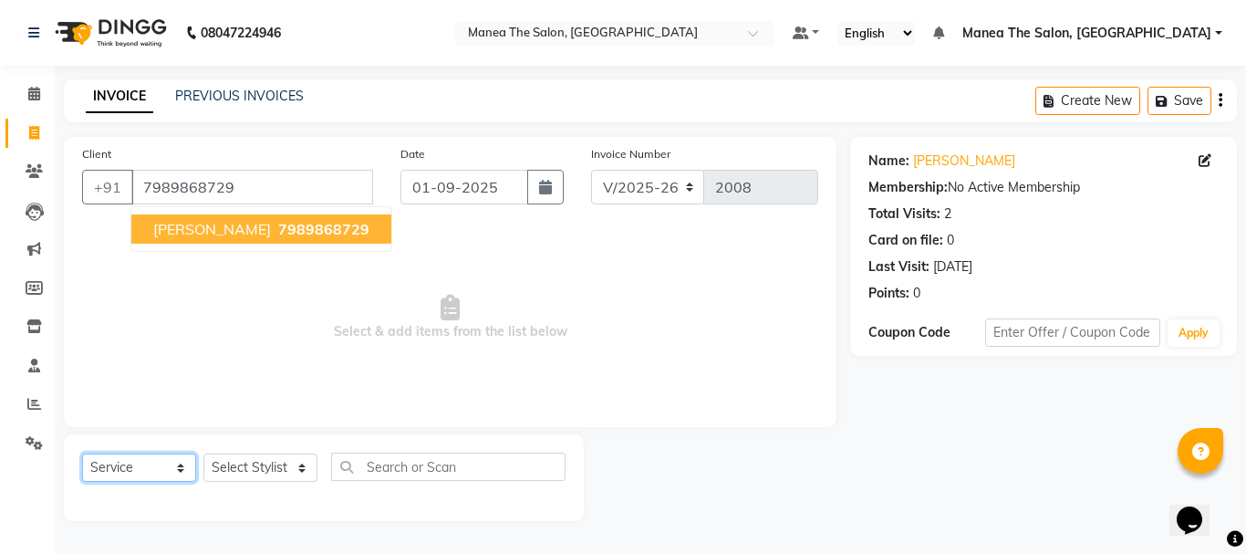
click at [140, 461] on select "Select Service Product Membership Package Voucher Prepaid Gift Card" at bounding box center [139, 467] width 114 height 28
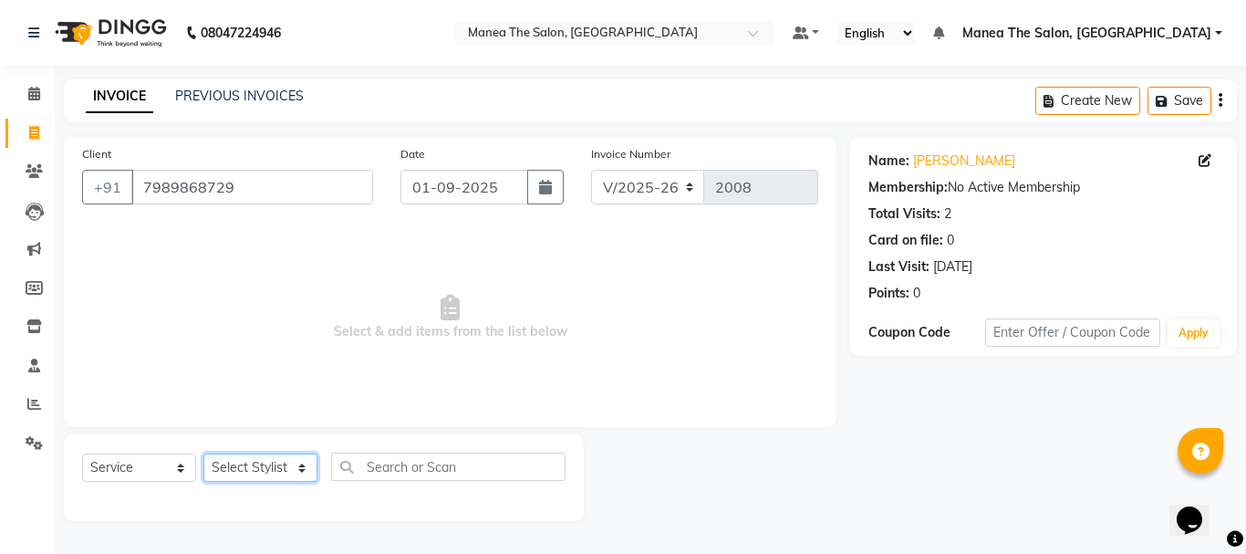
click at [266, 471] on select "Select Stylist [PERSON_NAME] Divya [PERSON_NAME] Renuka [PERSON_NAME]" at bounding box center [260, 467] width 114 height 28
select select "68191"
click at [203, 453] on select "Select Stylist [PERSON_NAME] Divya [PERSON_NAME] Renuka [PERSON_NAME]" at bounding box center [260, 467] width 114 height 28
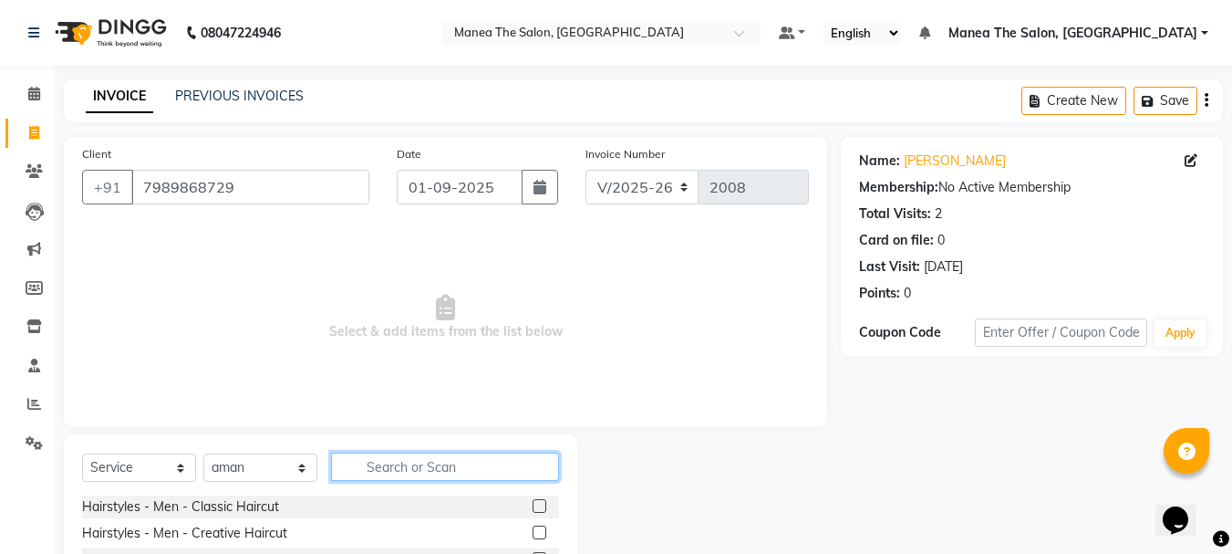
click at [415, 470] on input "text" at bounding box center [445, 466] width 228 height 28
click at [533, 504] on label at bounding box center [540, 506] width 14 height 14
click at [533, 504] on input "checkbox" at bounding box center [539, 507] width 12 height 12
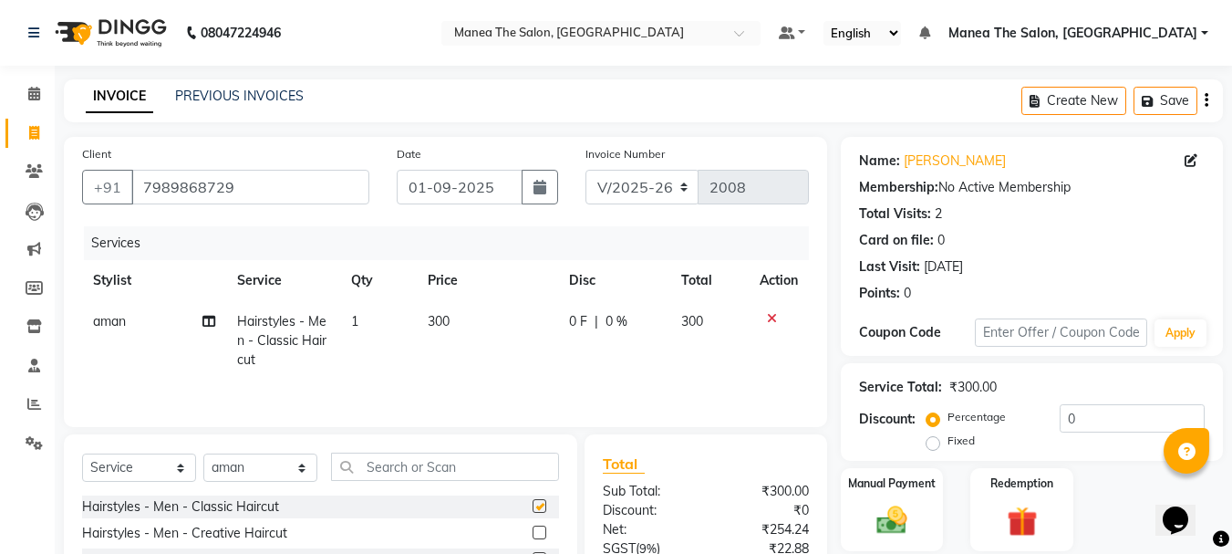
checkbox input "false"
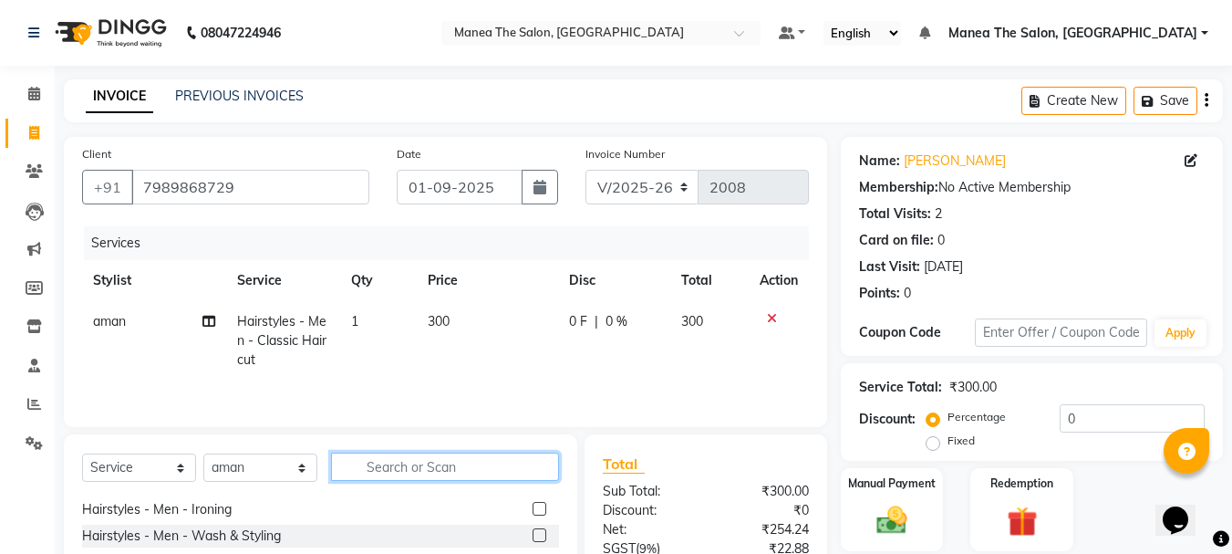
click at [474, 460] on input "text" at bounding box center [445, 466] width 228 height 28
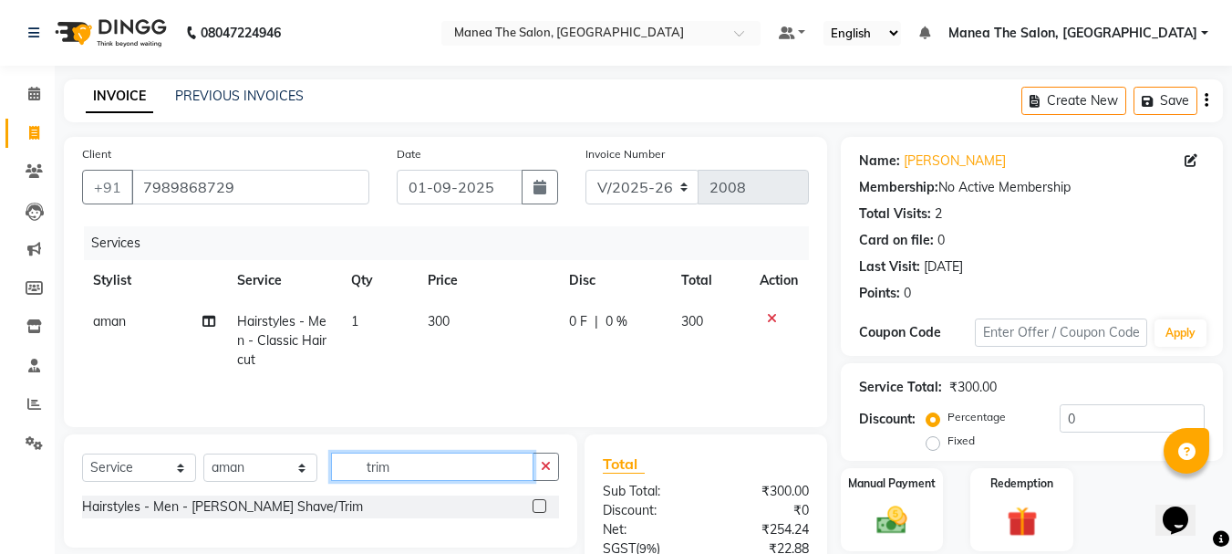
type input "trim"
click at [544, 504] on label at bounding box center [540, 506] width 14 height 14
click at [544, 504] on input "checkbox" at bounding box center [539, 507] width 12 height 12
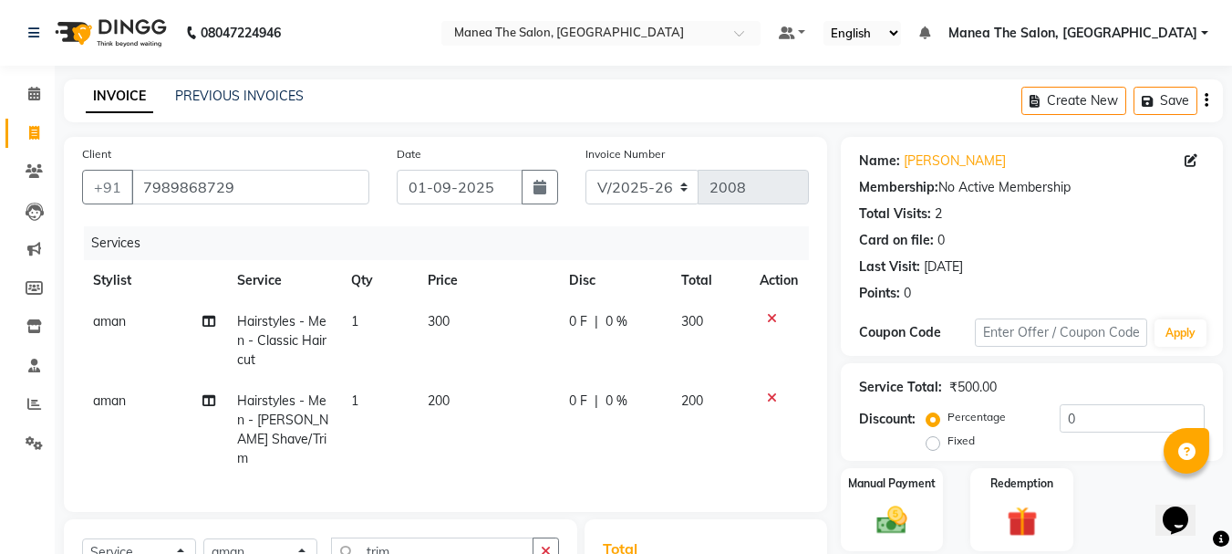
checkbox input "false"
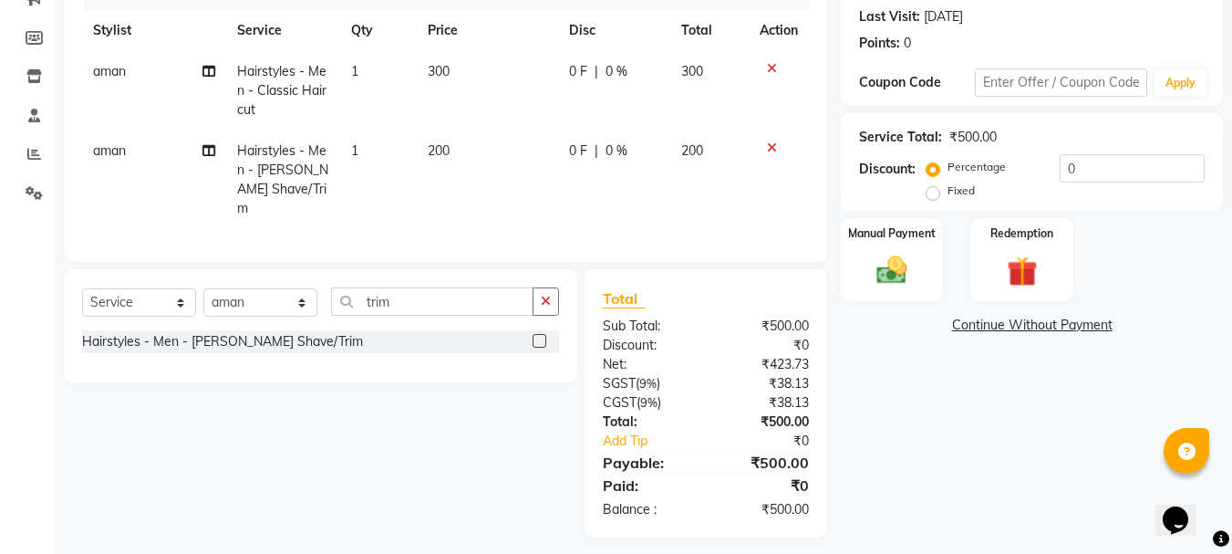
scroll to position [255, 0]
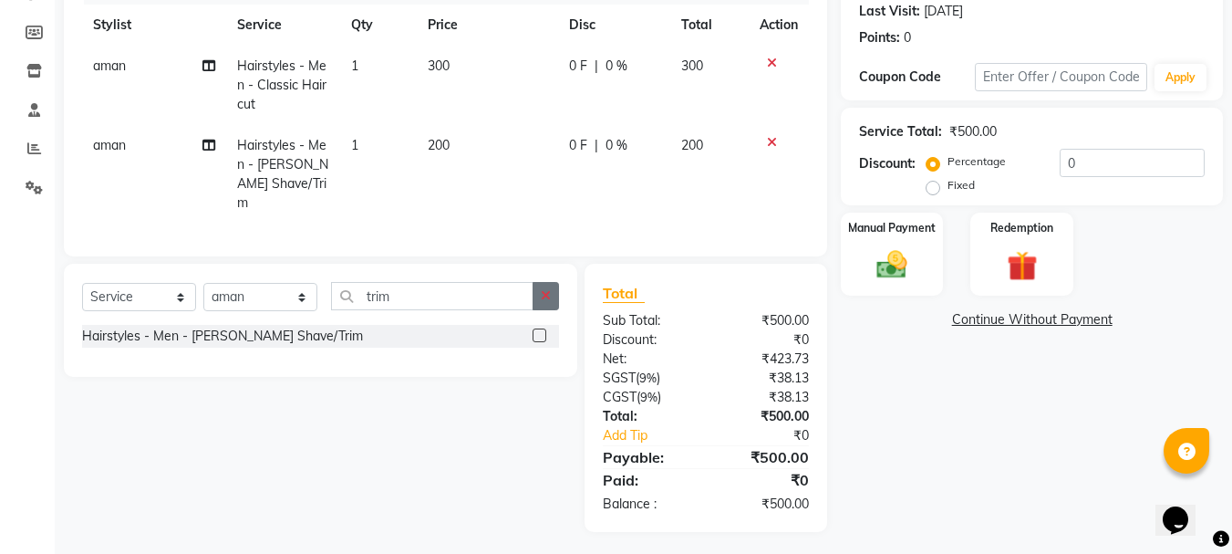
click at [546, 291] on icon "button" at bounding box center [546, 295] width 10 height 13
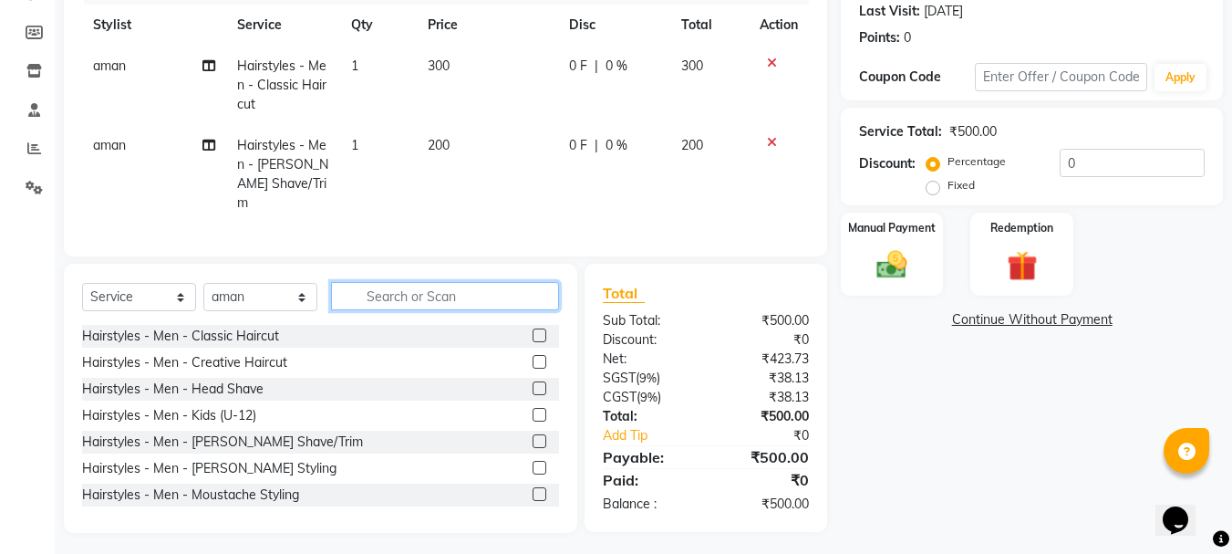
click at [490, 292] on input "text" at bounding box center [445, 296] width 228 height 28
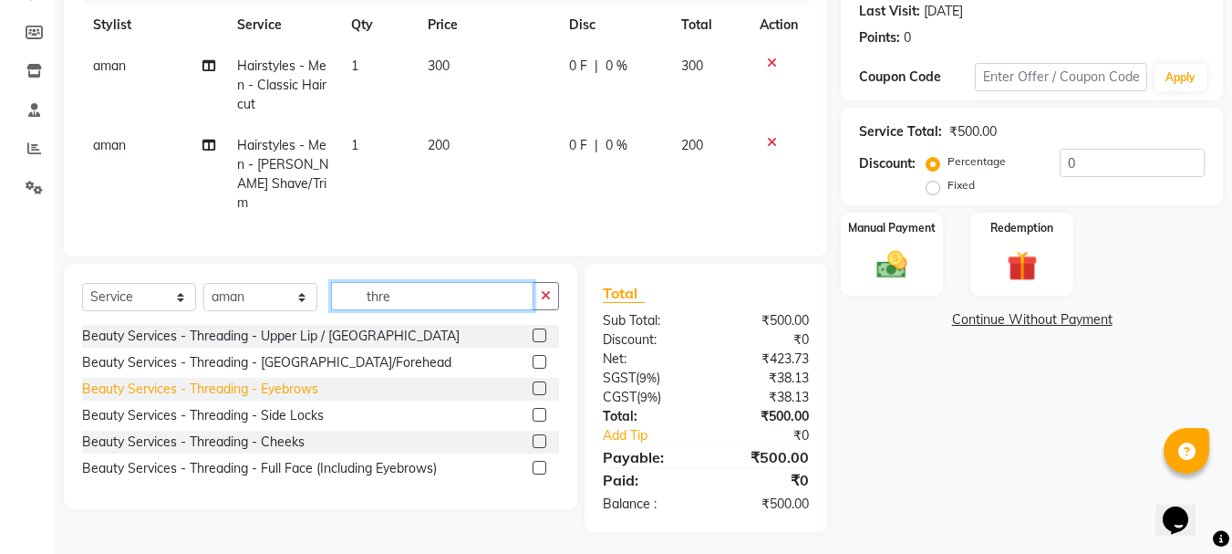
type input "thre"
click at [311, 379] on div "Beauty Services - Threading - Eyebrows" at bounding box center [200, 388] width 236 height 19
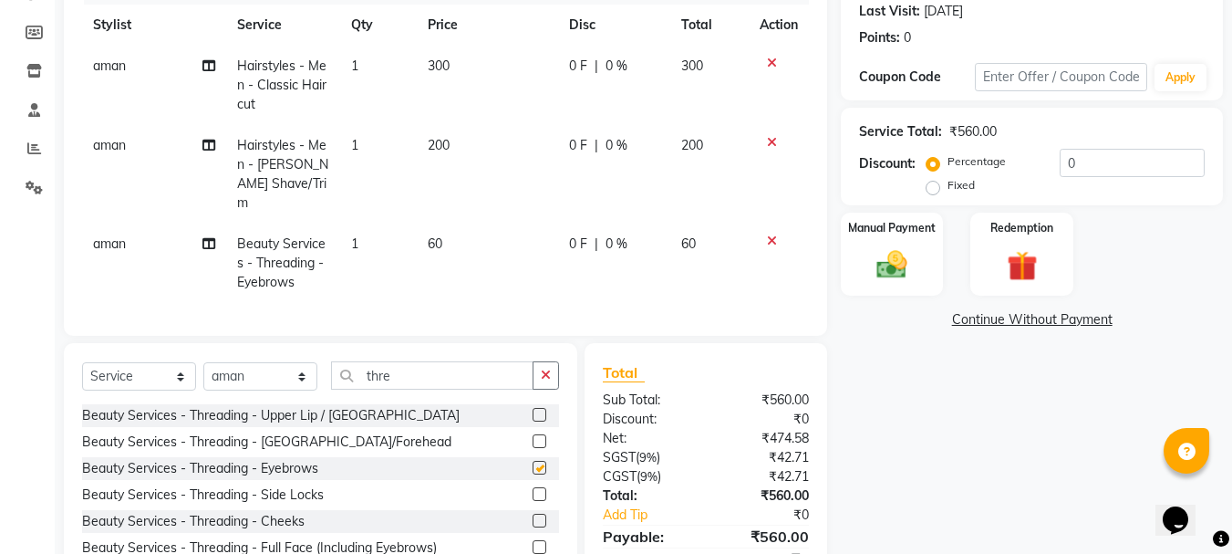
checkbox input "false"
click at [543, 430] on div at bounding box center [546, 441] width 26 height 23
click at [536, 434] on label at bounding box center [540, 441] width 14 height 14
click at [536, 436] on input "checkbox" at bounding box center [539, 442] width 12 height 12
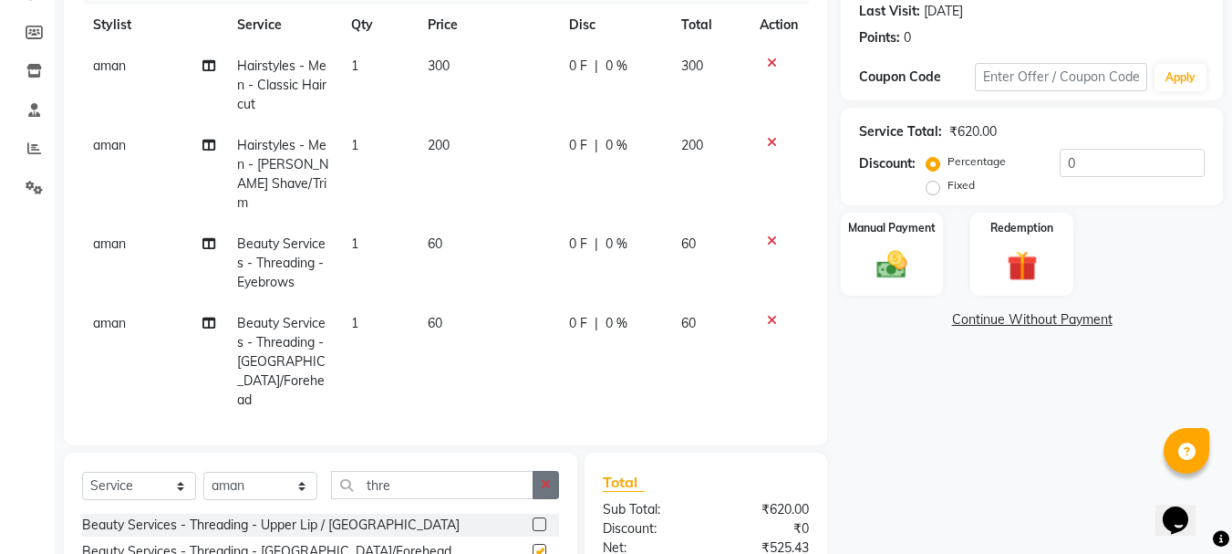
checkbox input "false"
click at [119, 235] on span "aman" at bounding box center [109, 243] width 33 height 16
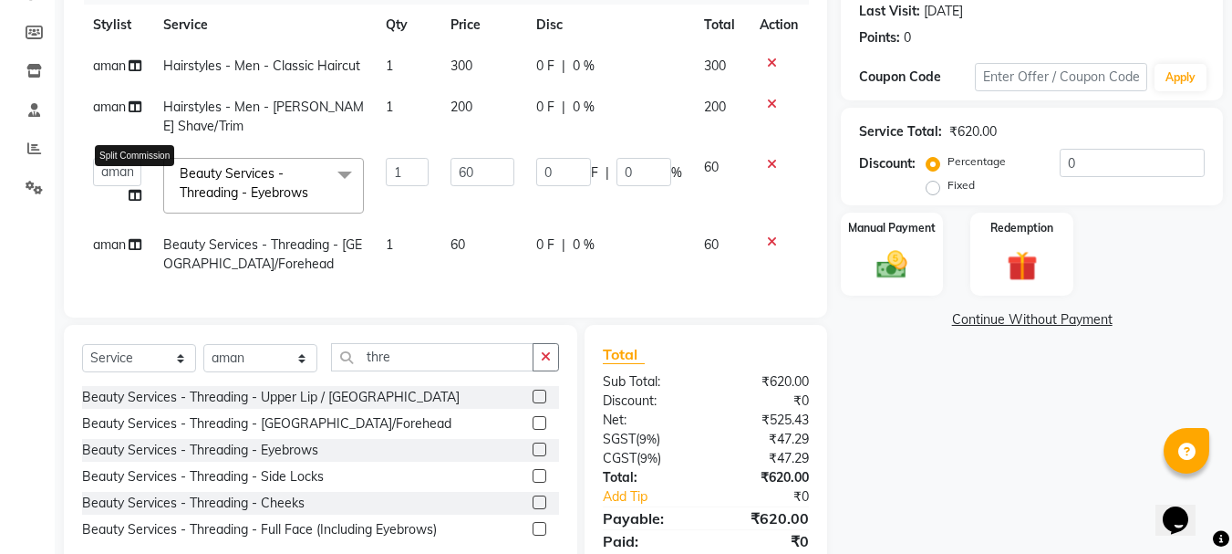
click at [138, 194] on icon at bounding box center [135, 195] width 13 height 13
select select "68191"
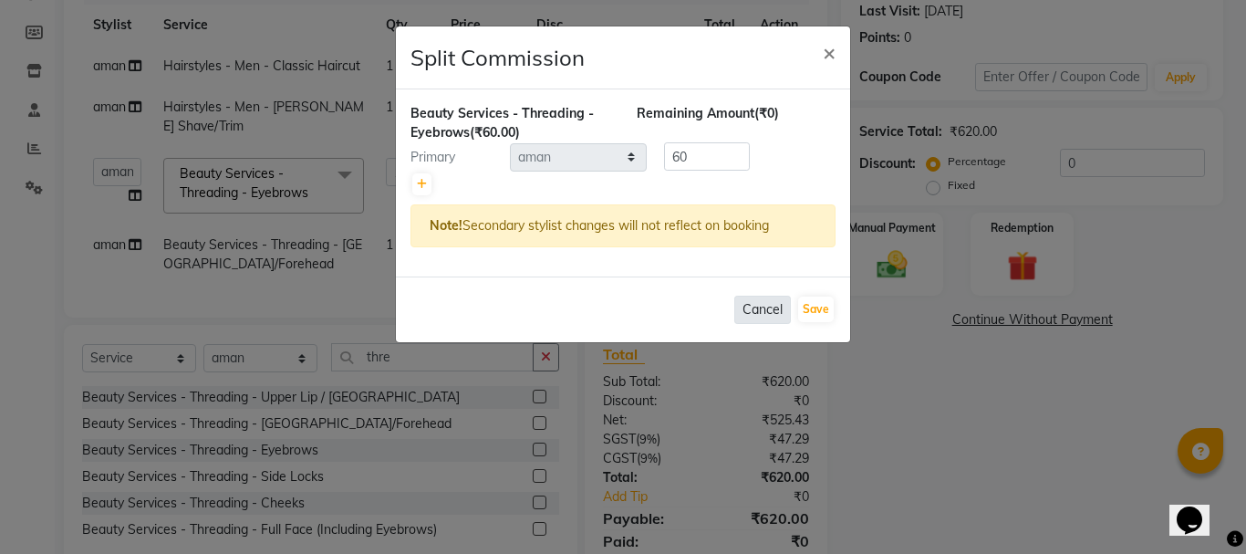
click at [751, 314] on button "Cancel" at bounding box center [762, 310] width 57 height 28
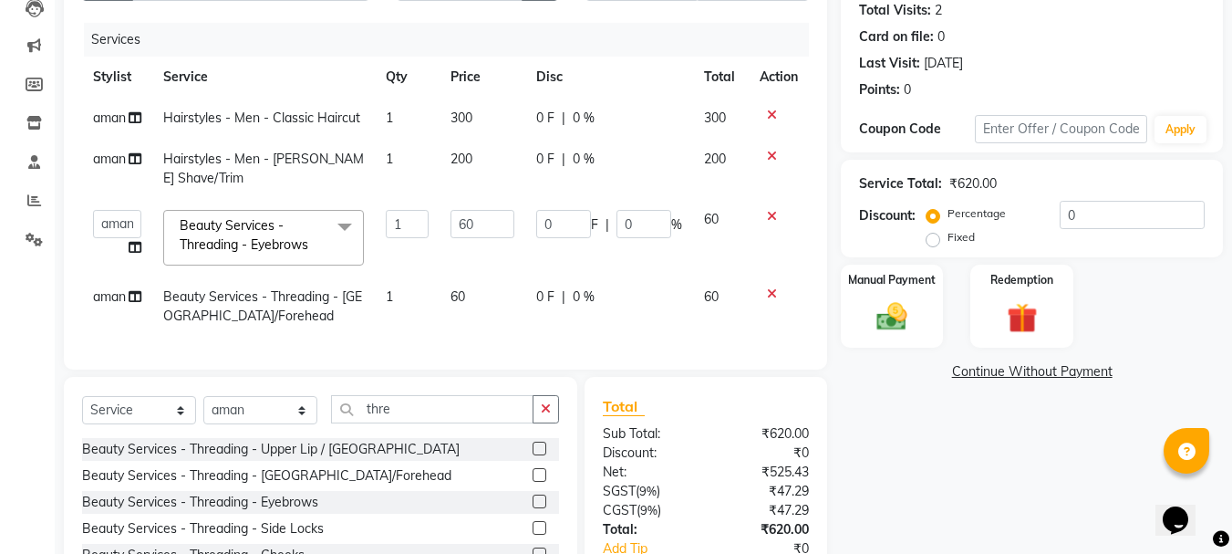
scroll to position [336, 0]
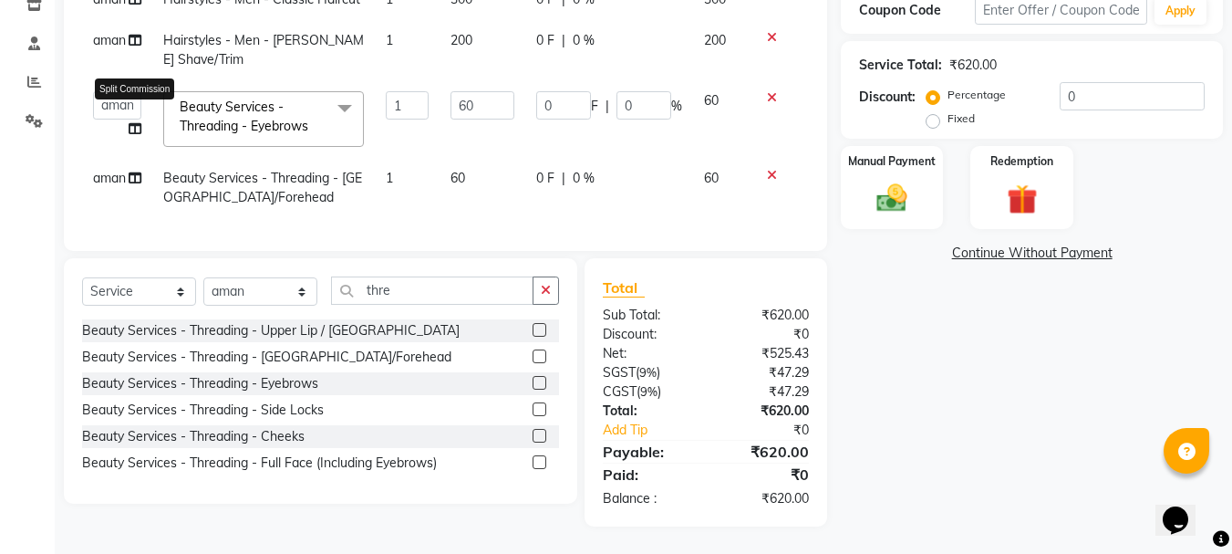
click at [132, 122] on icon at bounding box center [135, 128] width 13 height 13
select select "68191"
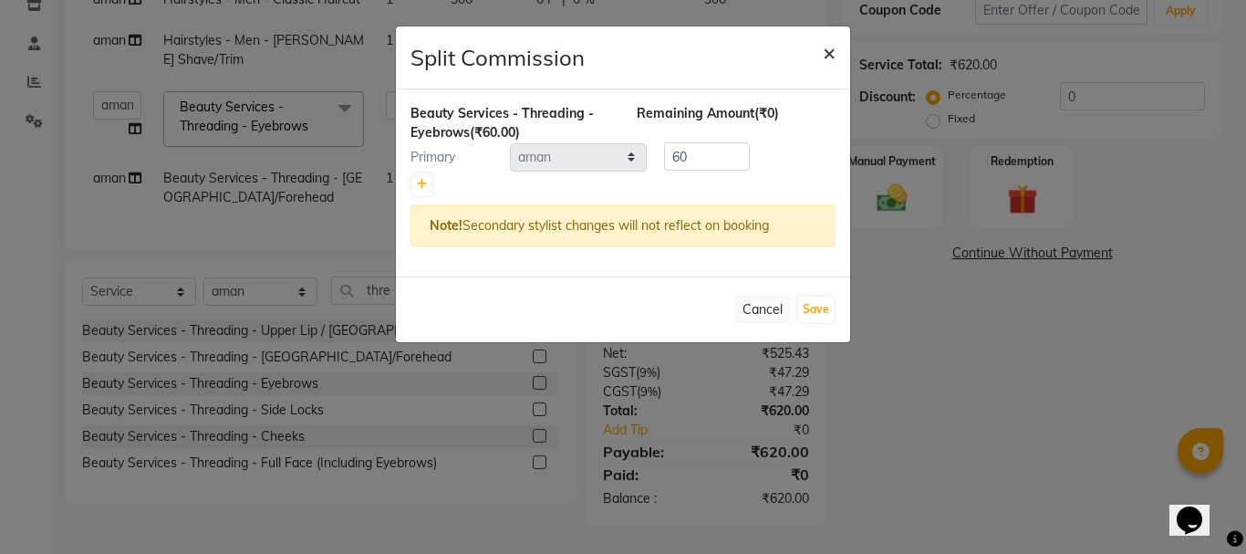
click at [832, 49] on span "×" at bounding box center [829, 51] width 13 height 27
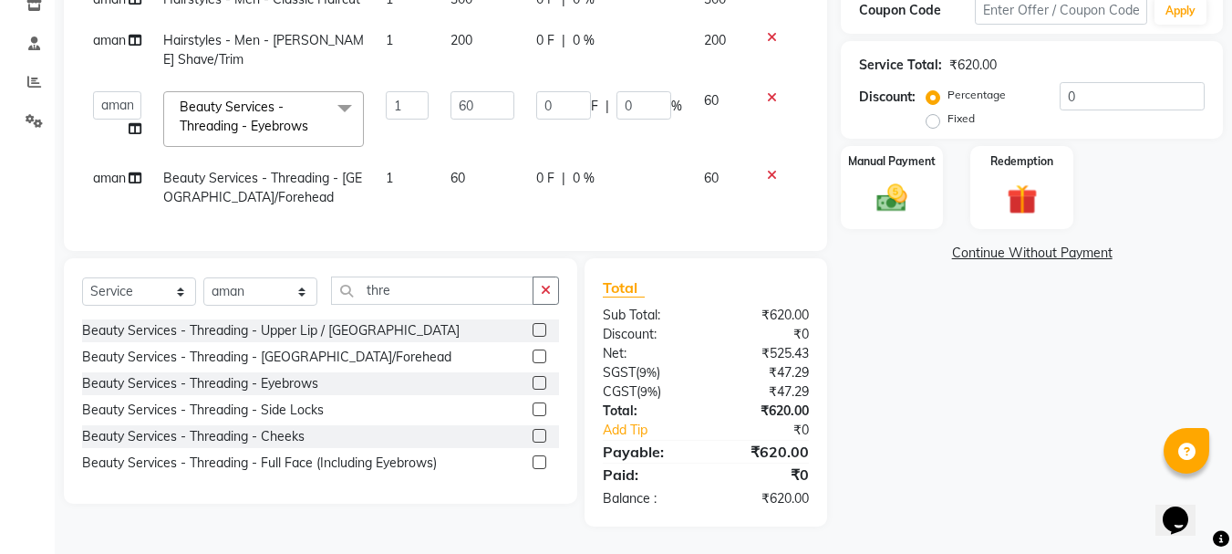
click at [767, 91] on icon at bounding box center [772, 97] width 10 height 13
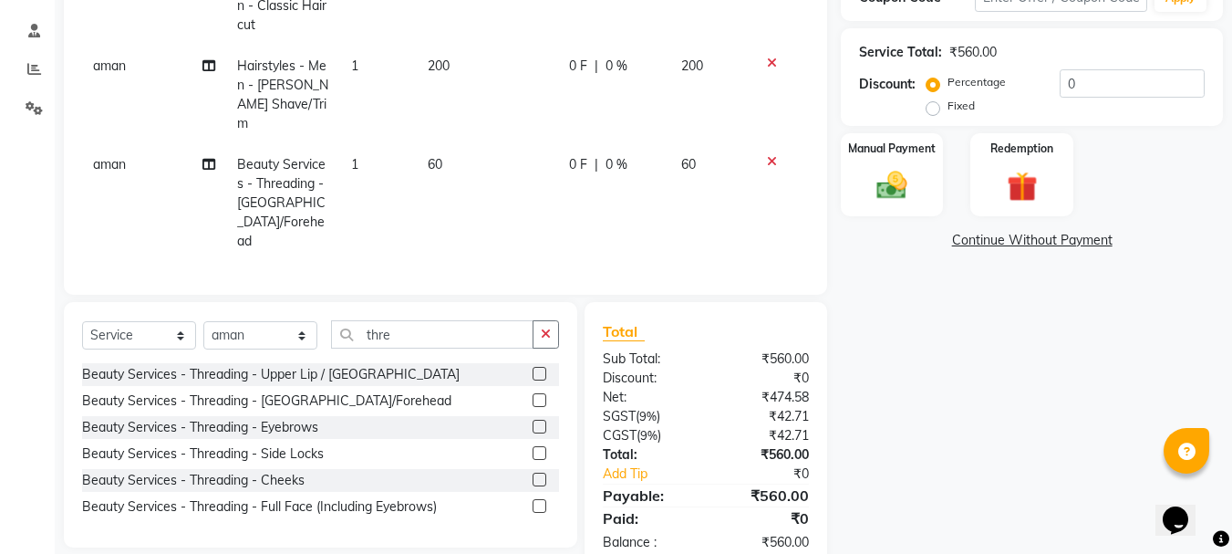
click at [772, 155] on icon at bounding box center [772, 161] width 10 height 13
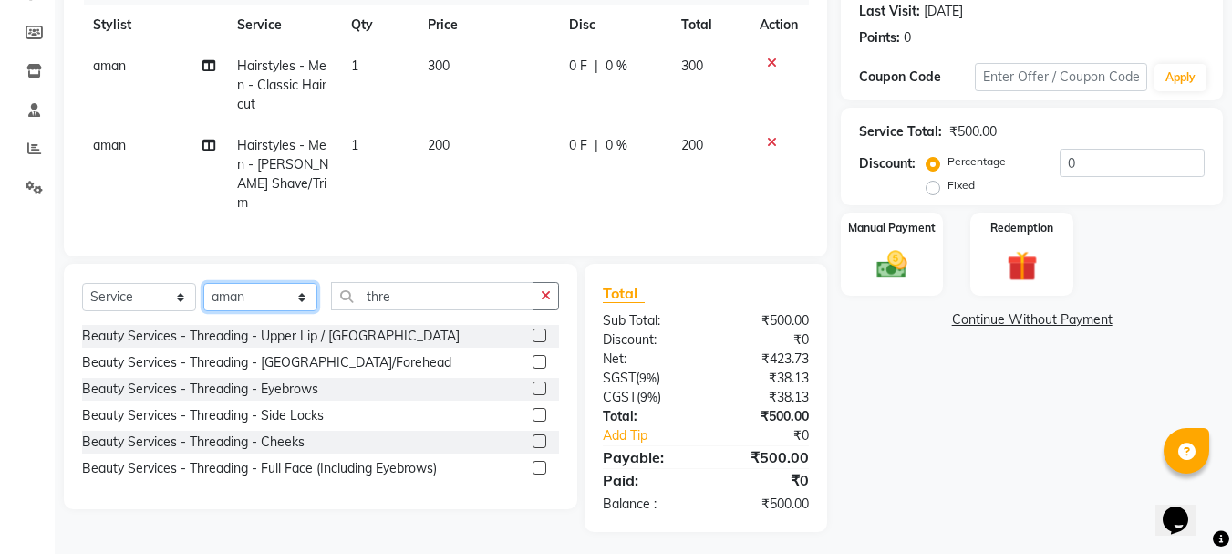
click at [252, 289] on select "Select Stylist [PERSON_NAME] Divya [PERSON_NAME] Renuka [PERSON_NAME]" at bounding box center [260, 297] width 114 height 28
select select "63583"
click at [203, 283] on select "Select Stylist [PERSON_NAME] Divya [PERSON_NAME] Renuka [PERSON_NAME]" at bounding box center [260, 297] width 114 height 28
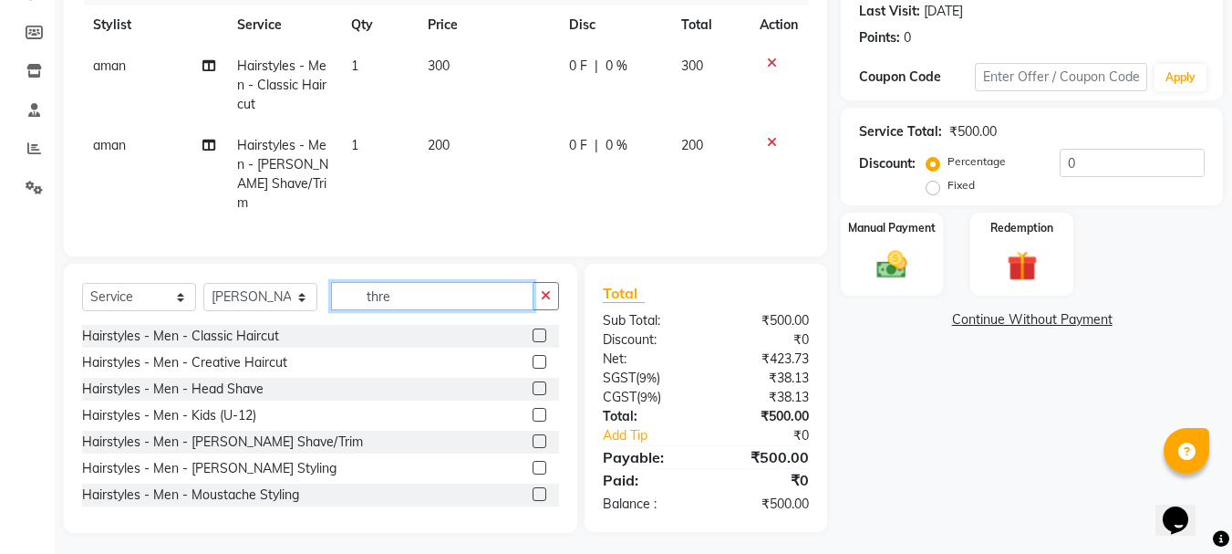
click at [454, 295] on input "thre" at bounding box center [432, 296] width 202 height 28
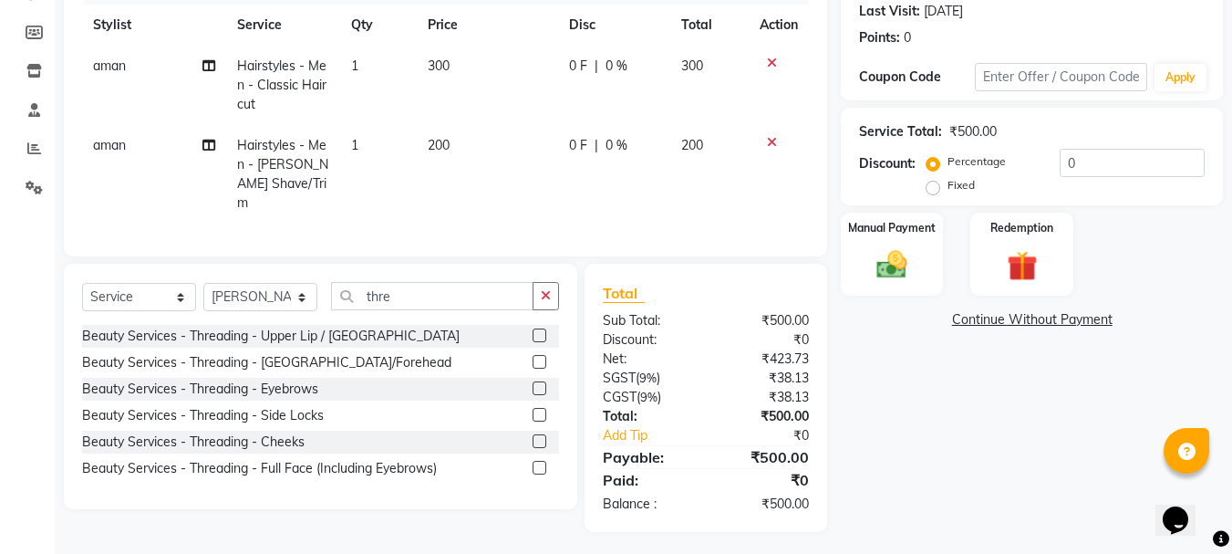
click at [536, 355] on label at bounding box center [540, 362] width 14 height 14
click at [536, 357] on input "checkbox" at bounding box center [539, 363] width 12 height 12
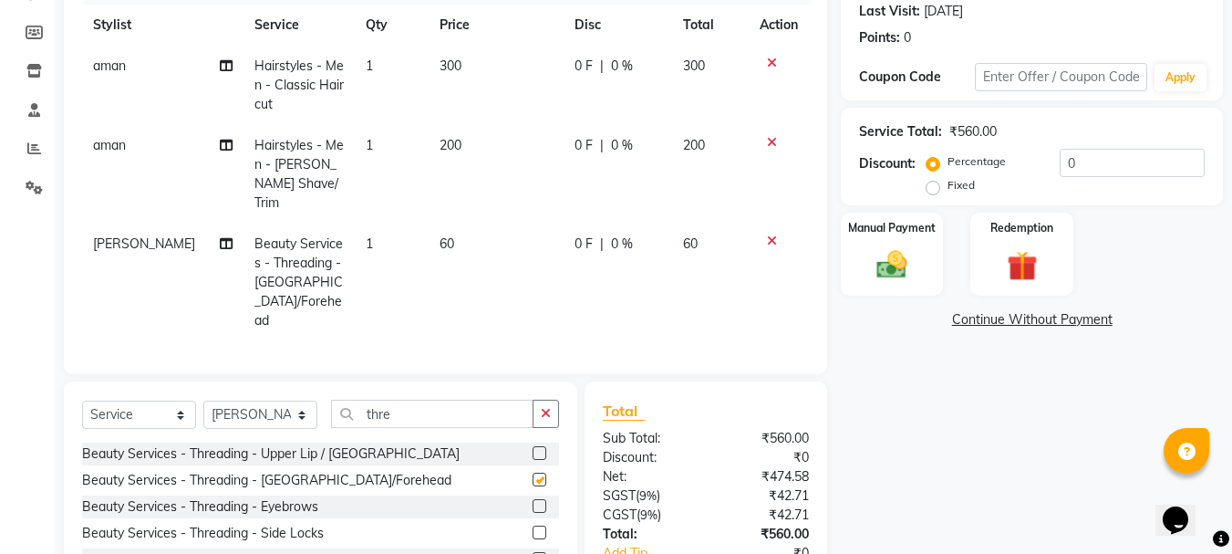
checkbox input "false"
click at [537, 499] on label at bounding box center [540, 506] width 14 height 14
click at [537, 501] on input "checkbox" at bounding box center [539, 507] width 12 height 12
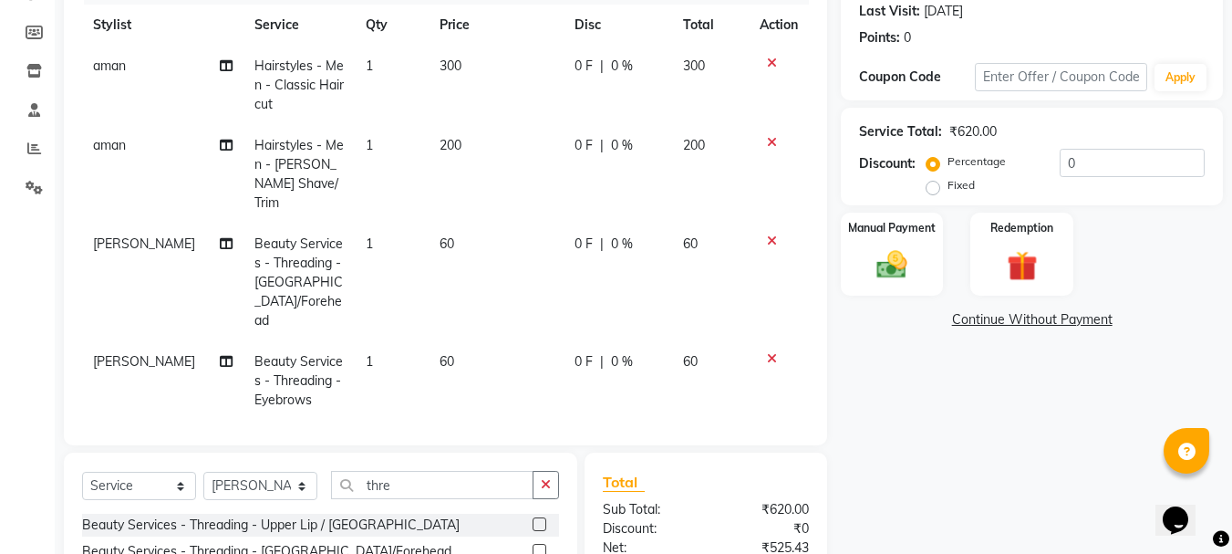
checkbox input "false"
click at [220, 355] on icon at bounding box center [226, 361] width 13 height 13
select select "63583"
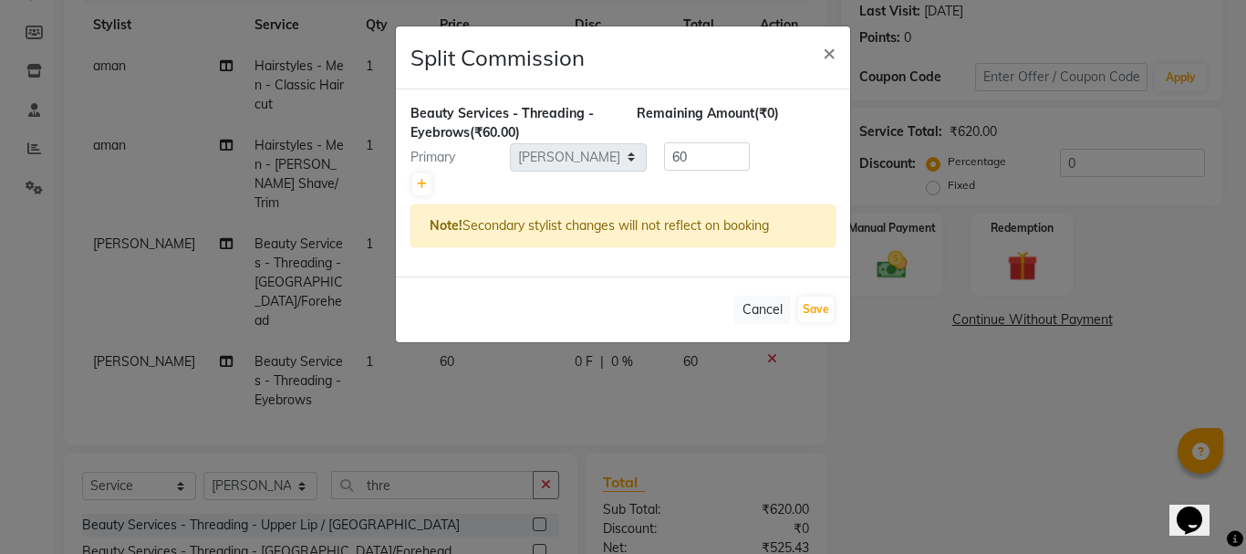
click at [219, 303] on ngb-modal-window "Split Commission × Beauty Services - Threading - Eyebrows (₹60.00) Remaining Am…" at bounding box center [623, 277] width 1246 height 554
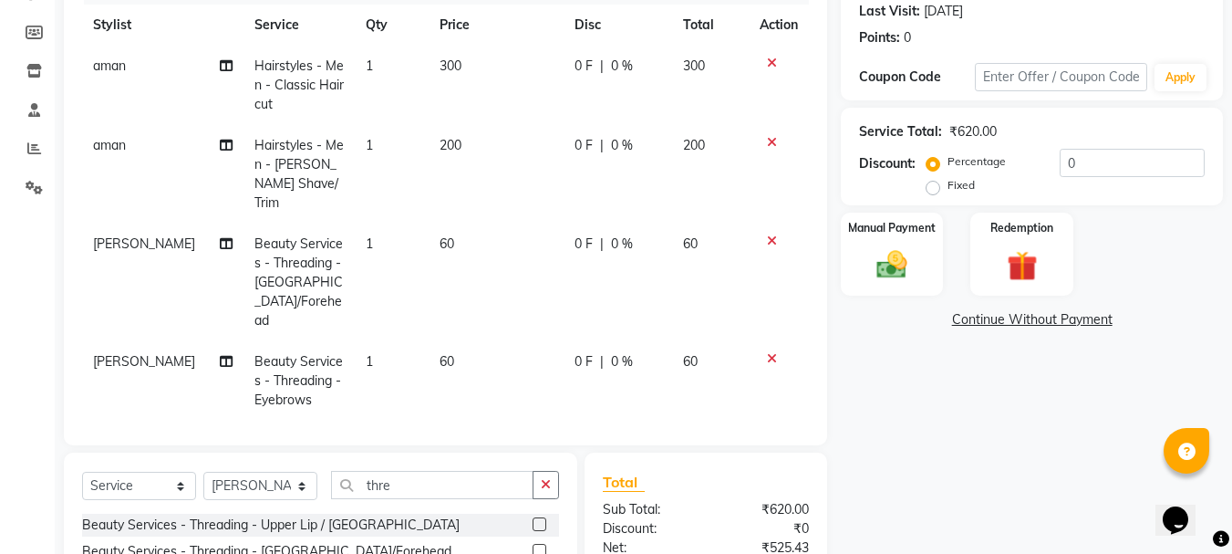
click at [134, 353] on span "[PERSON_NAME]" at bounding box center [144, 361] width 102 height 16
select select "63583"
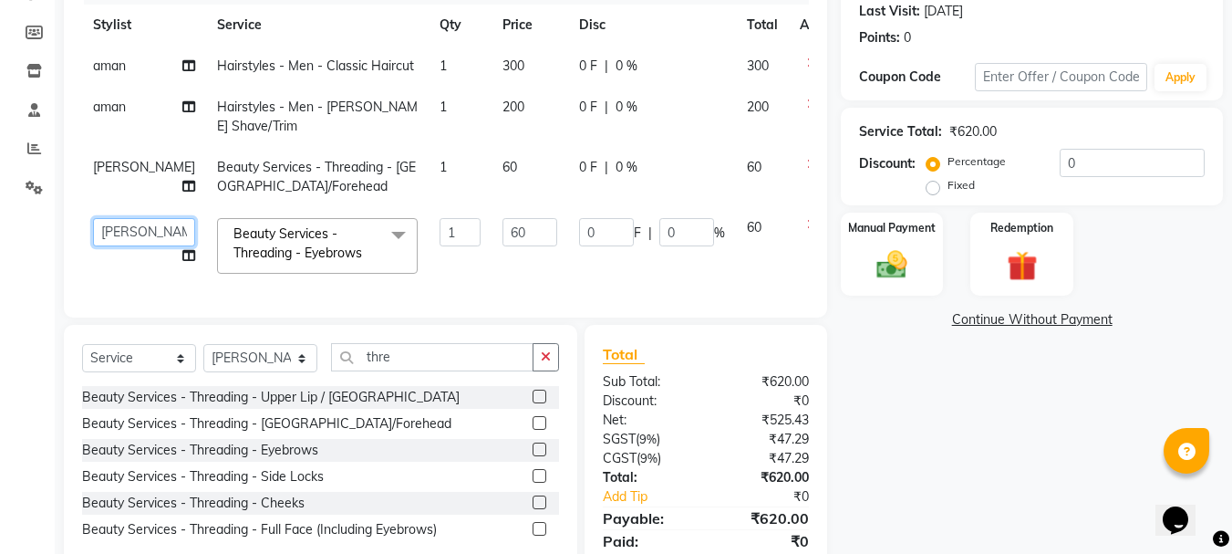
click at [132, 233] on select "[PERSON_NAME] Divya [PERSON_NAME] Renuka [PERSON_NAME]" at bounding box center [144, 232] width 102 height 28
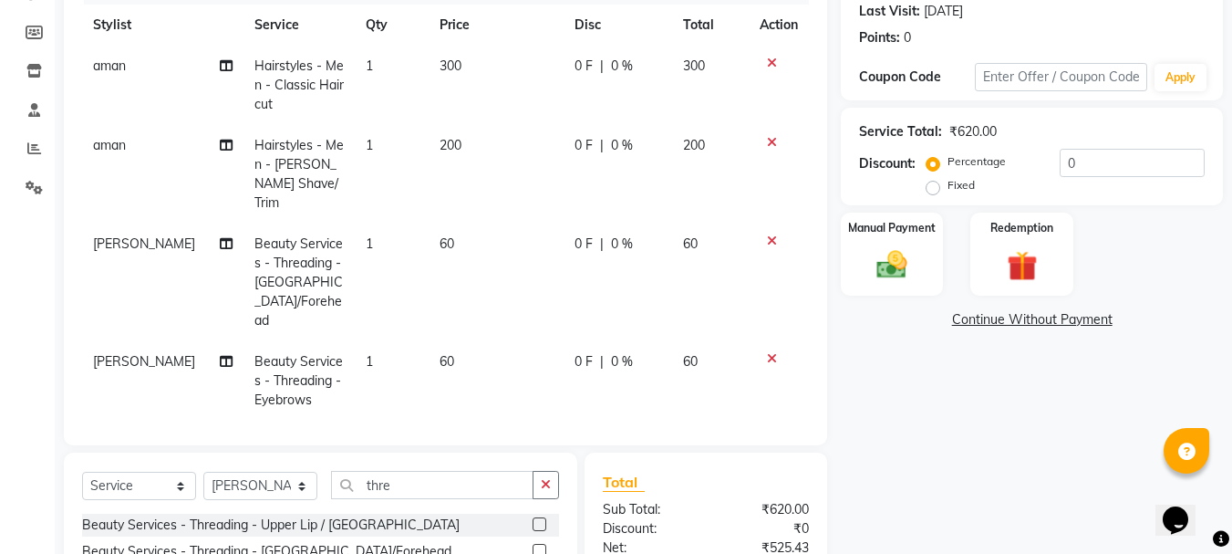
click at [117, 189] on tbody "aman Hairstyles - Men - Classic Haircut 1 300 0 F | 0 % 300 aman Hairstyles - M…" at bounding box center [445, 233] width 727 height 375
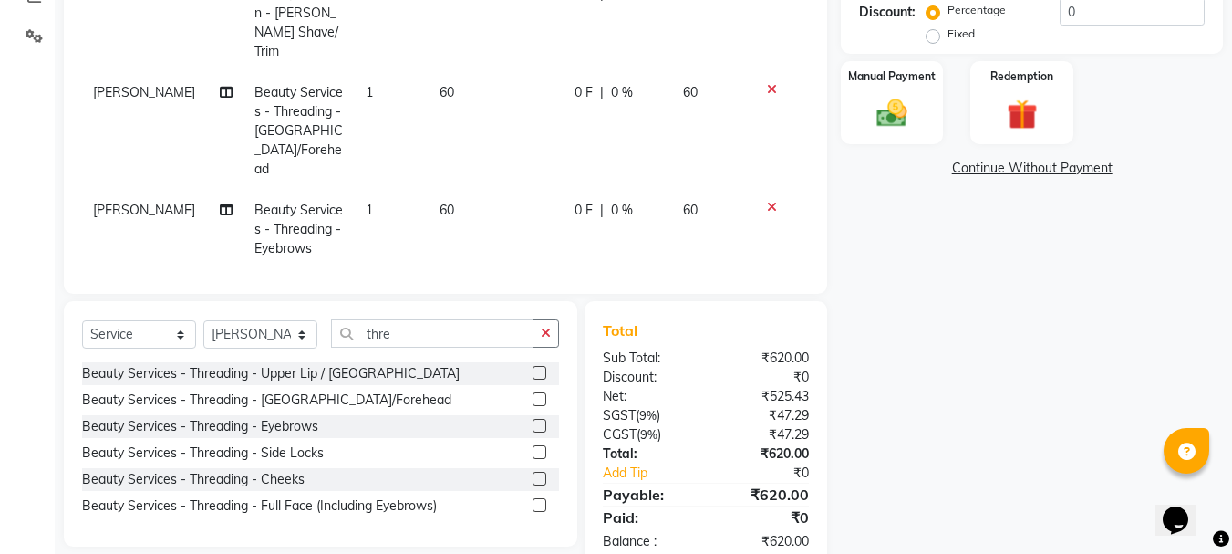
scroll to position [414, 0]
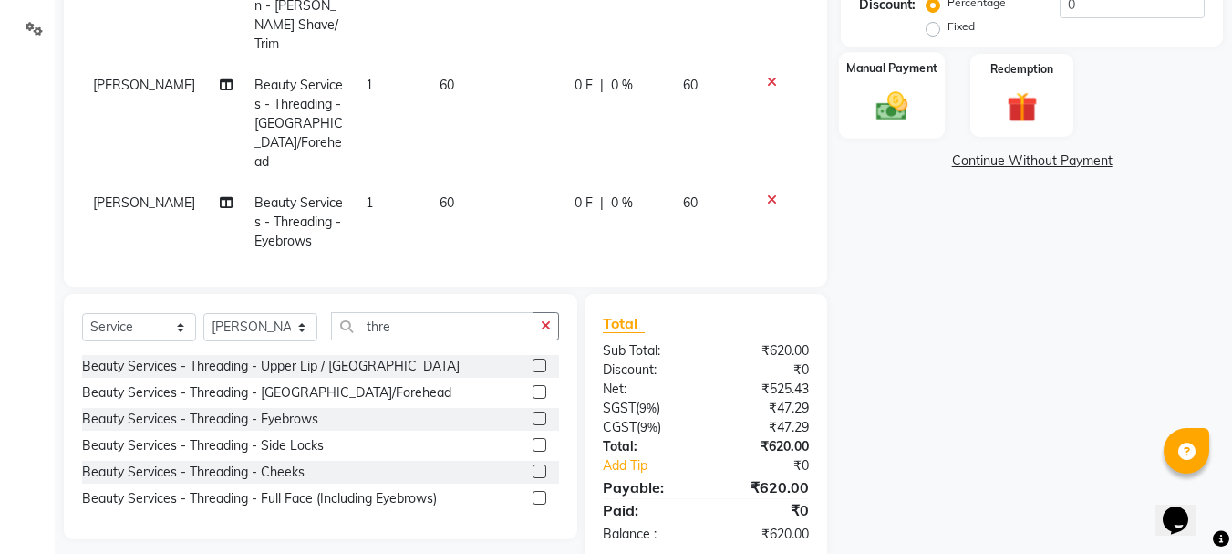
click at [888, 110] on img at bounding box center [891, 106] width 51 height 36
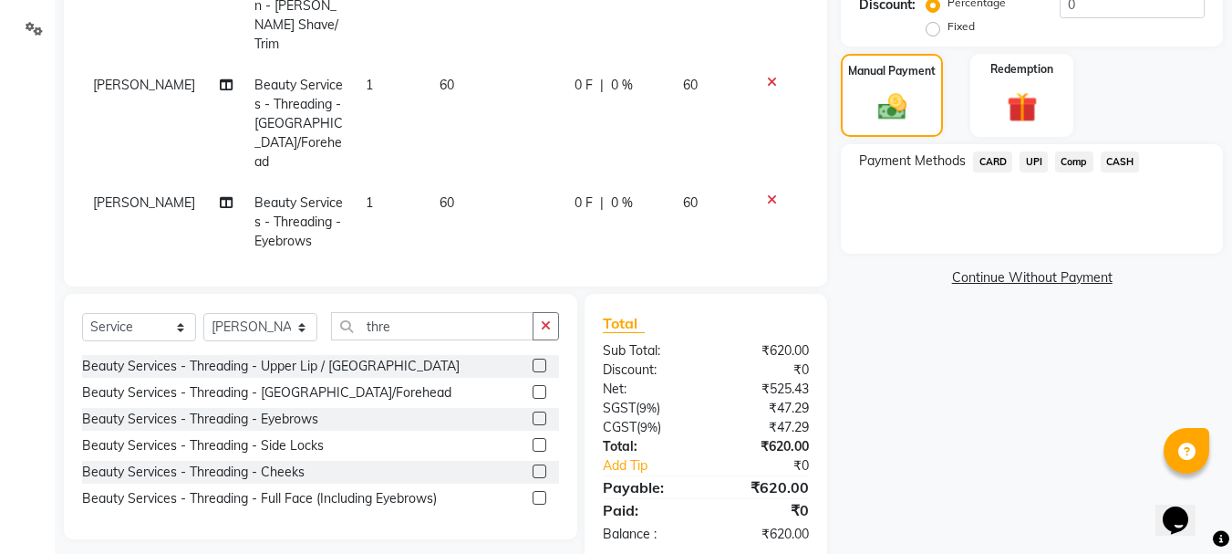
click at [1030, 161] on span "UPI" at bounding box center [1034, 161] width 28 height 21
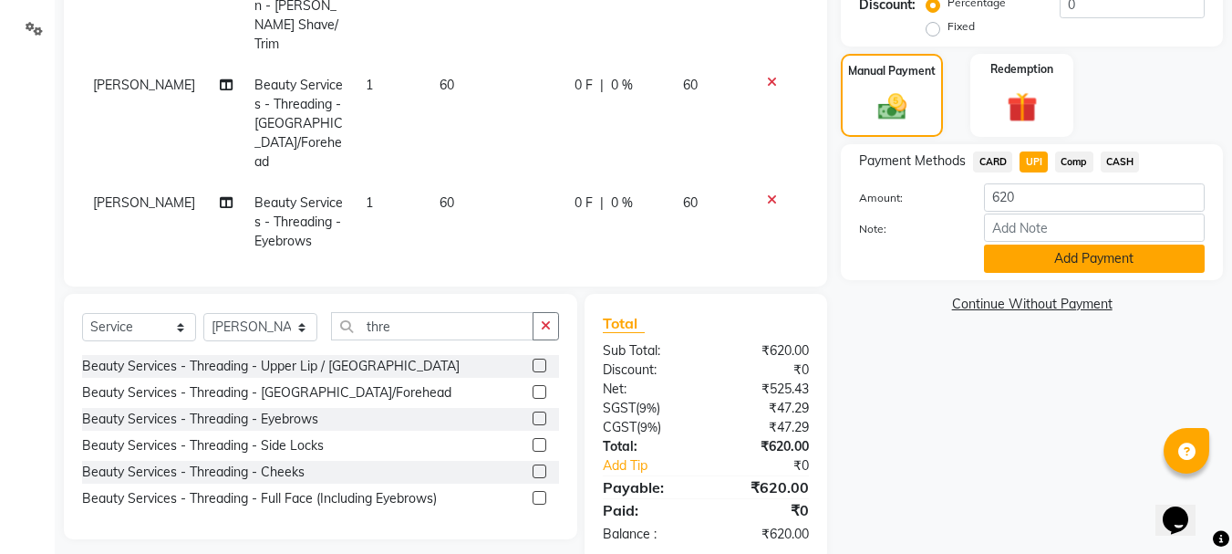
click at [1023, 257] on button "Add Payment" at bounding box center [1094, 258] width 221 height 28
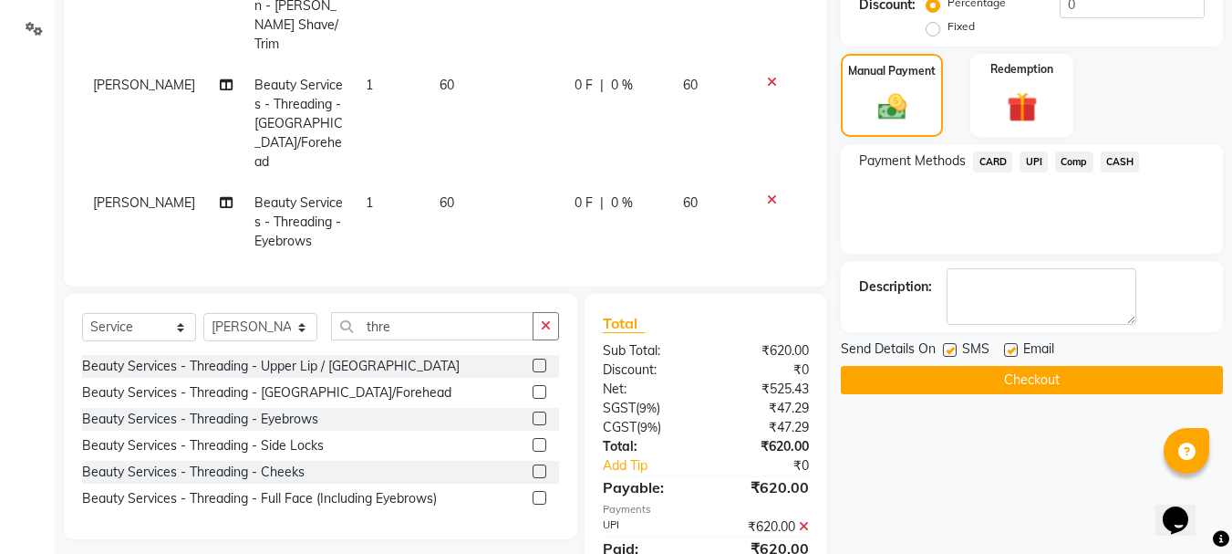
click at [947, 385] on button "Checkout" at bounding box center [1032, 380] width 382 height 28
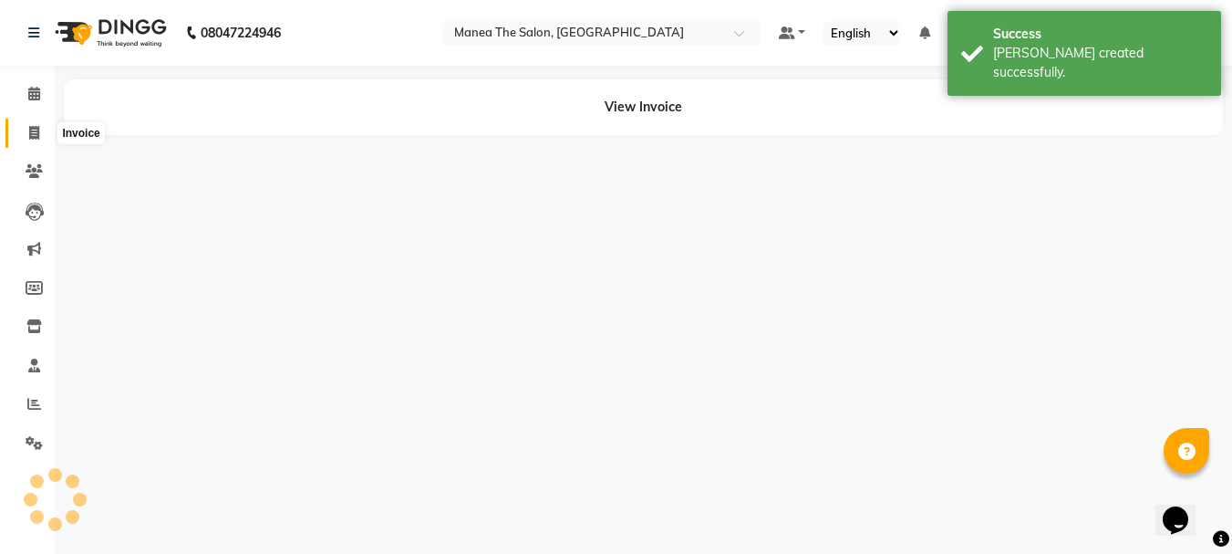
click at [36, 134] on icon at bounding box center [34, 133] width 10 height 14
select select "service"
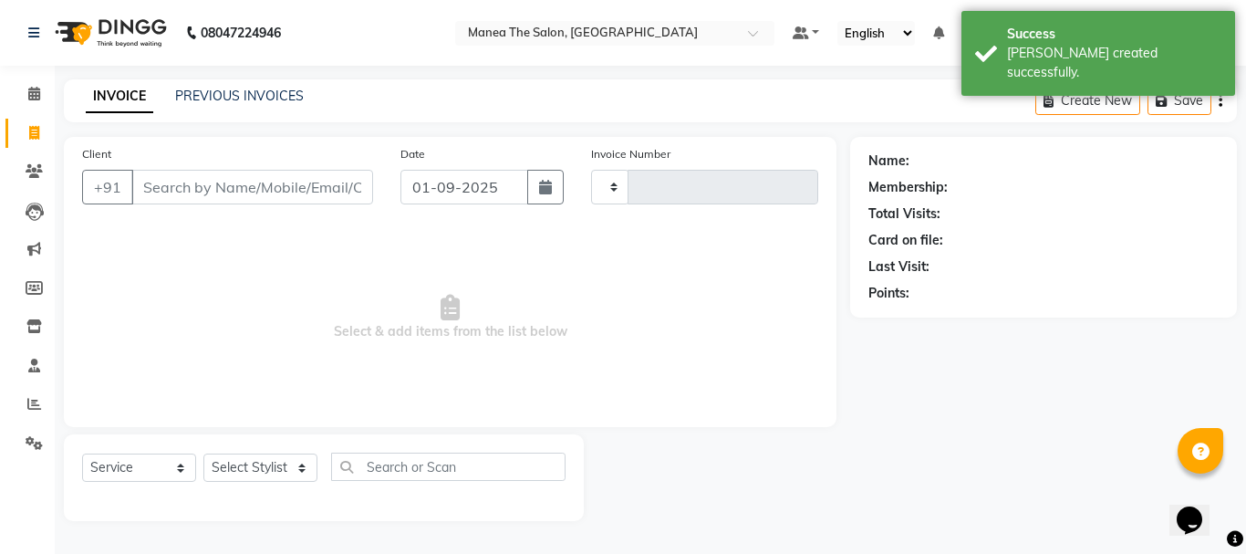
type input "2009"
select select "7351"
click at [31, 403] on icon at bounding box center [34, 404] width 14 height 14
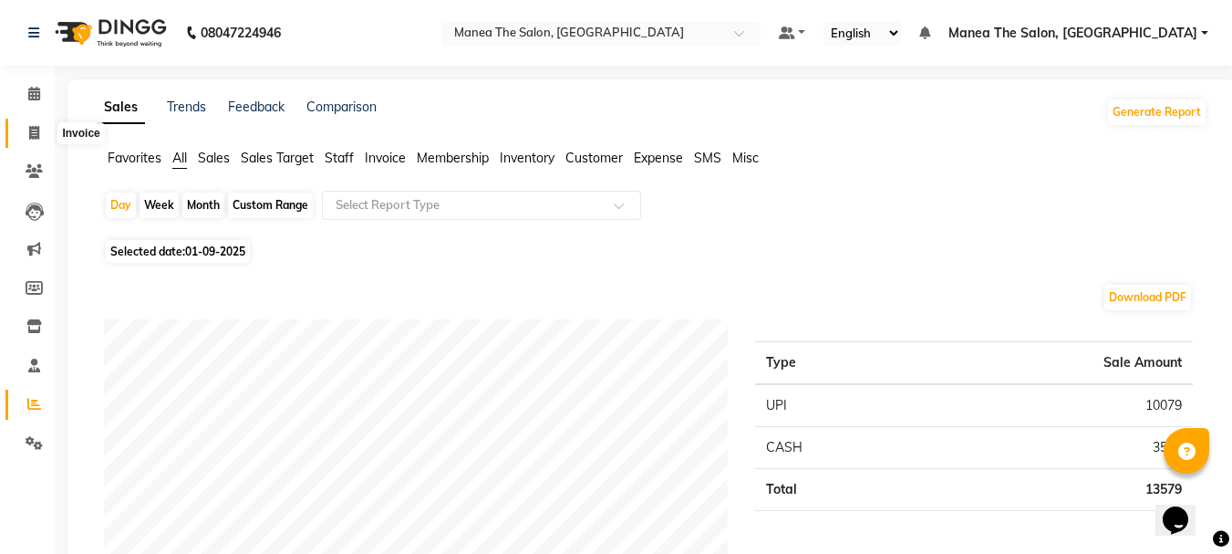
click at [32, 131] on icon at bounding box center [34, 133] width 10 height 14
select select "service"
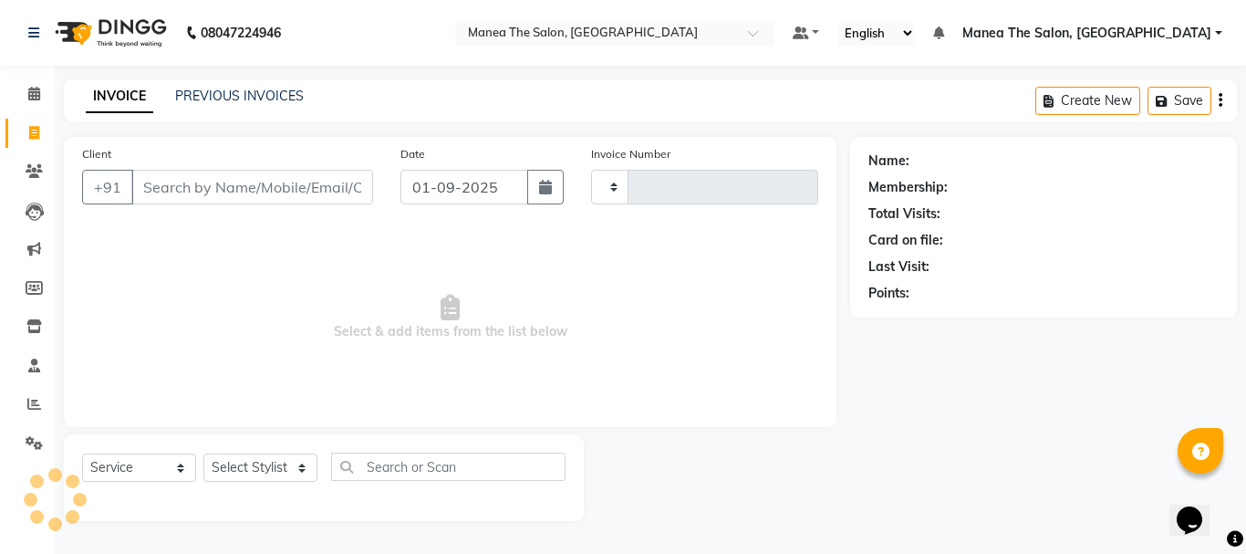
type input "2009"
select select "7351"
click at [38, 401] on icon at bounding box center [34, 404] width 14 height 14
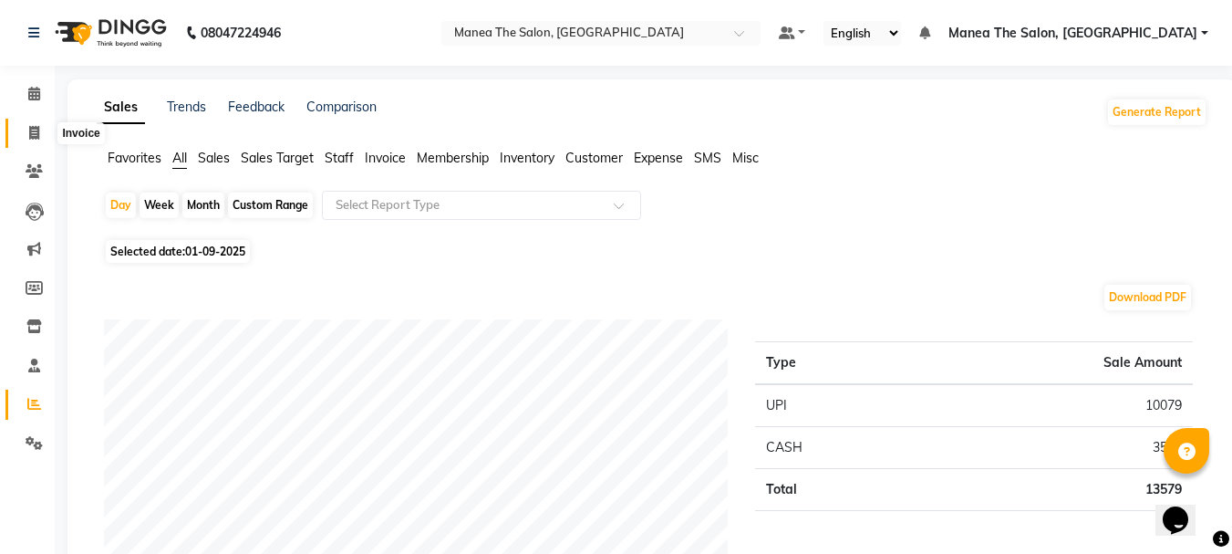
click at [32, 130] on icon at bounding box center [34, 133] width 10 height 14
select select "service"
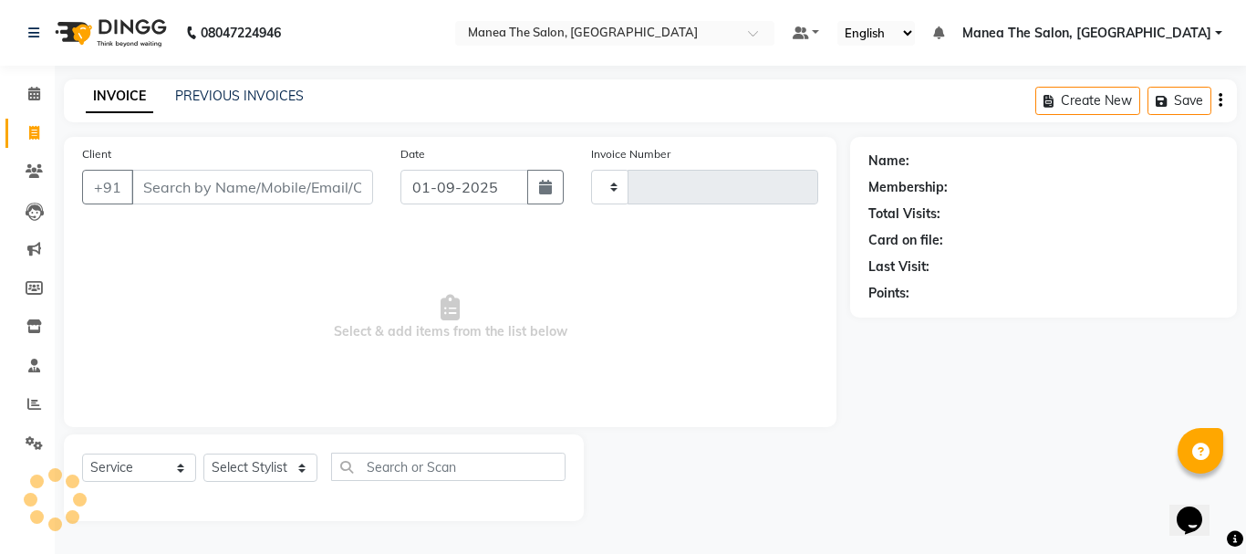
type input "2009"
select select "7351"
click at [27, 408] on icon at bounding box center [34, 404] width 14 height 14
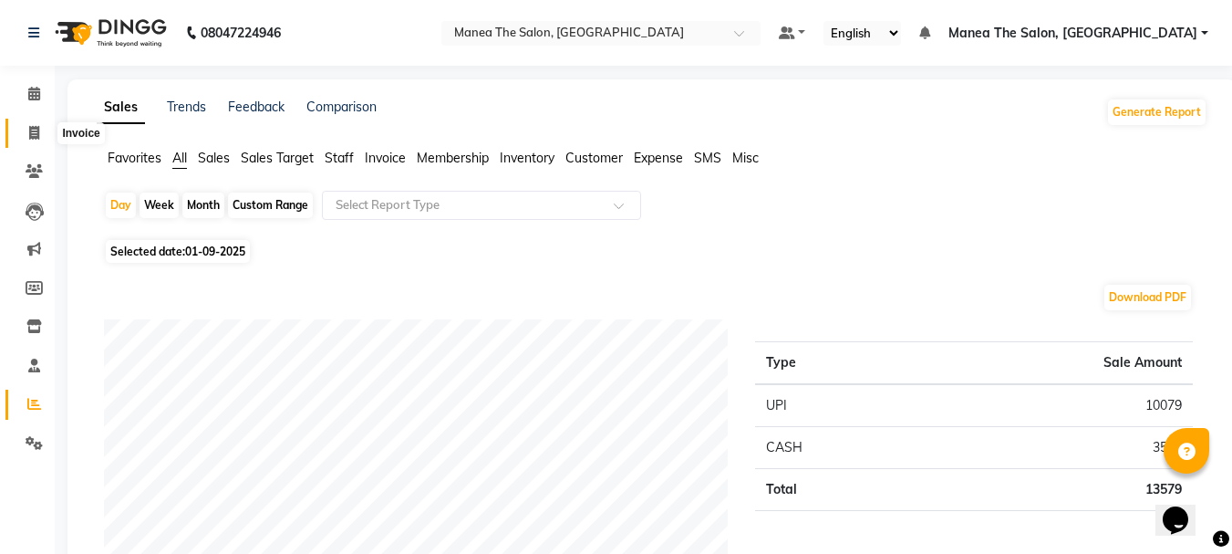
click at [35, 134] on icon at bounding box center [34, 133] width 10 height 14
select select "service"
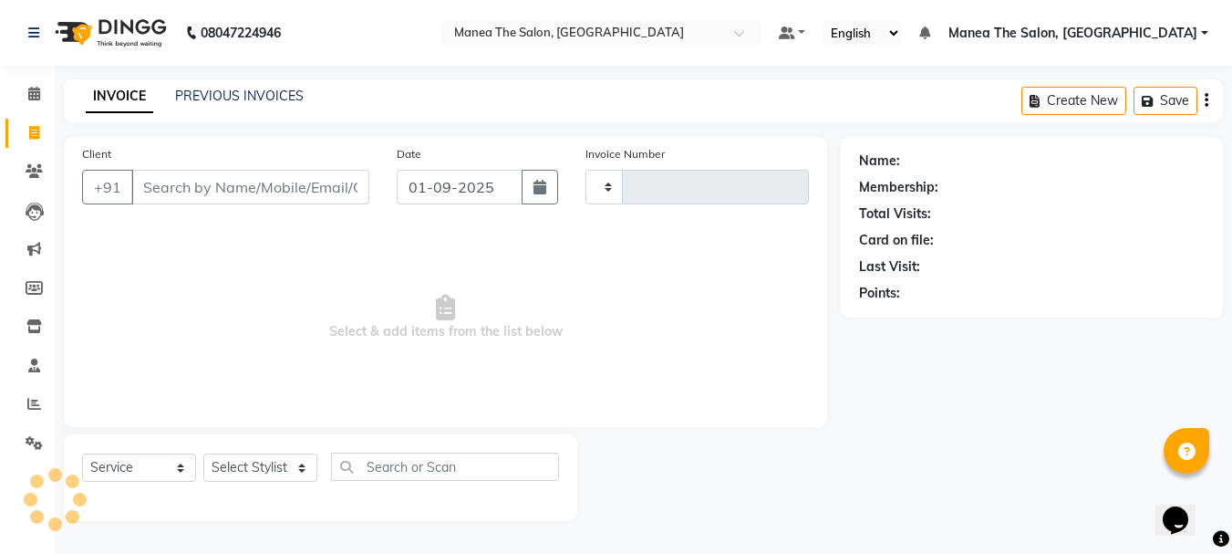
type input "2009"
select select "7351"
